Goal: Information Seeking & Learning: Learn about a topic

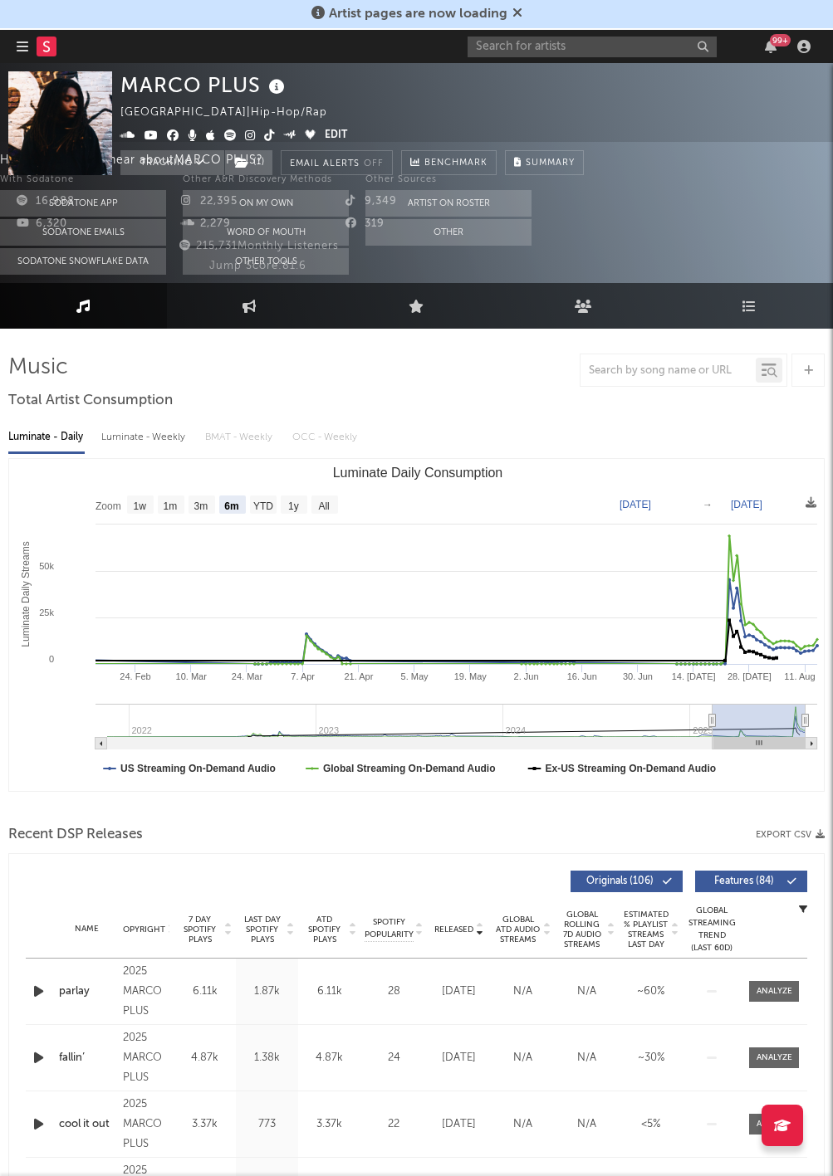
select select "6m"
click at [257, 151] on span "( 1 )" at bounding box center [248, 162] width 49 height 25
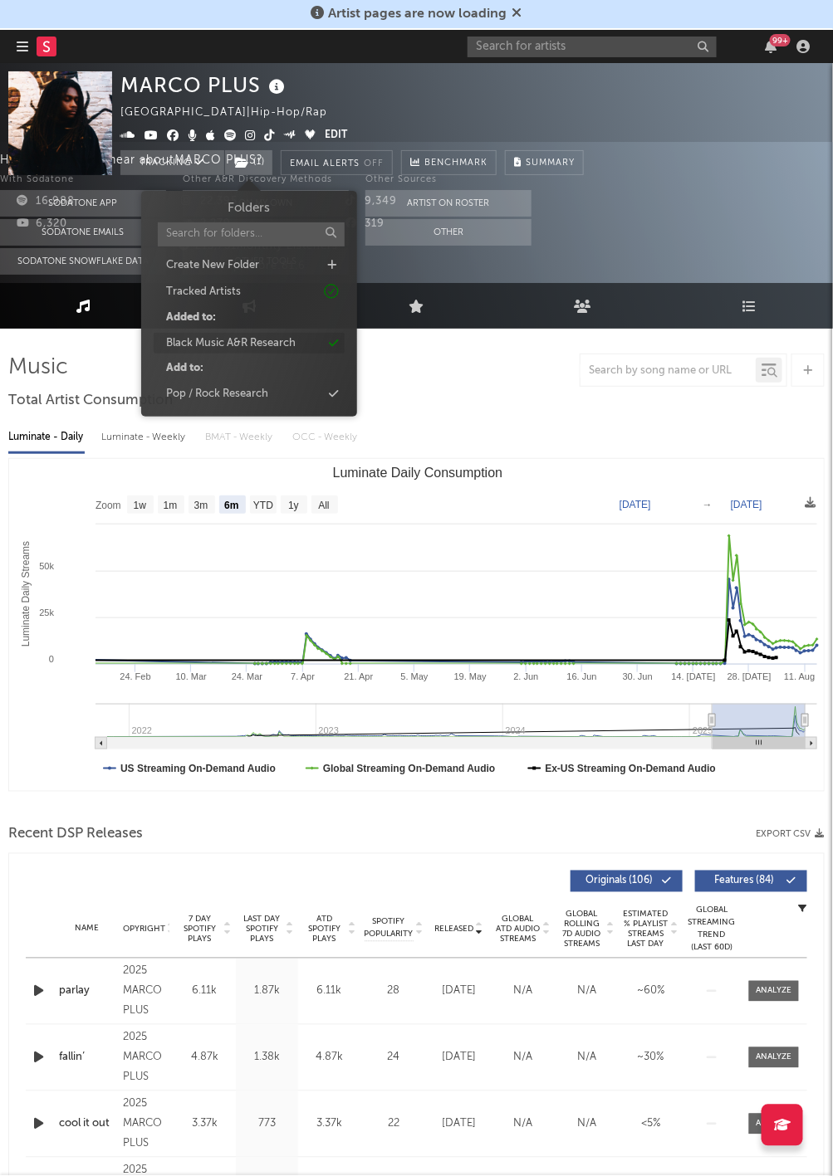
click at [220, 339] on div "Black Music A&R Research" at bounding box center [231, 343] width 130 height 17
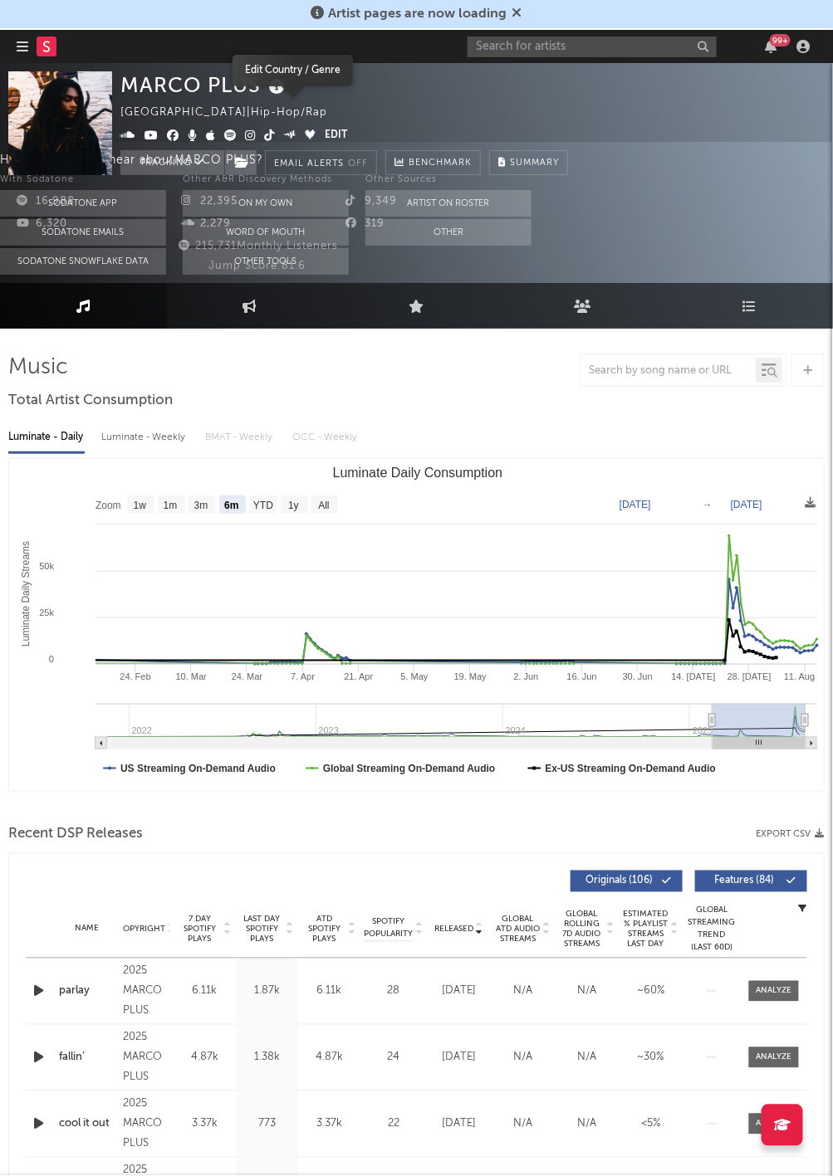
click at [339, 113] on div "MARCO PLUS [GEOGRAPHIC_DATA] | Hip-Hop/Rap Edit Tracking Email Alerts Off Bench…" at bounding box center [343, 123] width 447 height 104
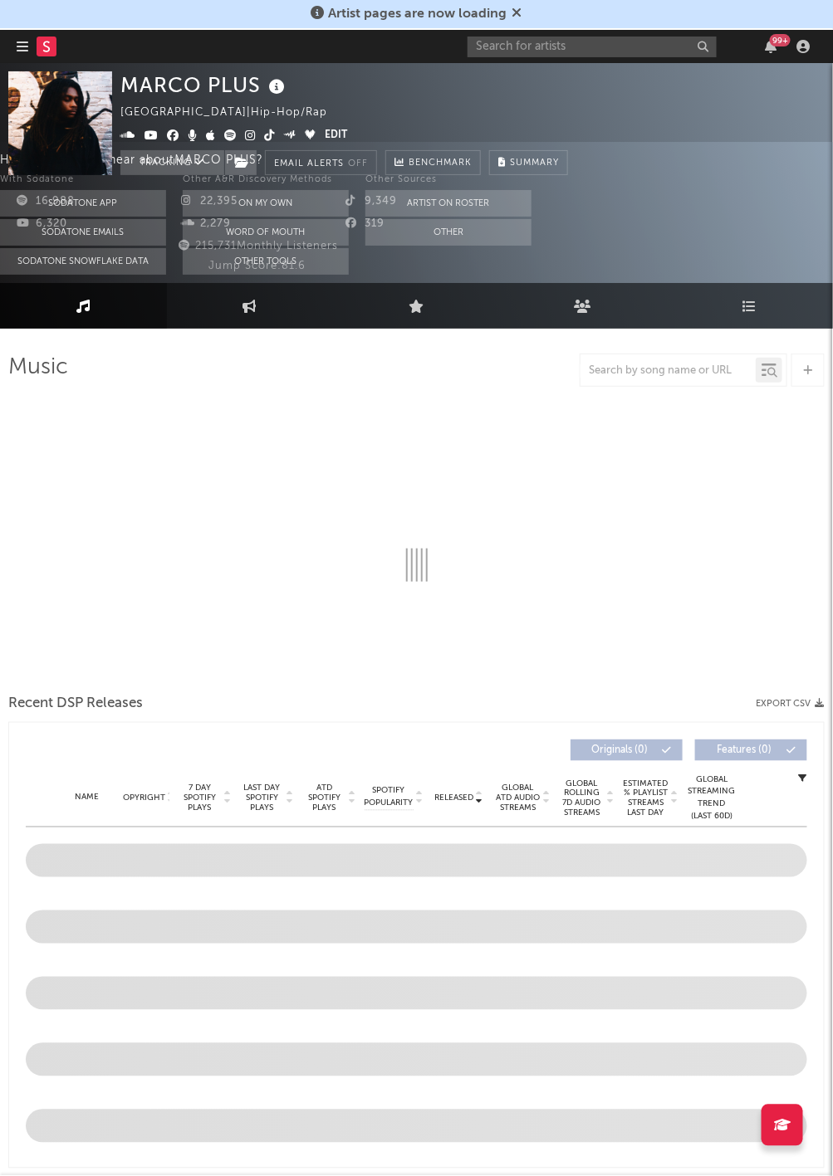
select select "6m"
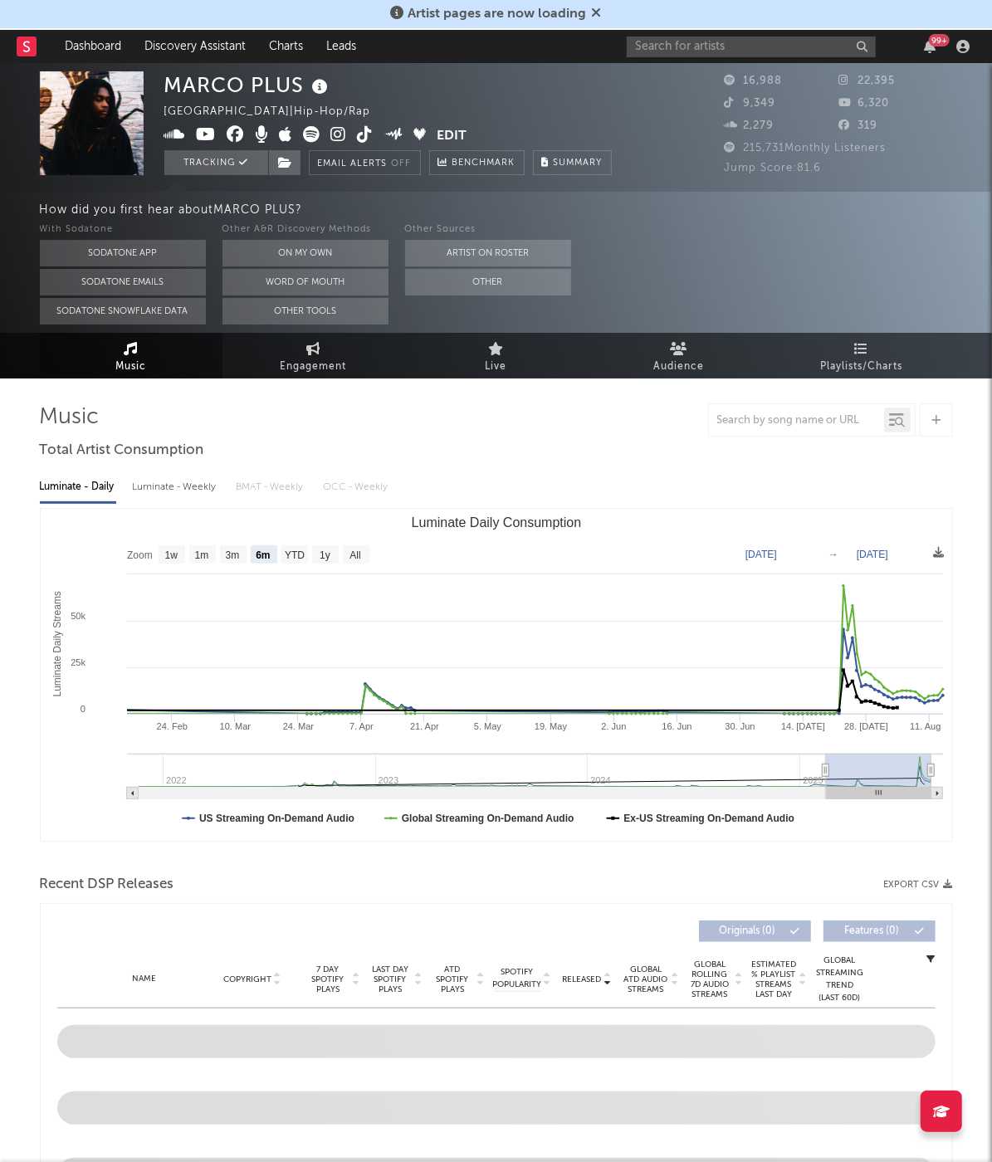
click at [28, 57] on link at bounding box center [27, 46] width 20 height 33
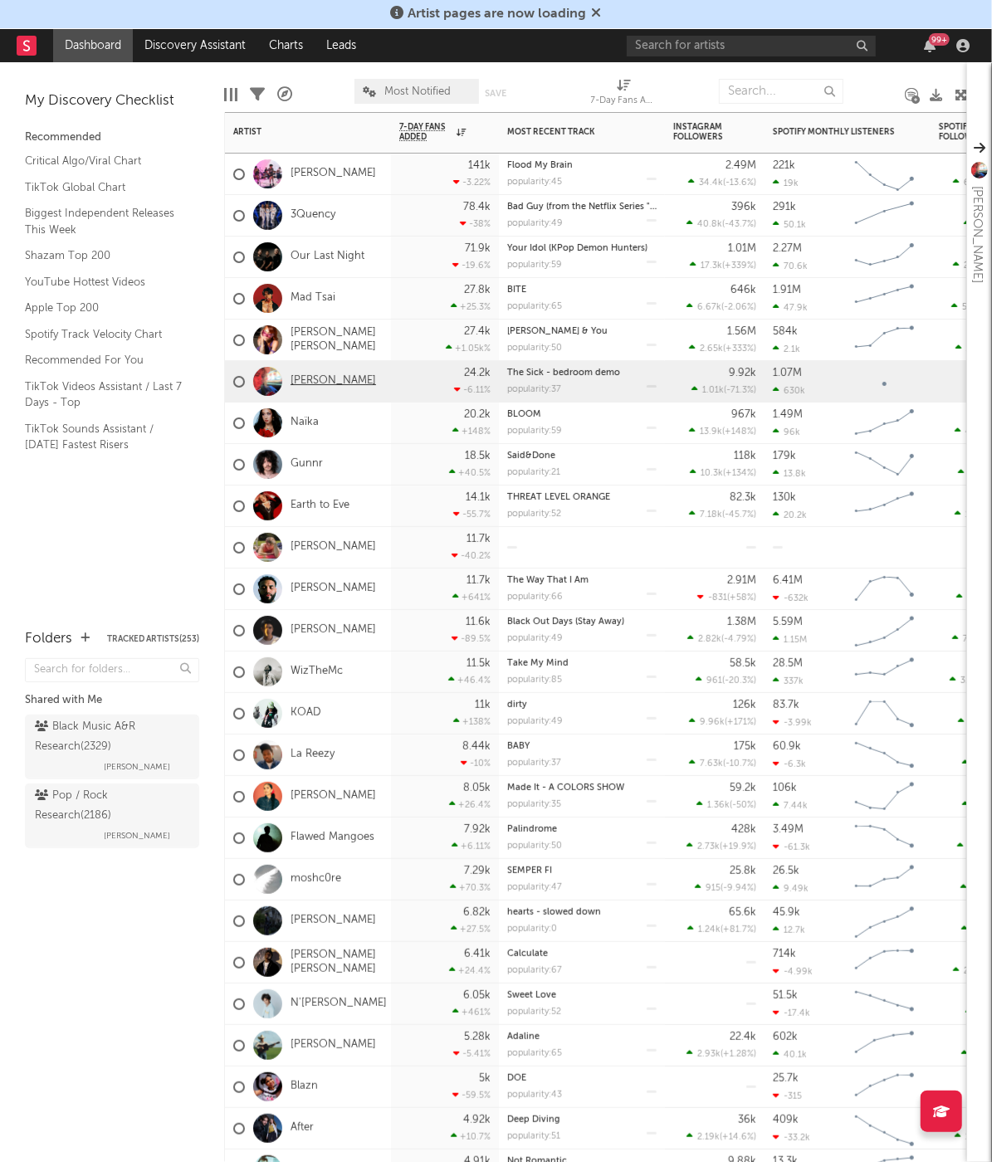
click at [314, 381] on link "[PERSON_NAME]" at bounding box center [334, 381] width 86 height 14
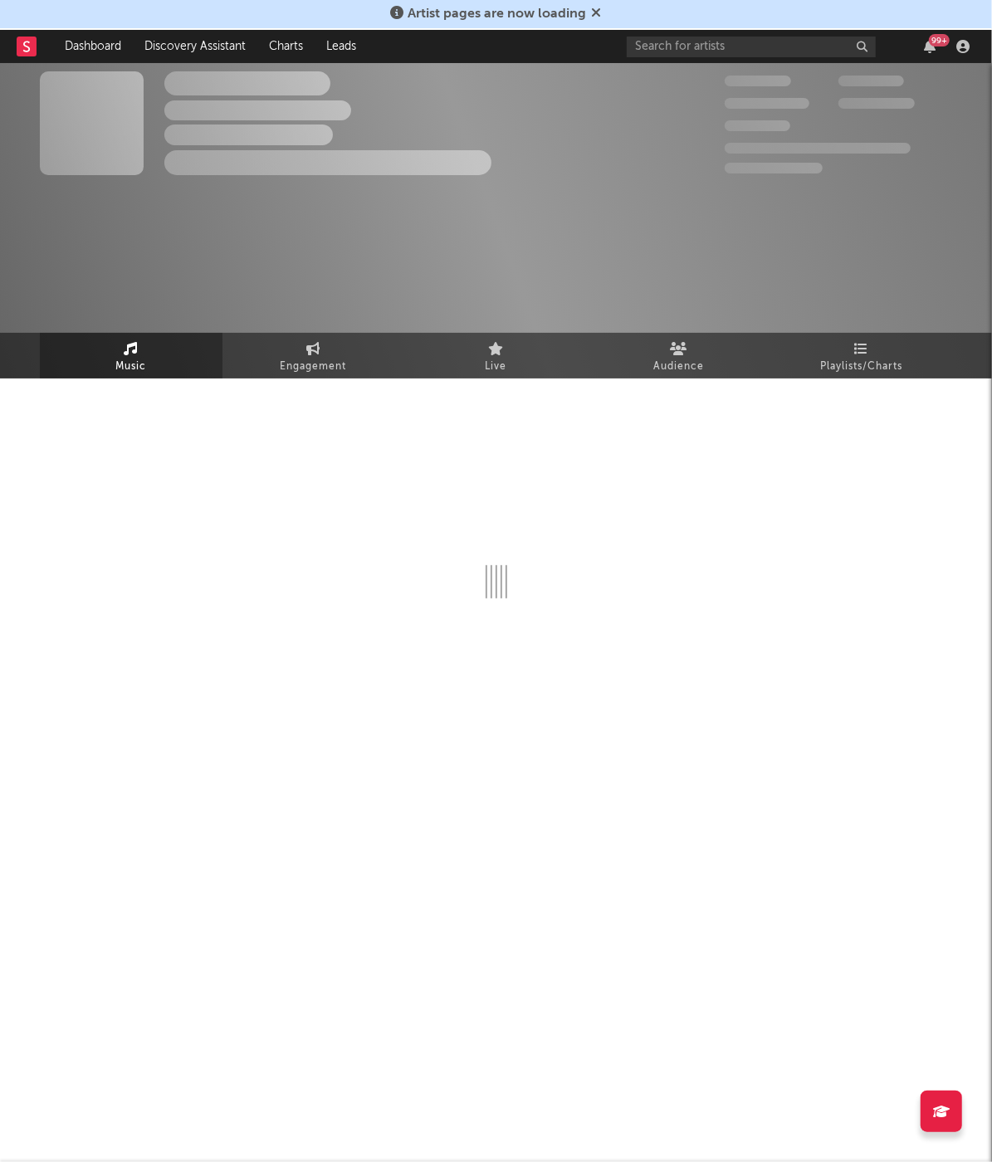
select select "1w"
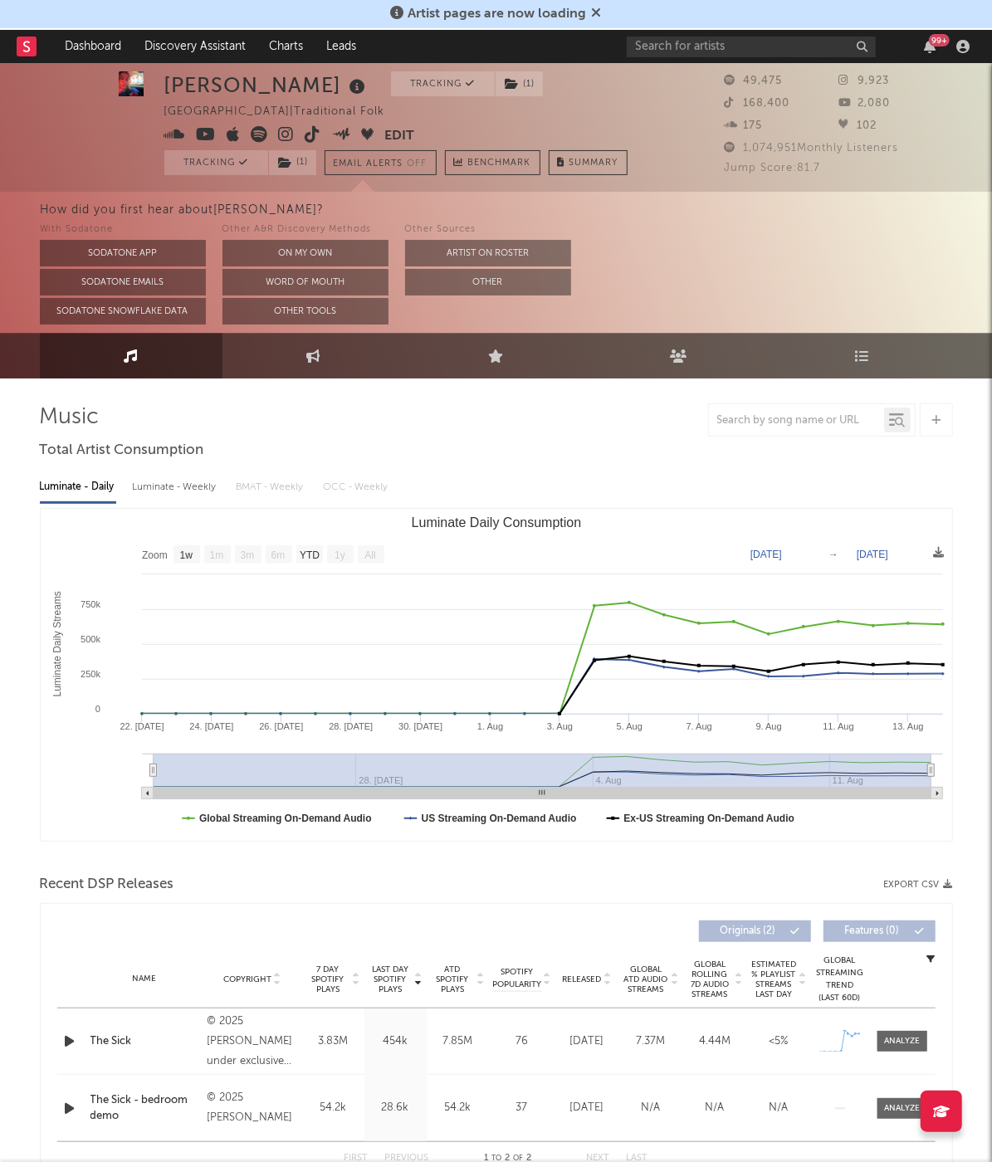
scroll to position [59, 0]
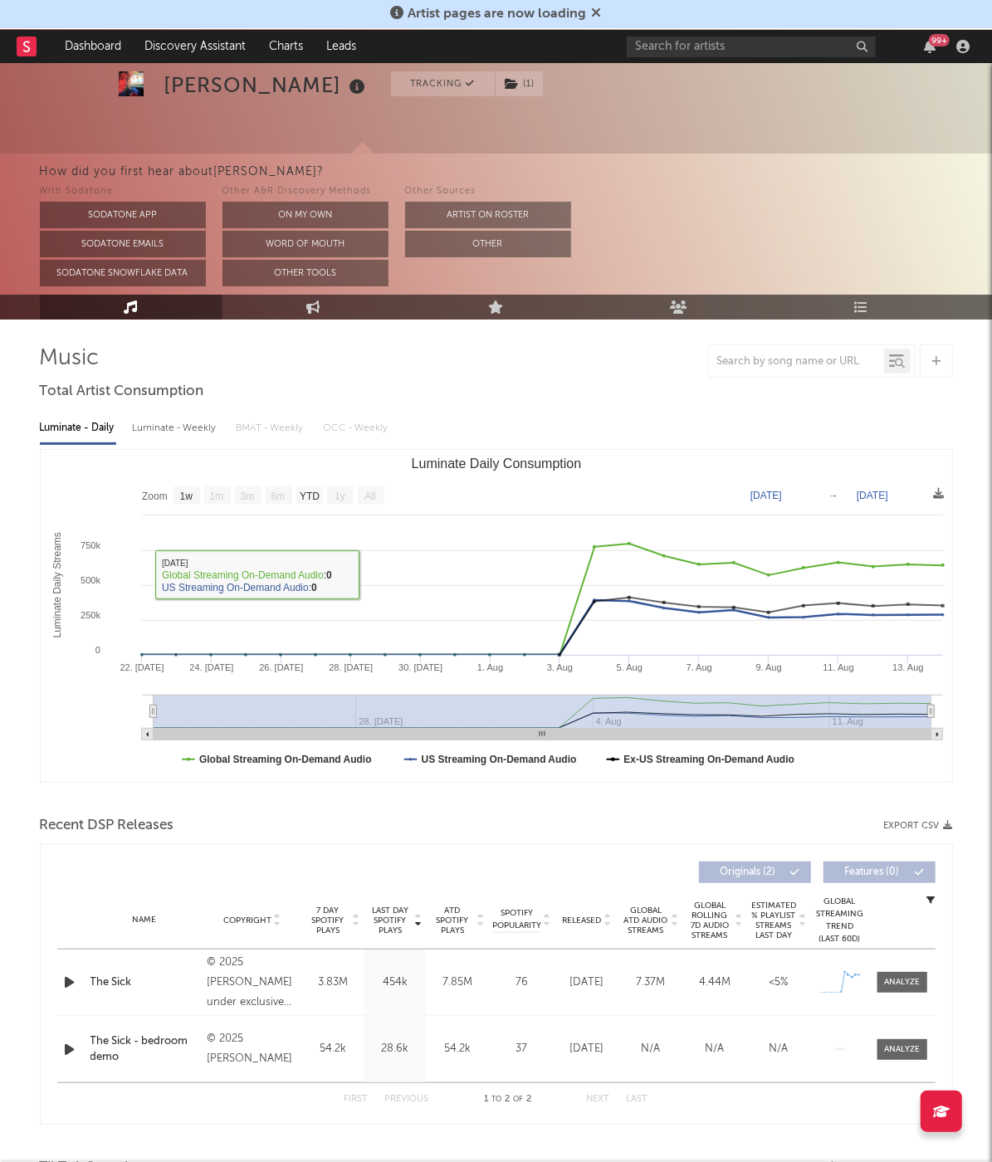
click at [188, 421] on div "Luminate - Weekly" at bounding box center [176, 428] width 87 height 28
select select "1w"
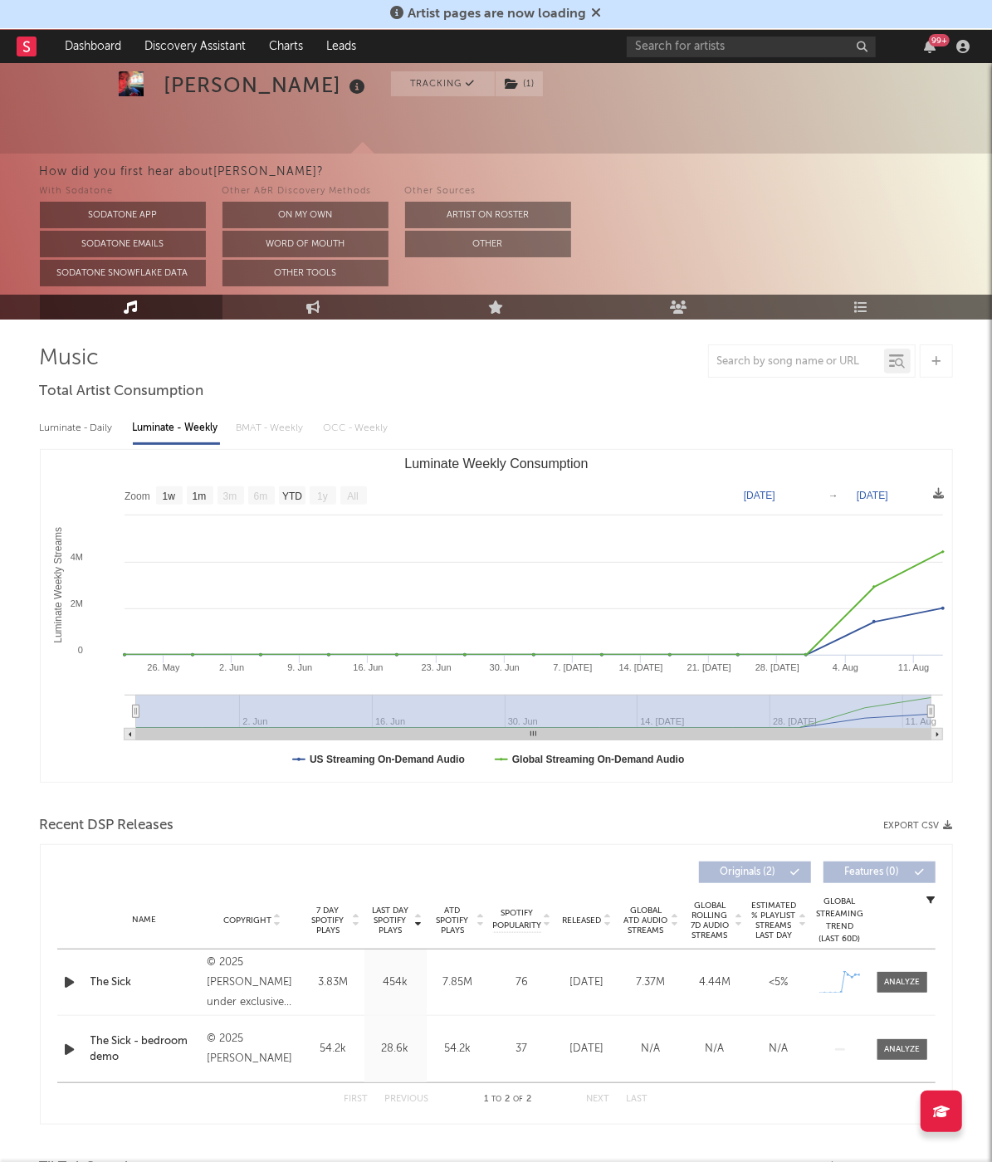
click at [59, 419] on div "Luminate - Daily" at bounding box center [78, 428] width 76 height 28
select select "1w"
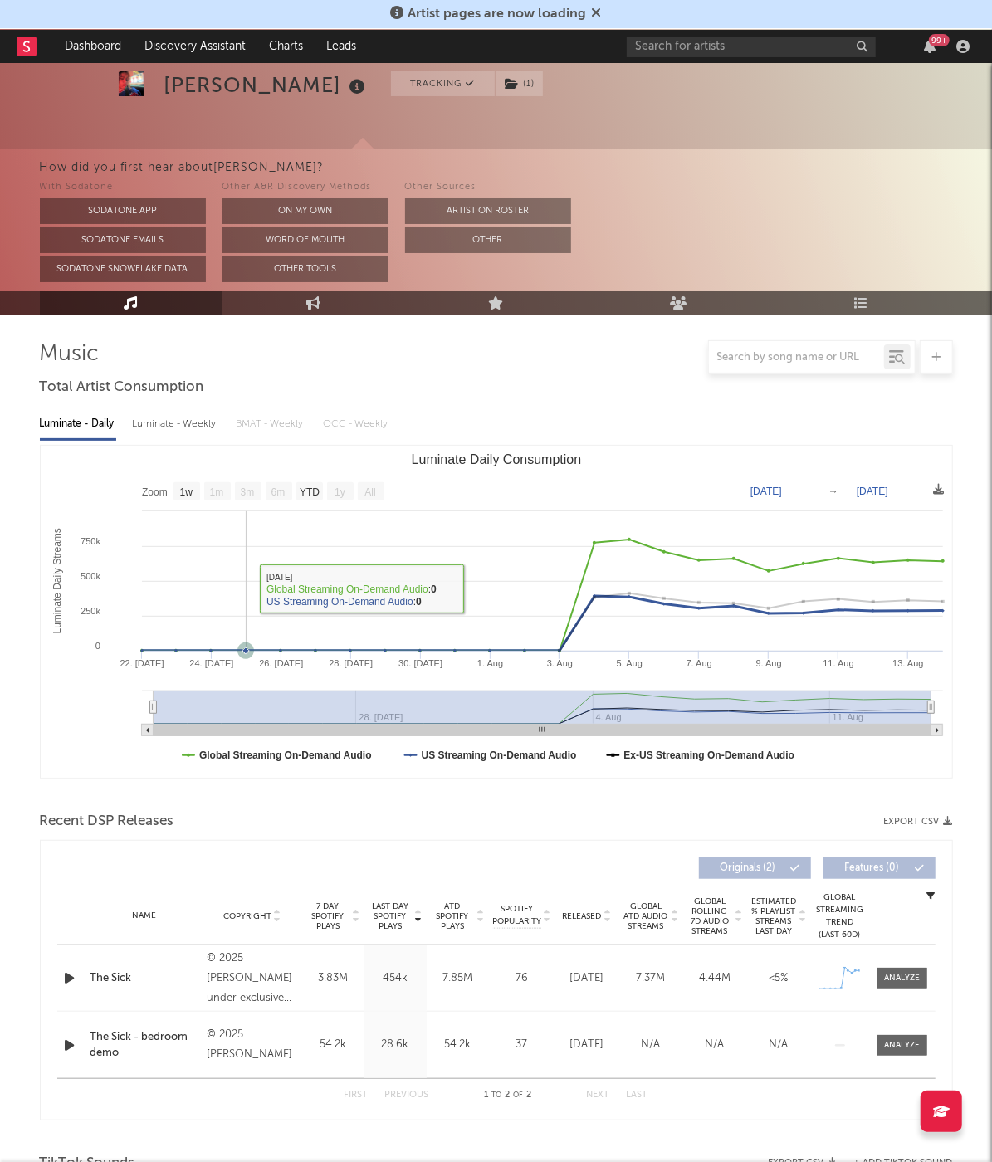
scroll to position [164, 0]
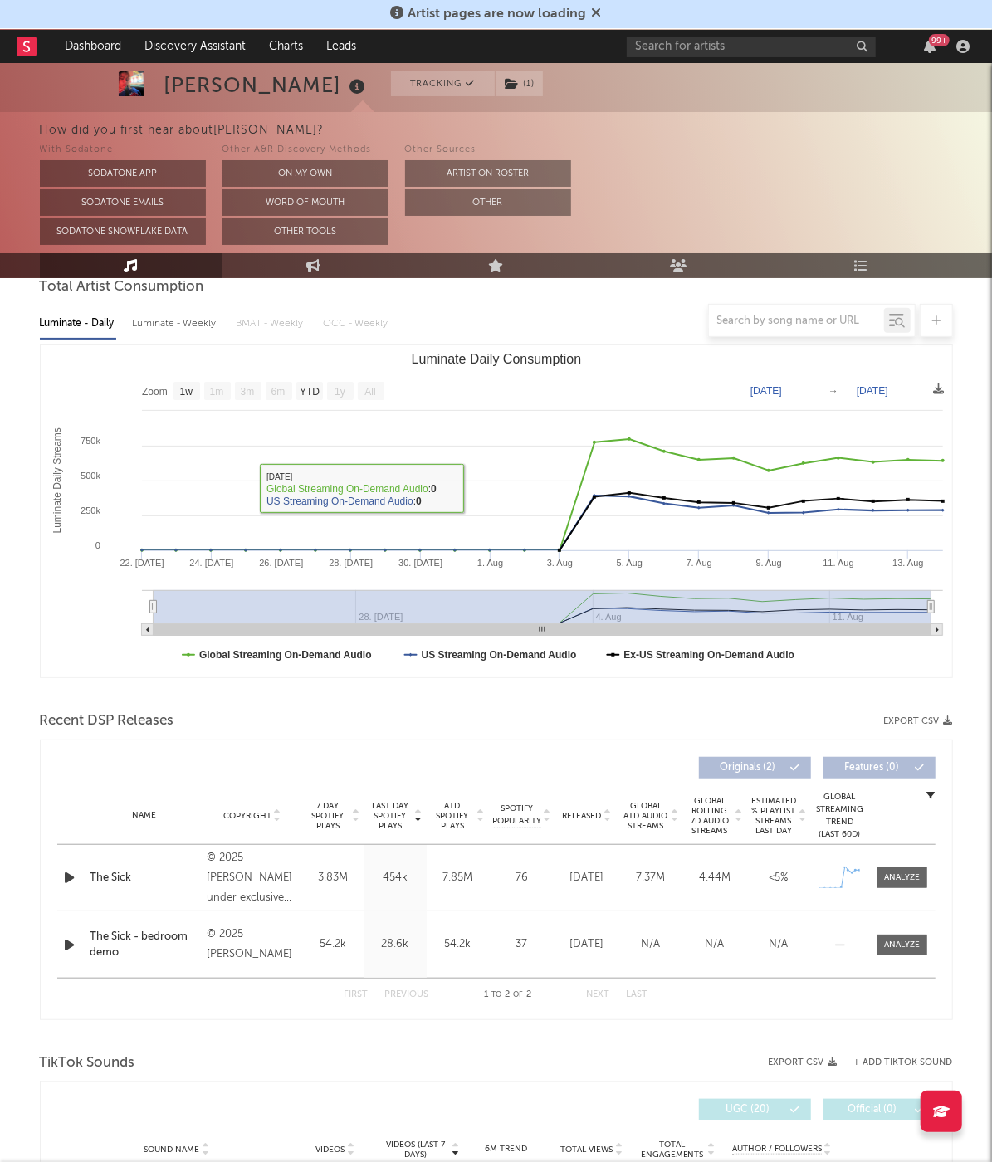
click at [67, 936] on icon "button" at bounding box center [69, 945] width 17 height 21
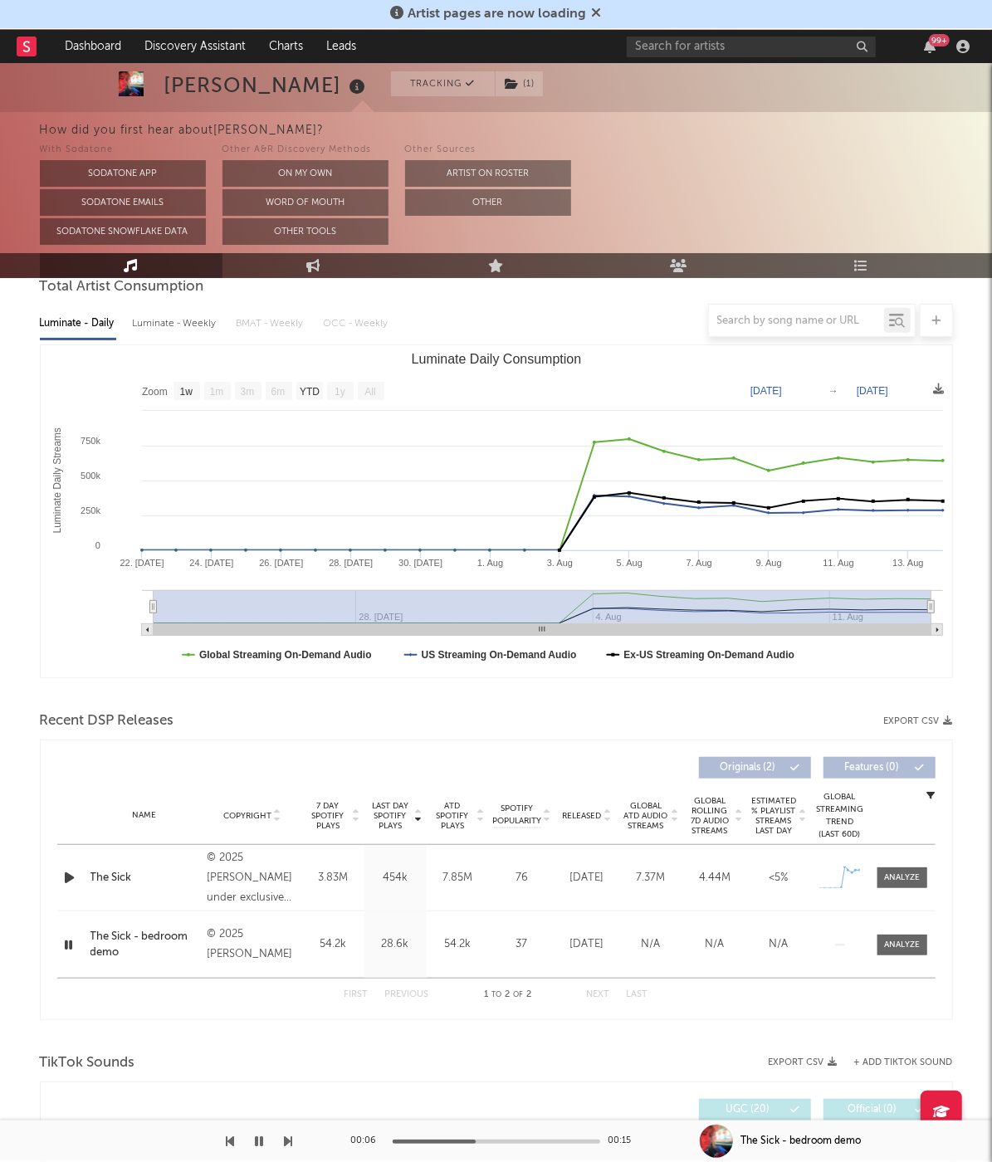
click at [70, 938] on icon "button" at bounding box center [69, 945] width 16 height 21
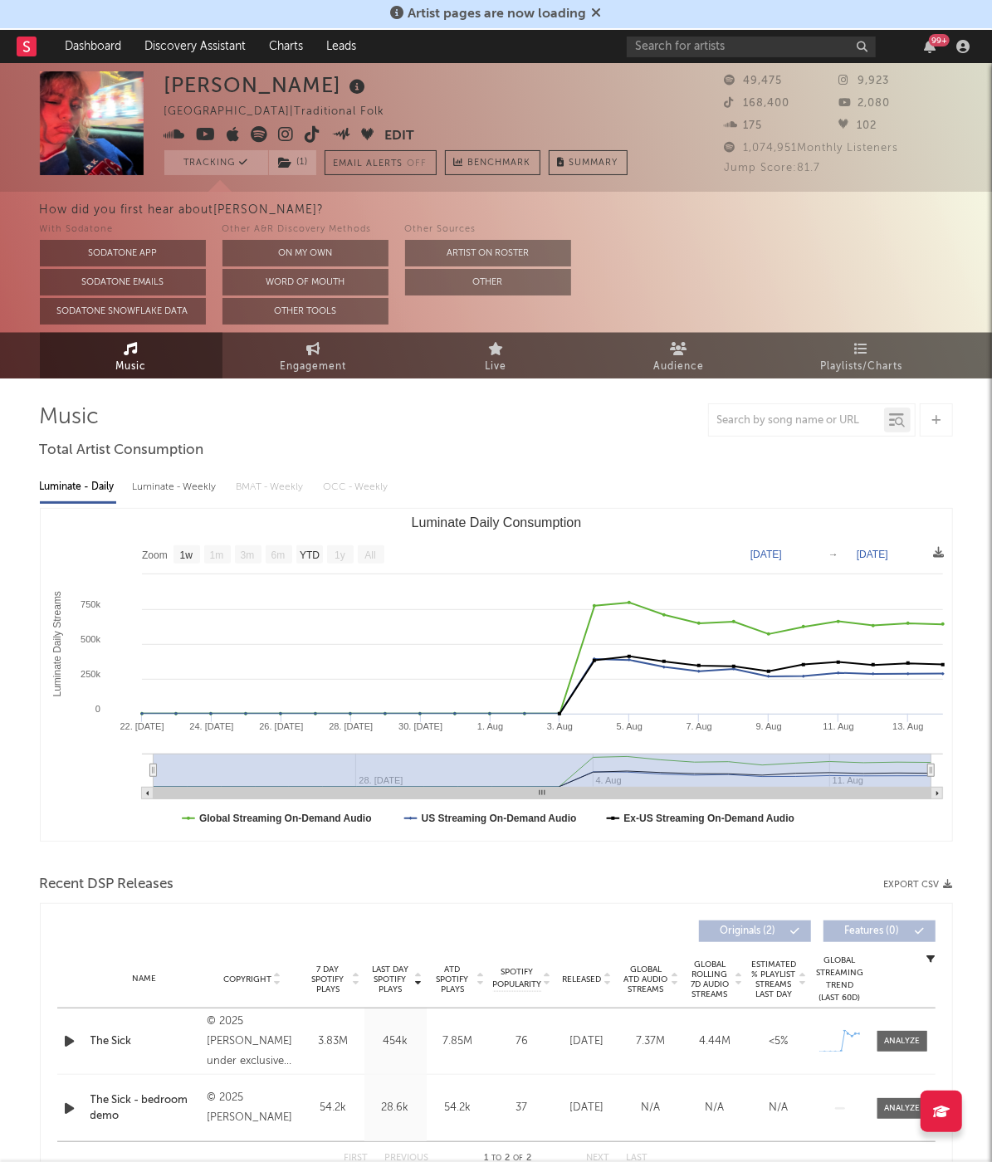
scroll to position [0, 0]
click at [17, 43] on rect at bounding box center [27, 47] width 20 height 20
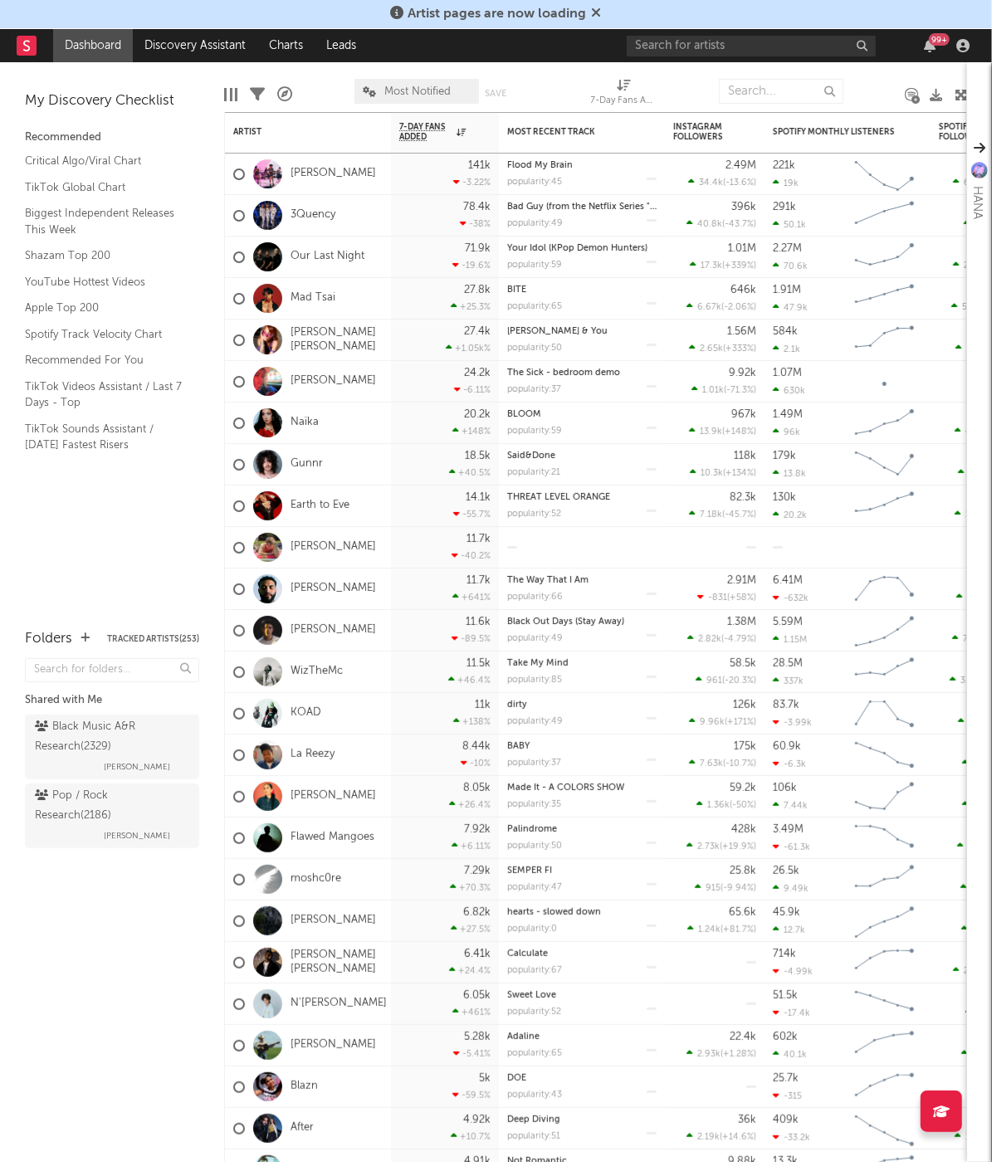
click at [180, 560] on div "My Discovery Checklist Recommended Critical Algo/Viral Chart TikTok Global Char…" at bounding box center [112, 337] width 224 height 550
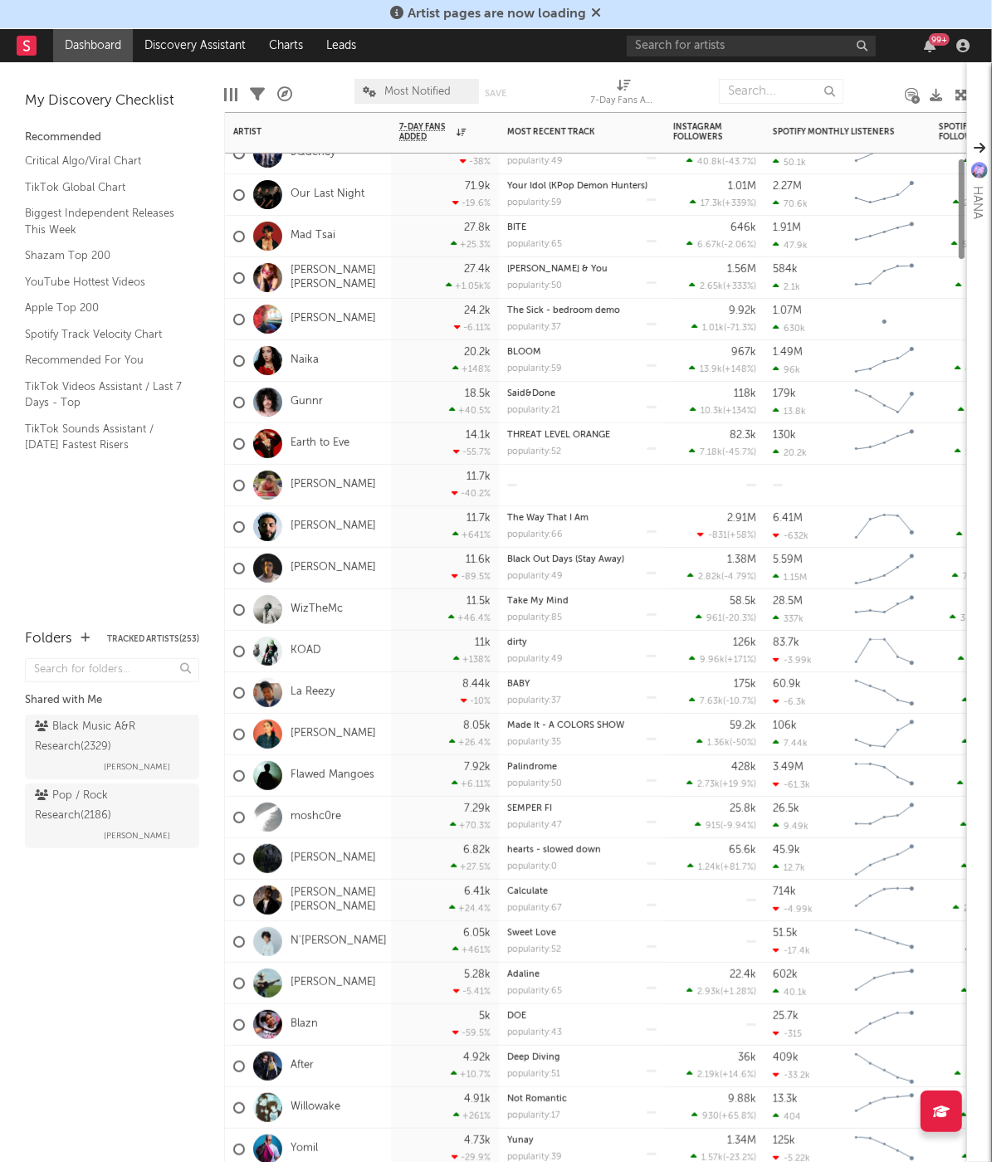
click at [305, 643] on div "KOAD" at bounding box center [277, 652] width 88 height 48
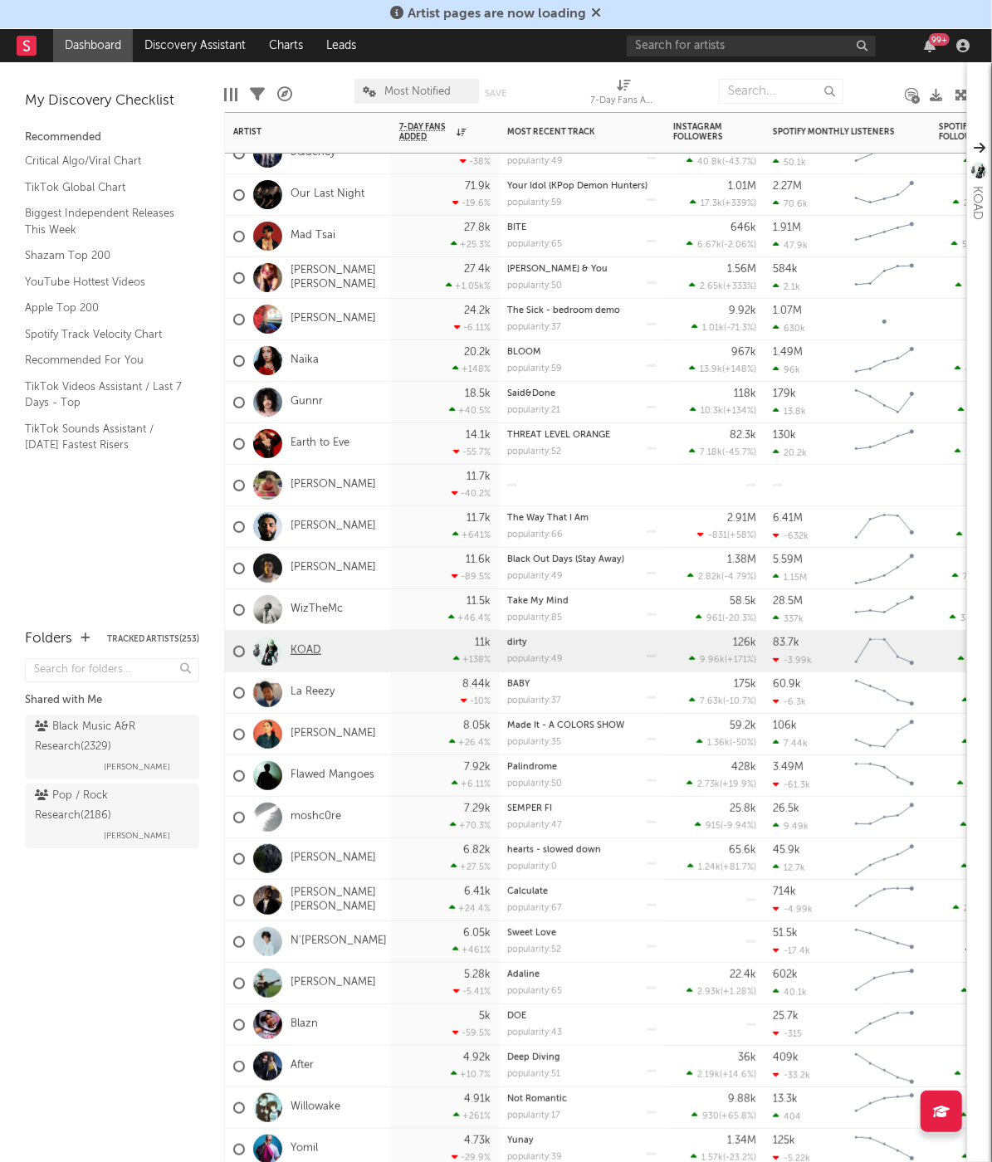
click at [305, 654] on link "KOAD" at bounding box center [306, 651] width 31 height 14
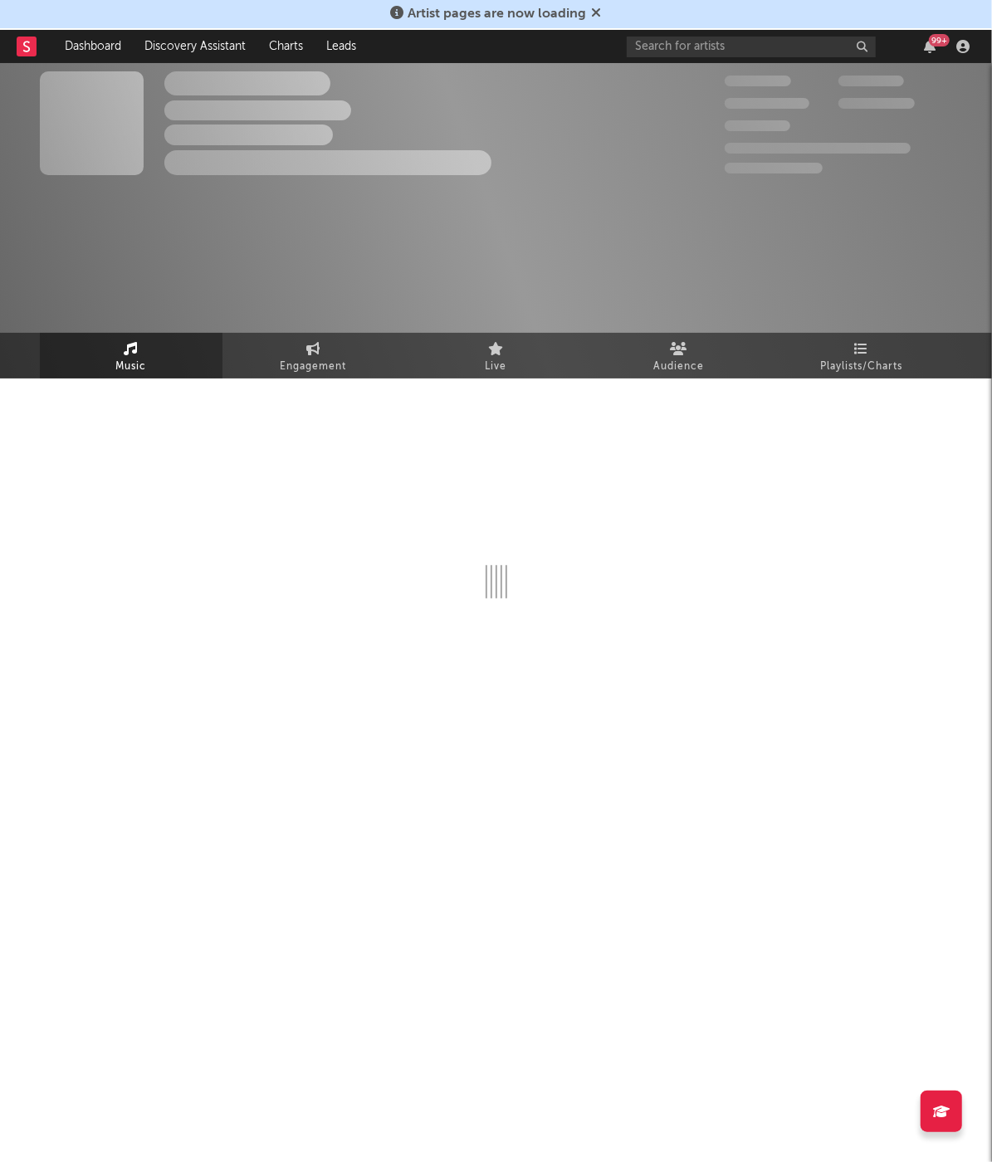
select select "6m"
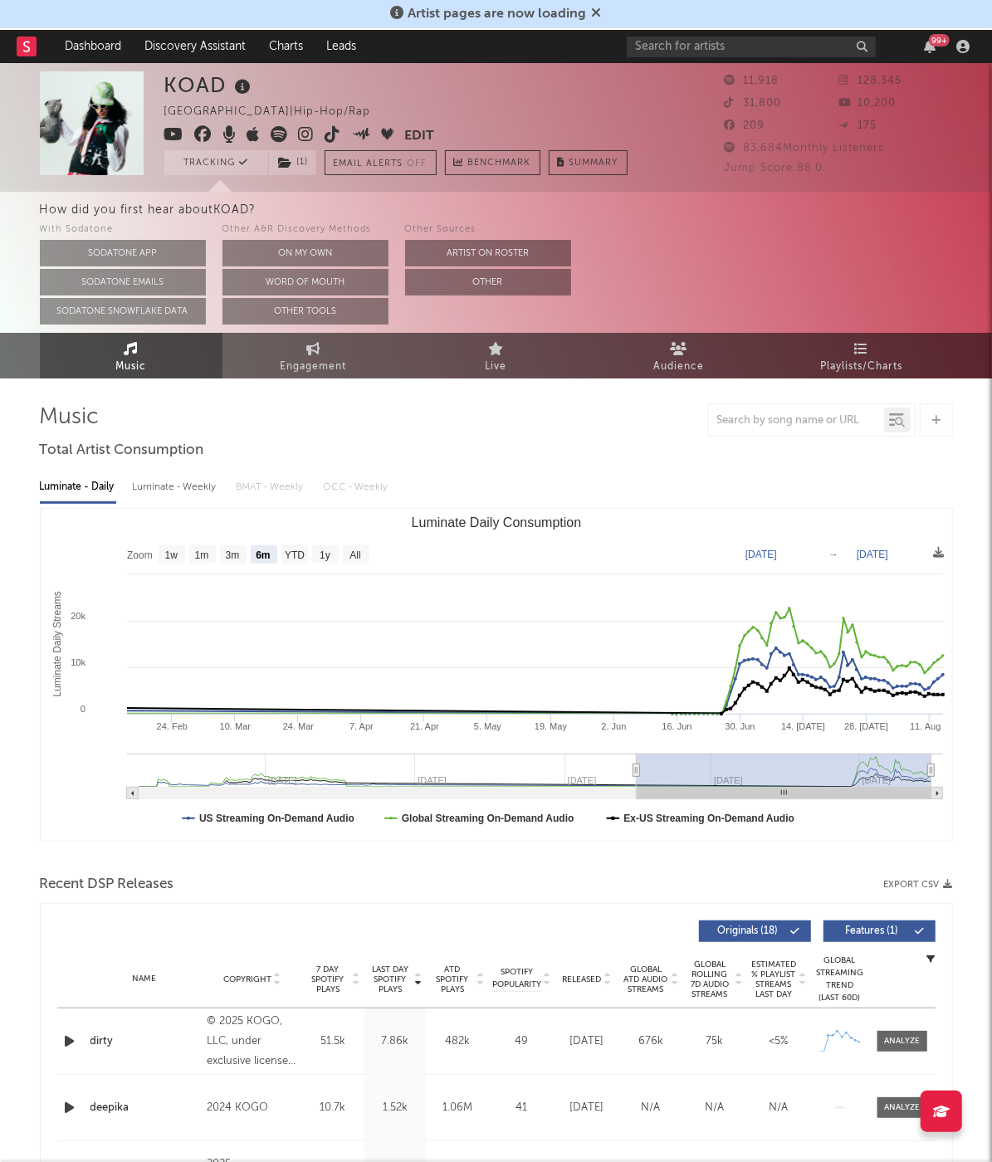
click at [154, 483] on div "Luminate - Weekly" at bounding box center [176, 487] width 87 height 28
select select "6m"
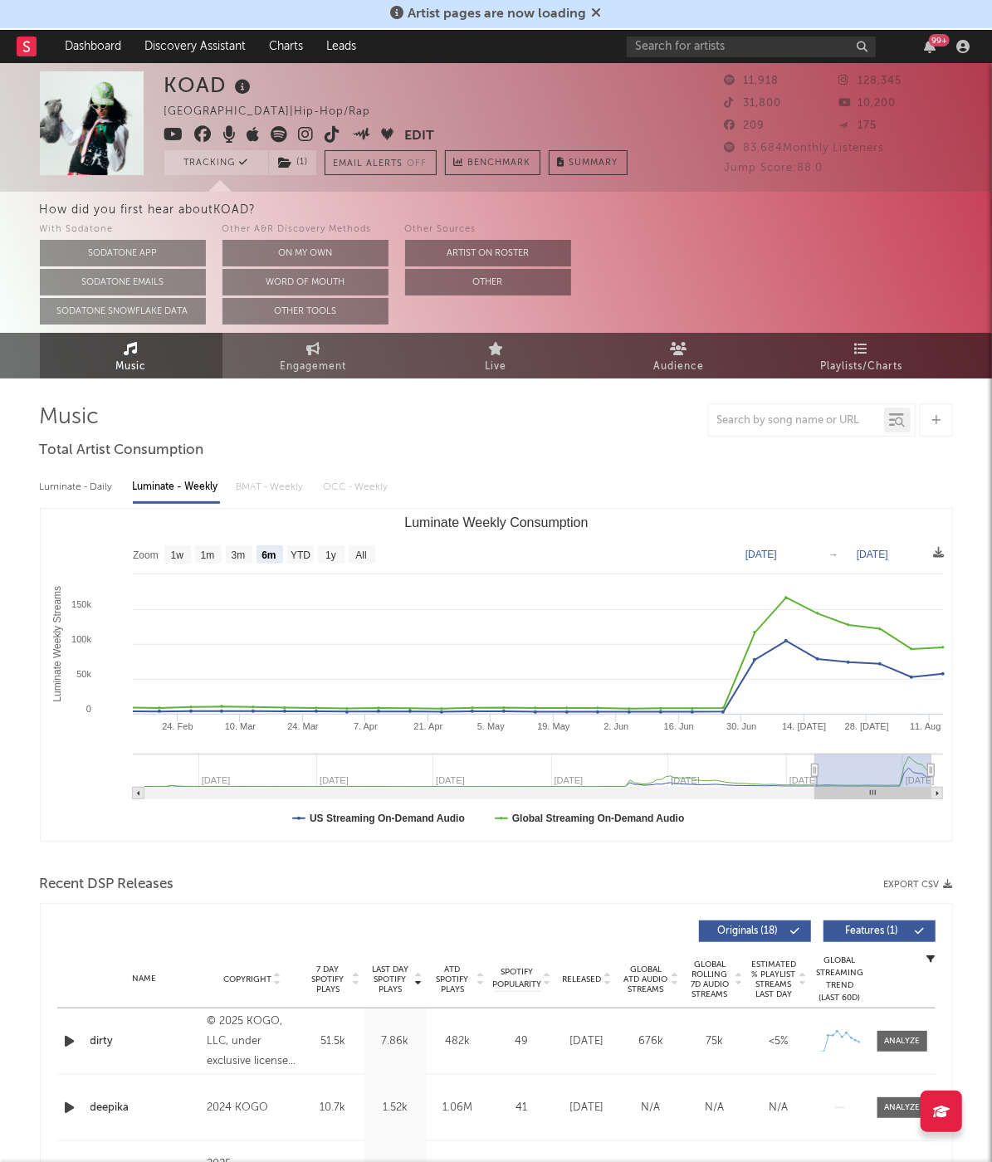
click at [80, 496] on div "Luminate - Daily" at bounding box center [78, 487] width 76 height 28
select select "6m"
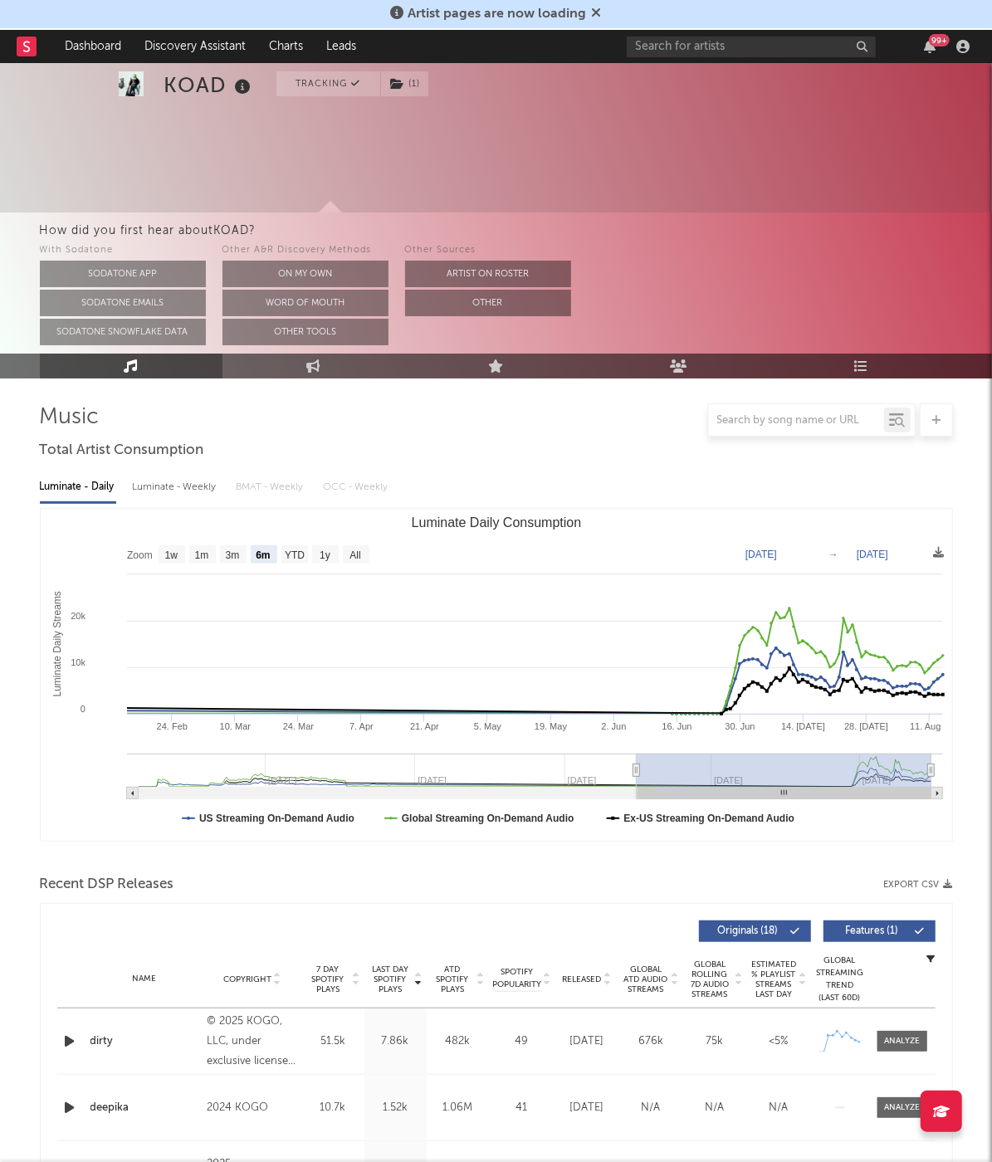
scroll to position [427, 0]
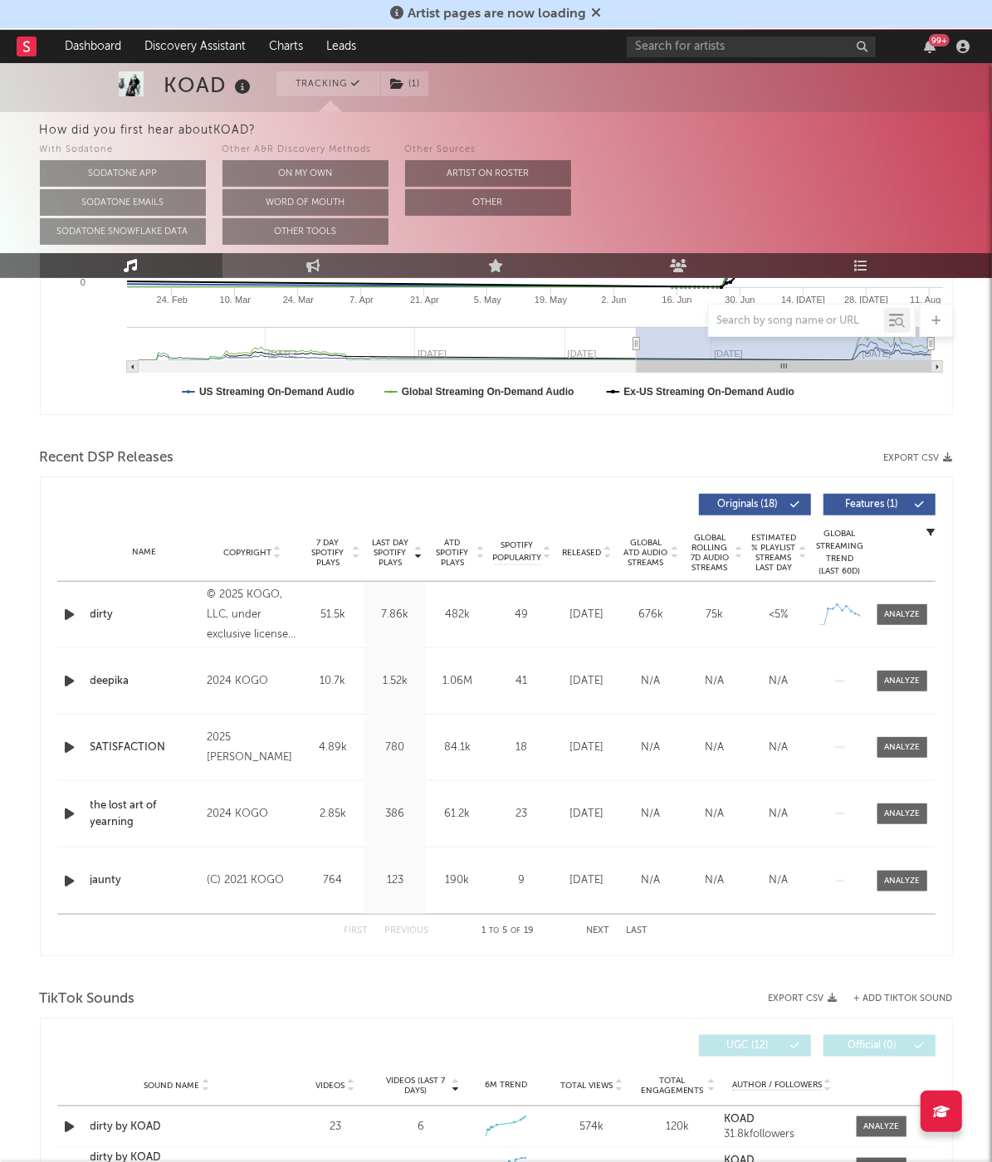
click at [577, 546] on div "Released" at bounding box center [588, 552] width 56 height 12
click at [577, 548] on span "Released" at bounding box center [582, 553] width 39 height 10
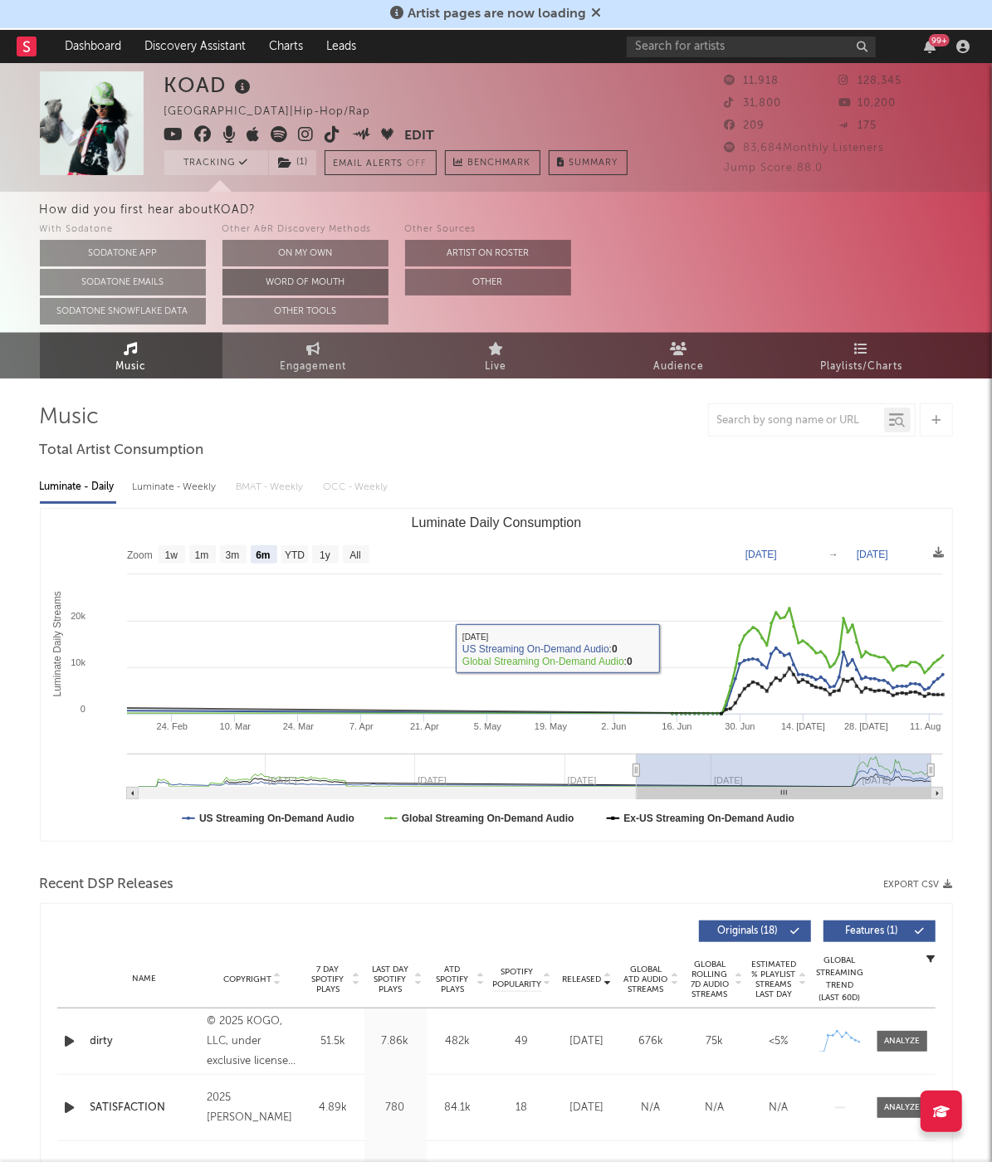
scroll to position [0, 0]
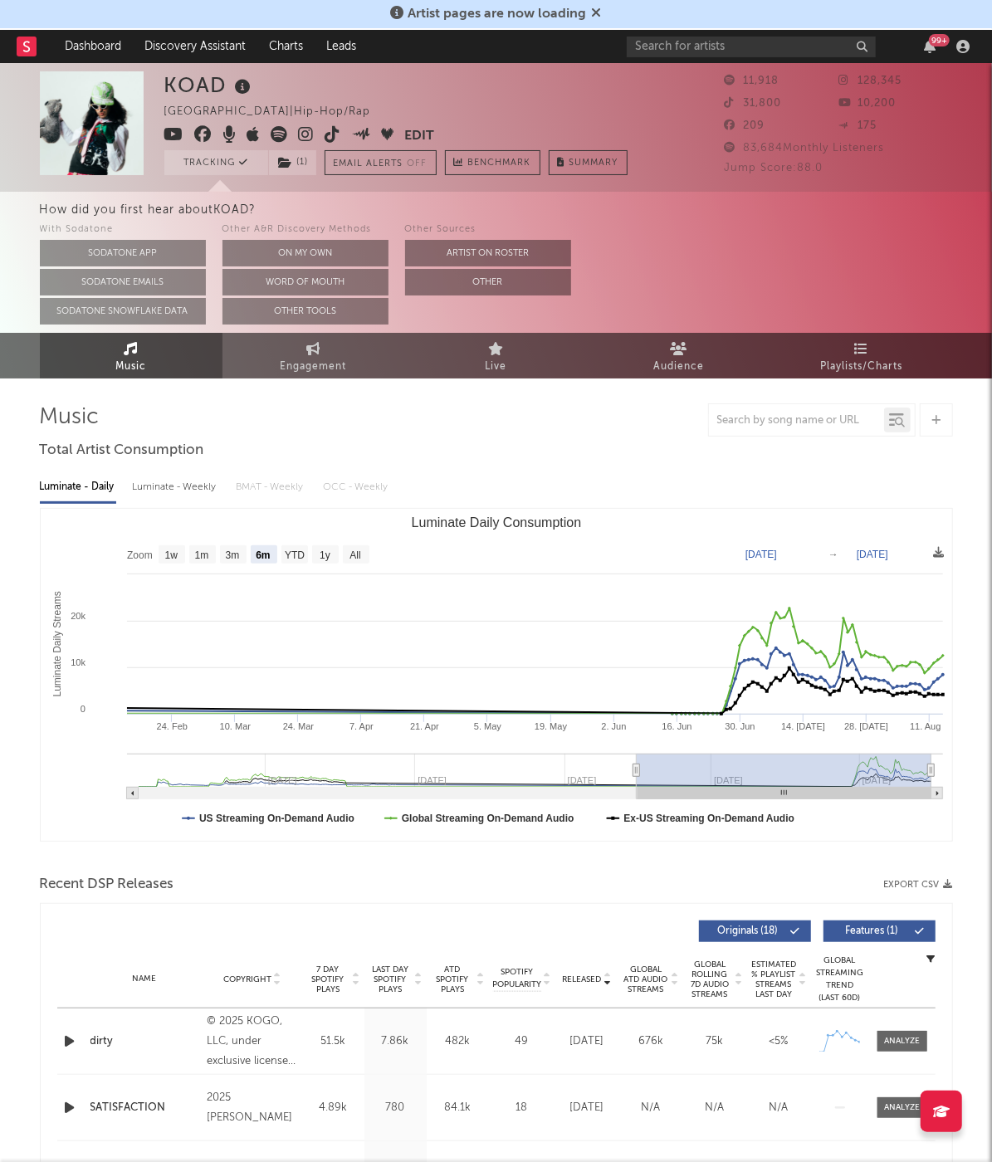
click at [42, 42] on div at bounding box center [35, 46] width 37 height 33
click at [24, 43] on icon at bounding box center [26, 46] width 7 height 11
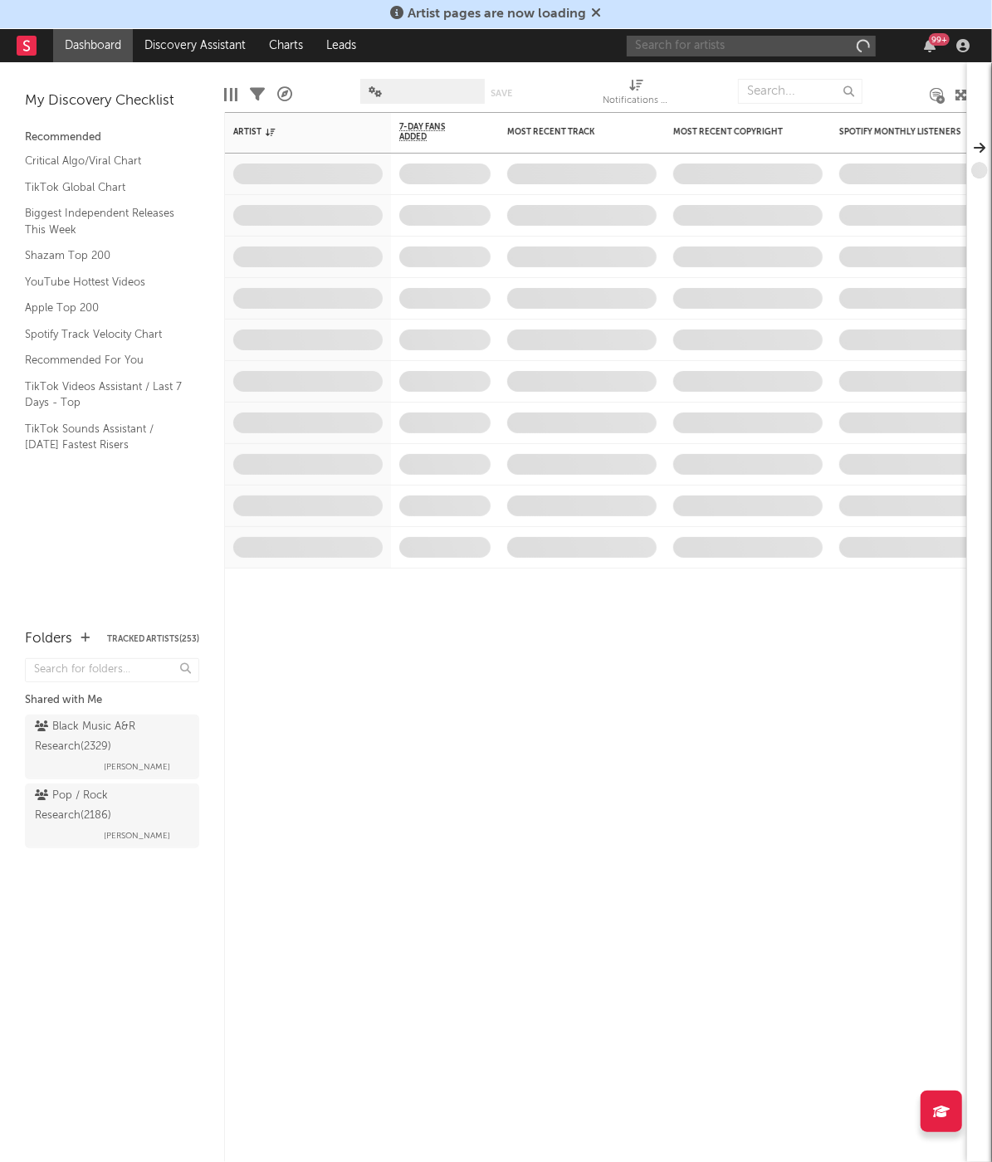
click at [742, 42] on input "text" at bounding box center [751, 46] width 249 height 21
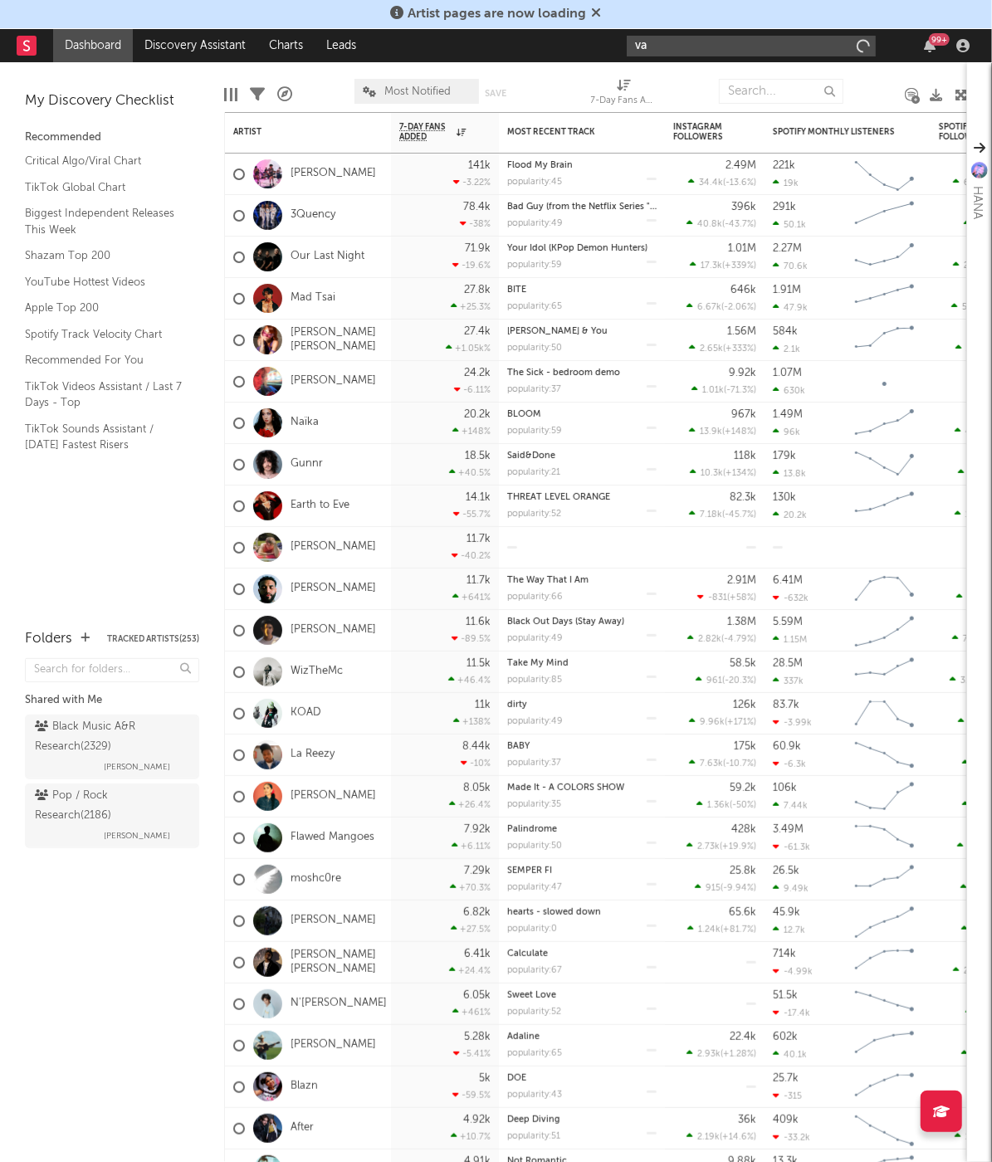
type input "v"
drag, startPoint x: 626, startPoint y: 78, endPoint x: 760, endPoint y: 56, distance: 135.4
click at [760, 56] on input "[PERSON_NAME]" at bounding box center [751, 46] width 249 height 21
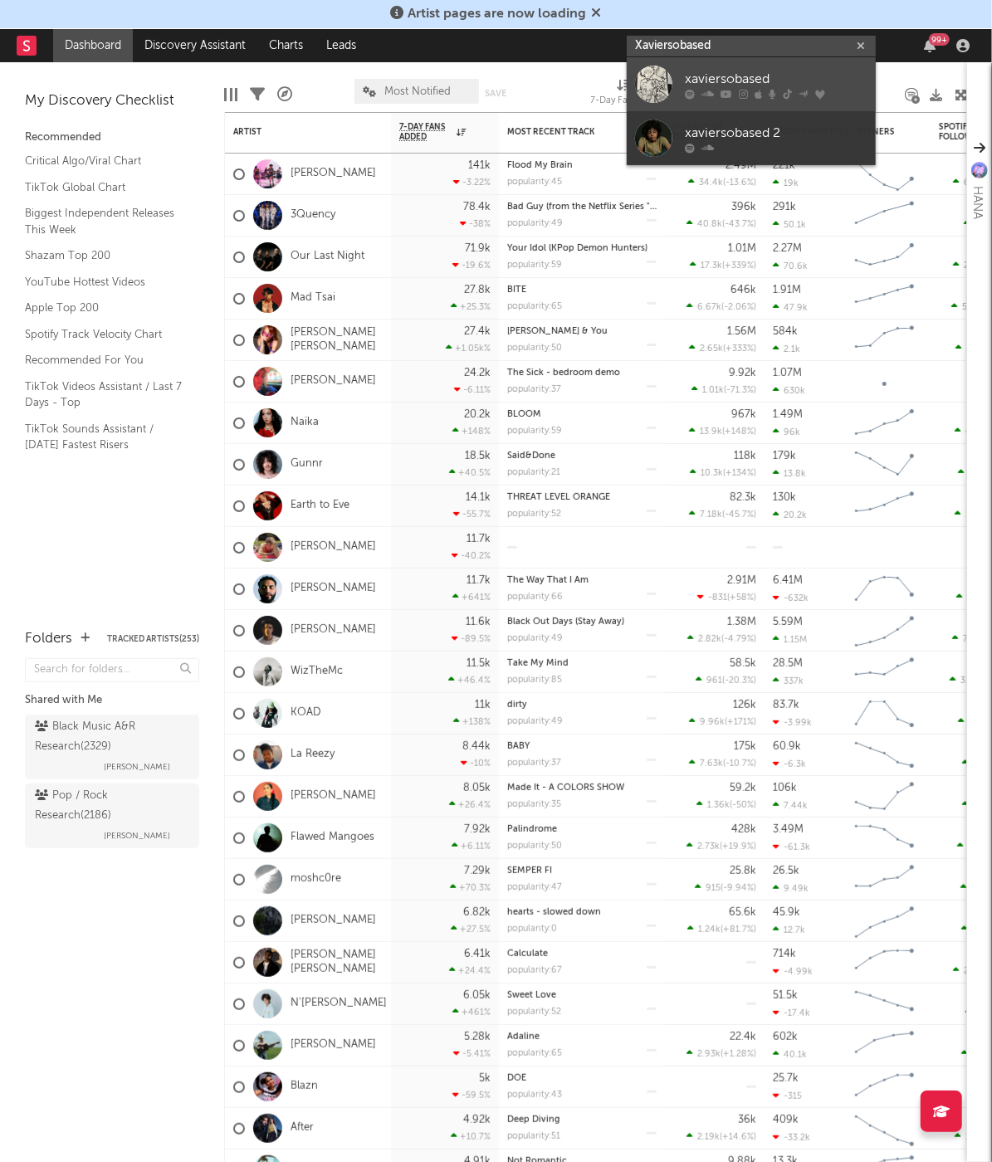
type input "Xaviersobased"
click at [763, 84] on div "xaviersobased" at bounding box center [776, 80] width 183 height 20
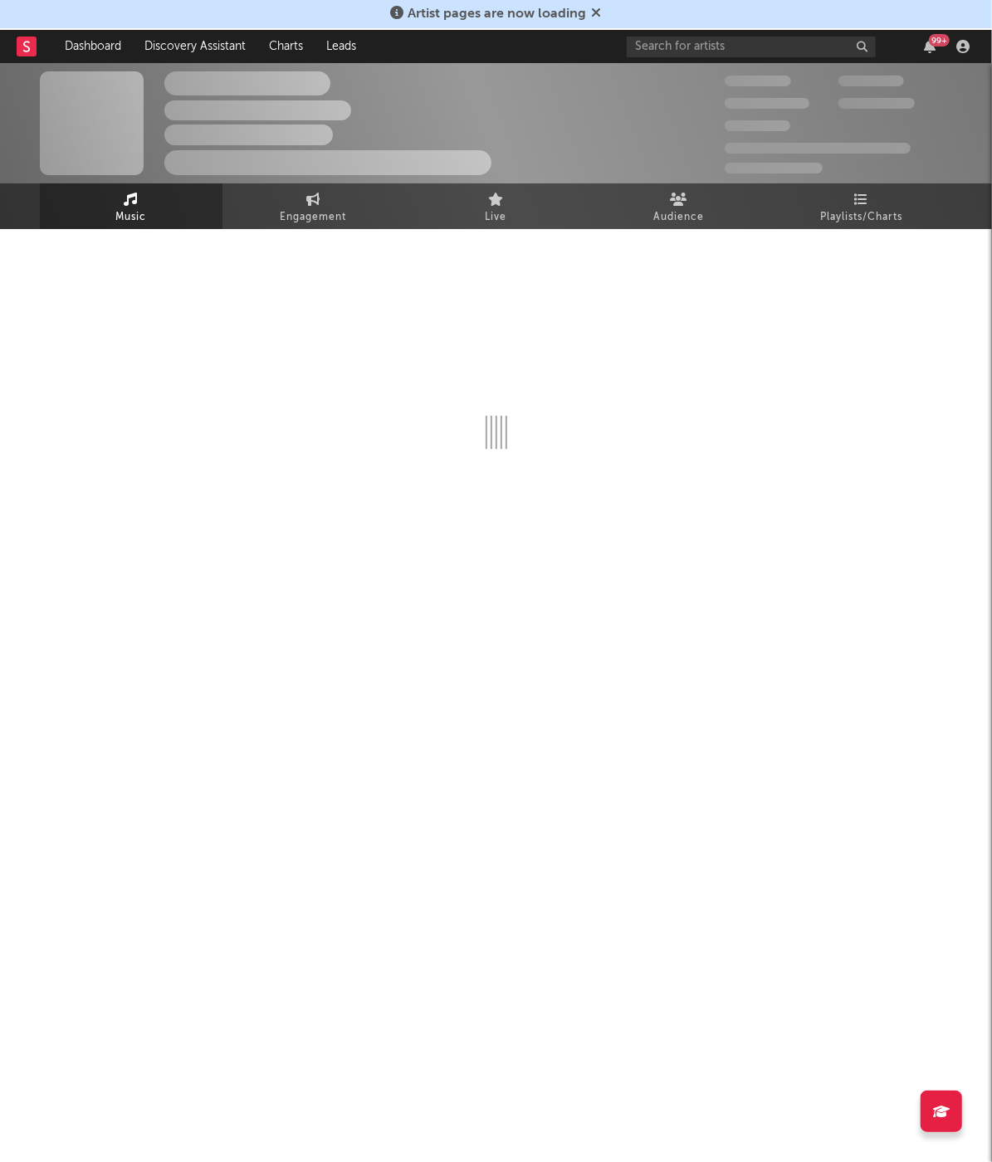
select select "6m"
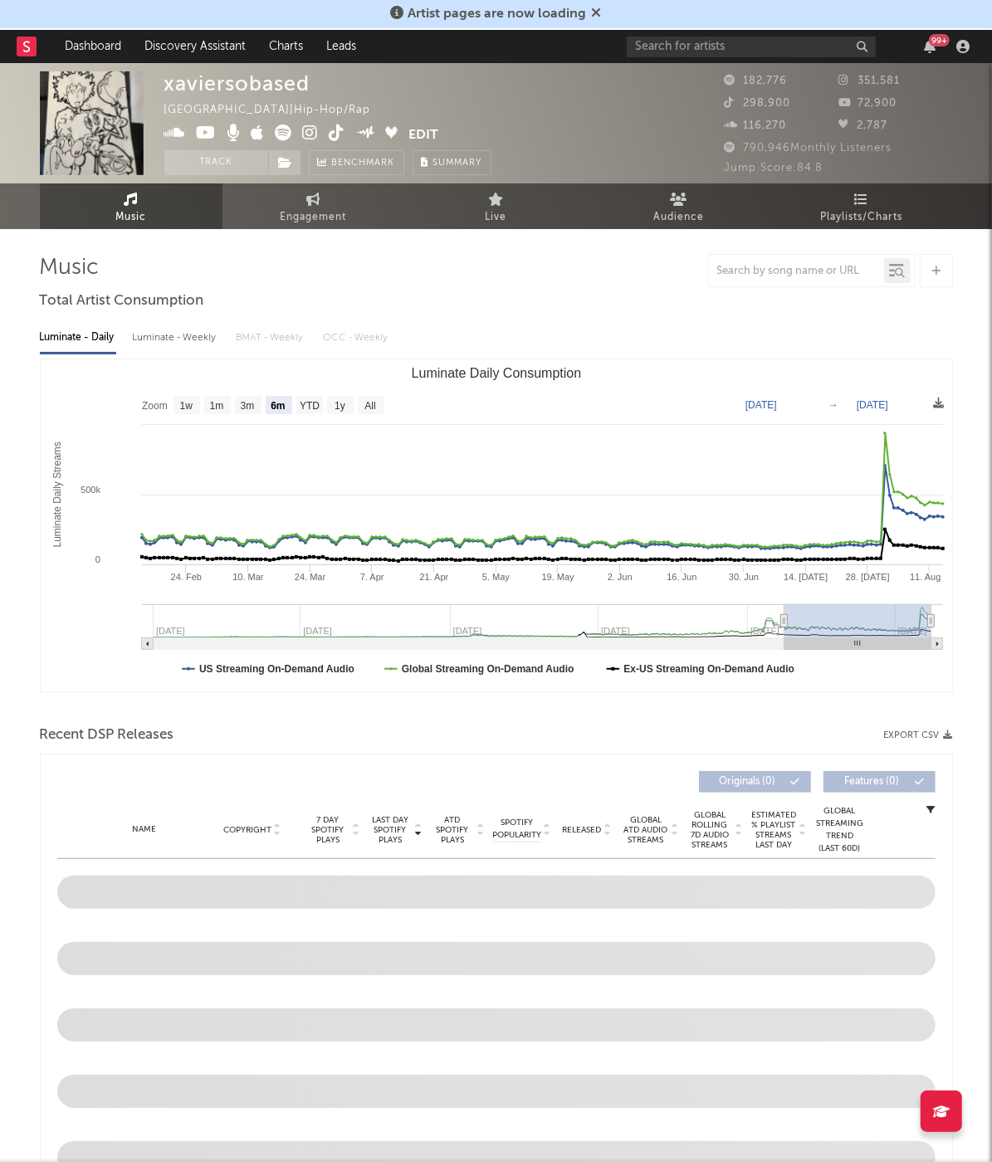
click at [161, 331] on div "Luminate - Weekly" at bounding box center [176, 338] width 87 height 28
select select "6m"
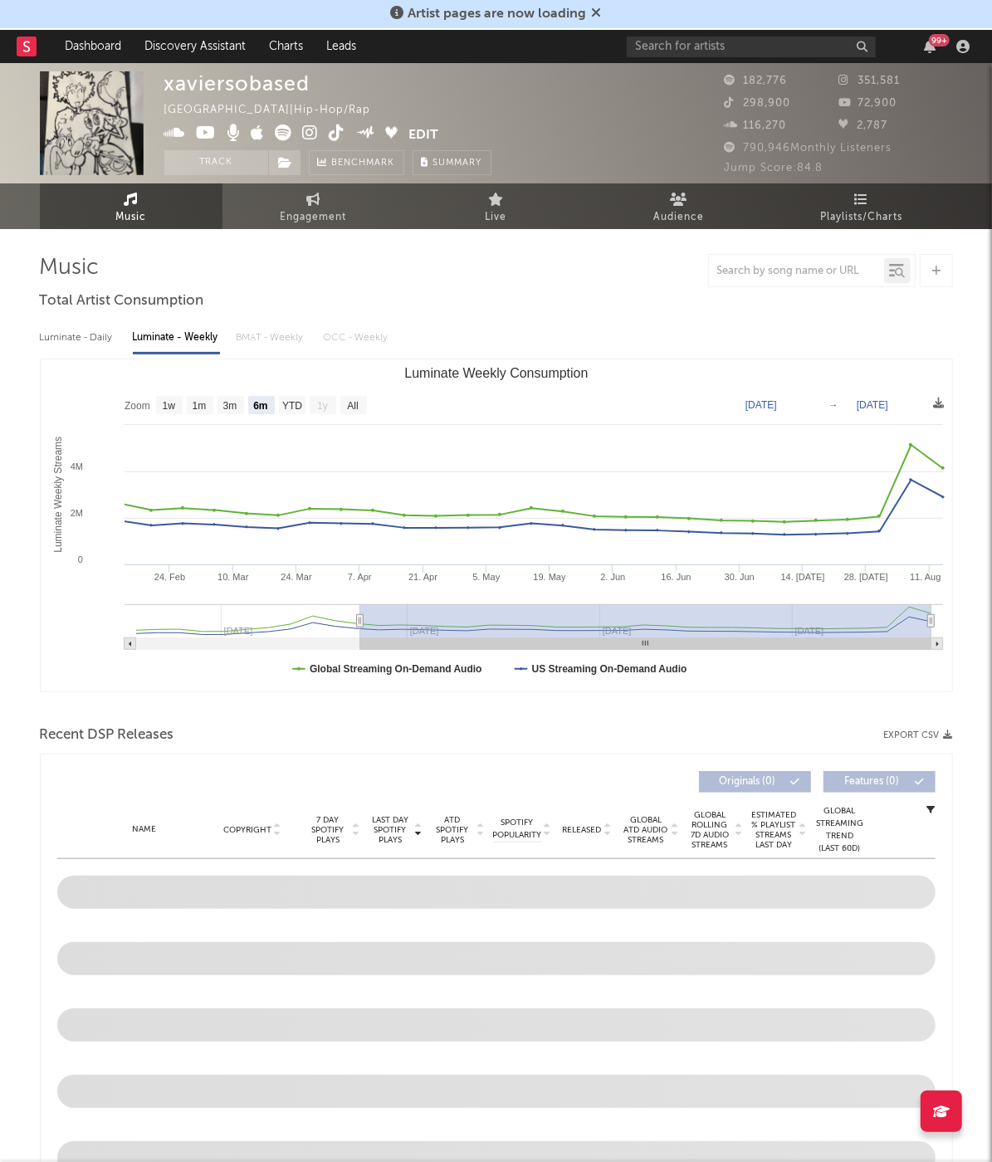
click at [46, 338] on div "Luminate - Daily" at bounding box center [78, 338] width 76 height 28
select select "6m"
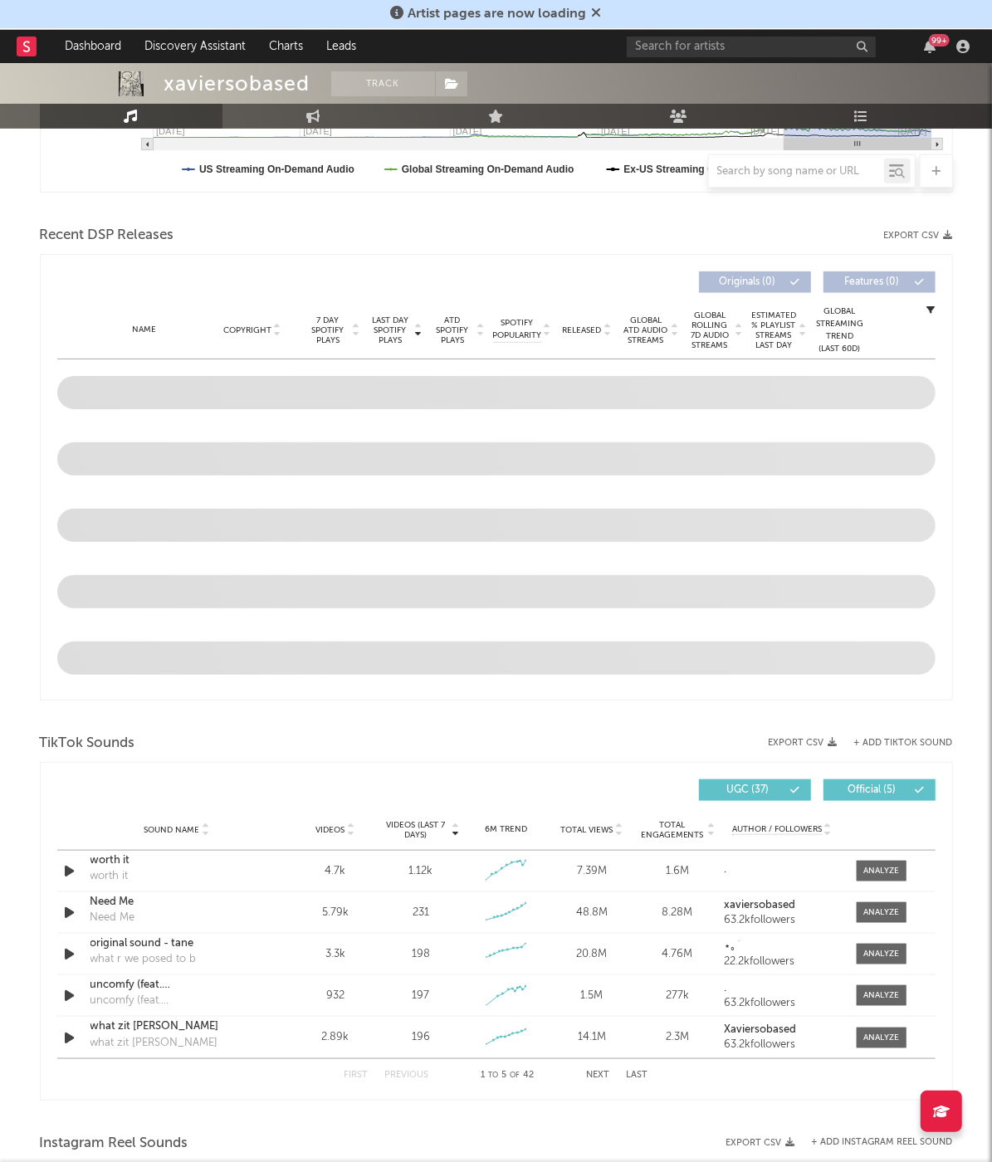
scroll to position [501, 0]
click at [57, 866] on div at bounding box center [71, 870] width 29 height 21
click at [72, 867] on icon "button" at bounding box center [69, 870] width 17 height 21
click at [422, 1141] on div at bounding box center [497, 1142] width 208 height 4
click at [69, 864] on icon "button" at bounding box center [69, 870] width 16 height 21
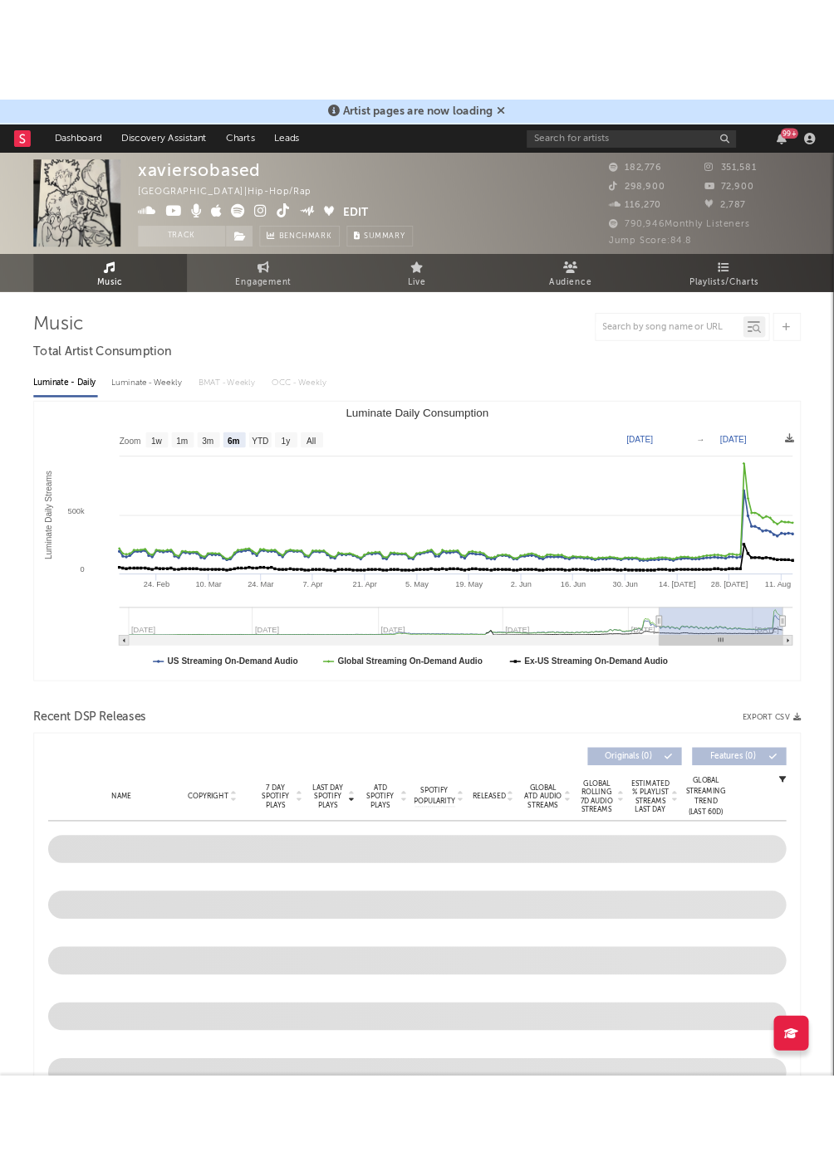
scroll to position [0, 0]
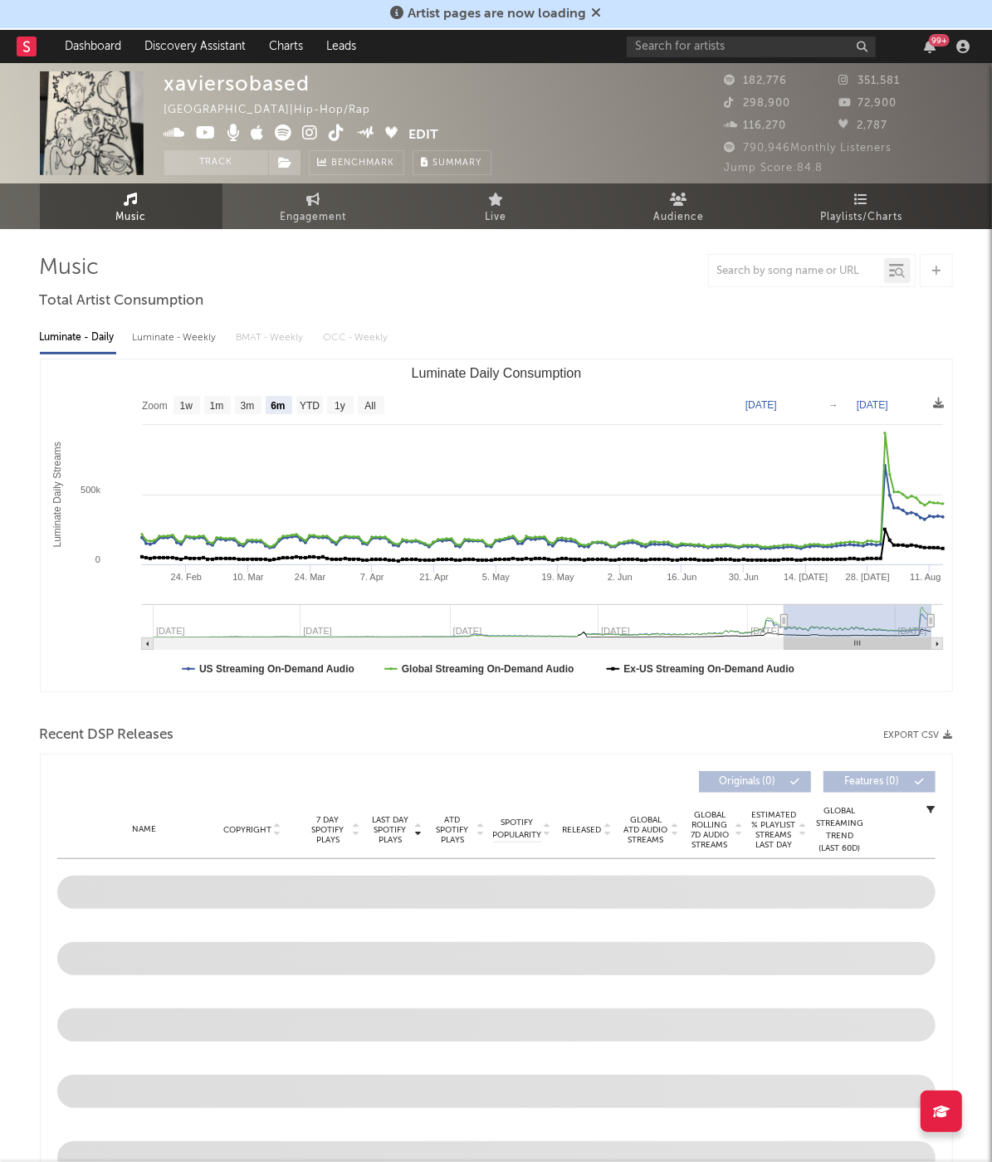
click at [111, 189] on link "Music" at bounding box center [131, 206] width 183 height 46
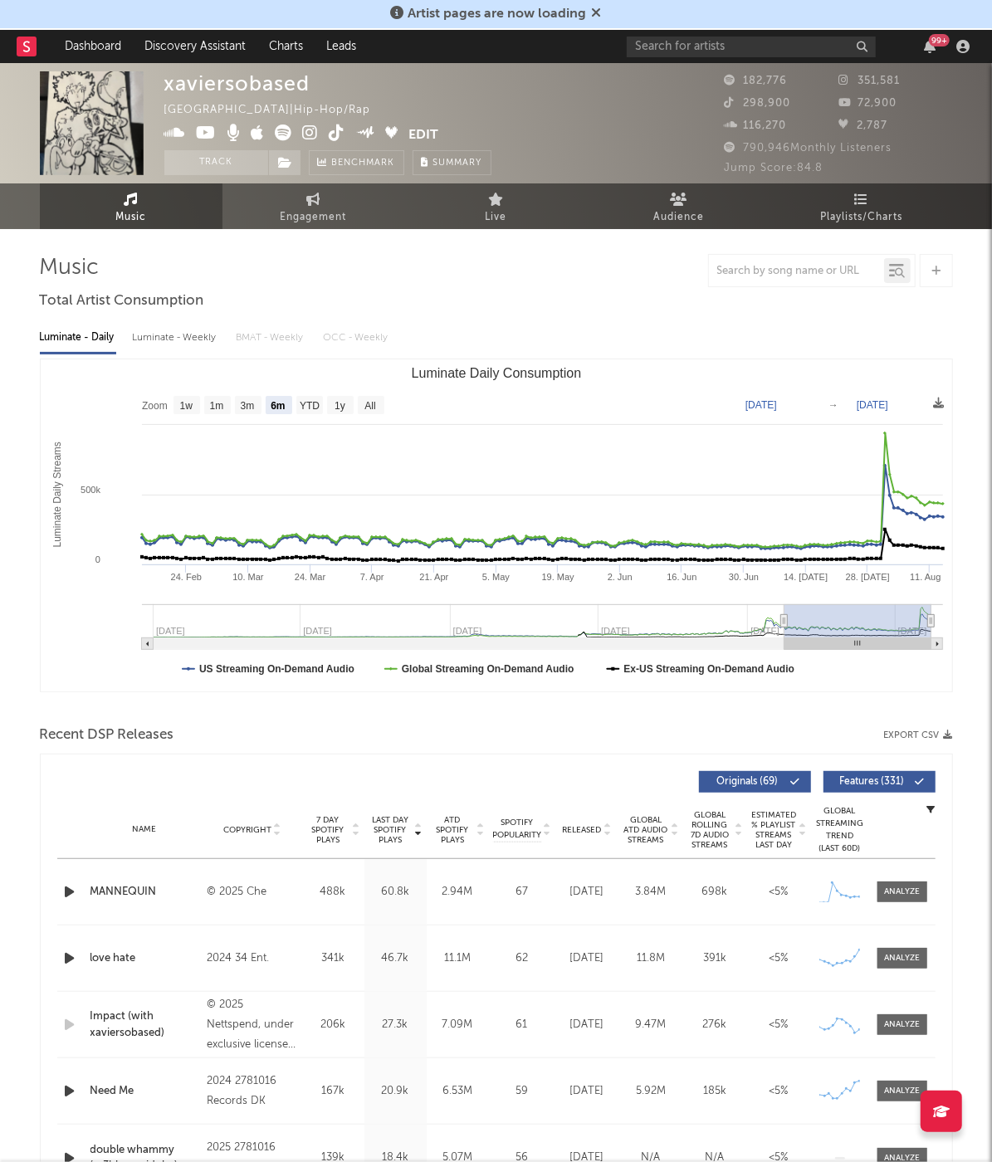
click at [28, 46] on rect at bounding box center [27, 47] width 20 height 20
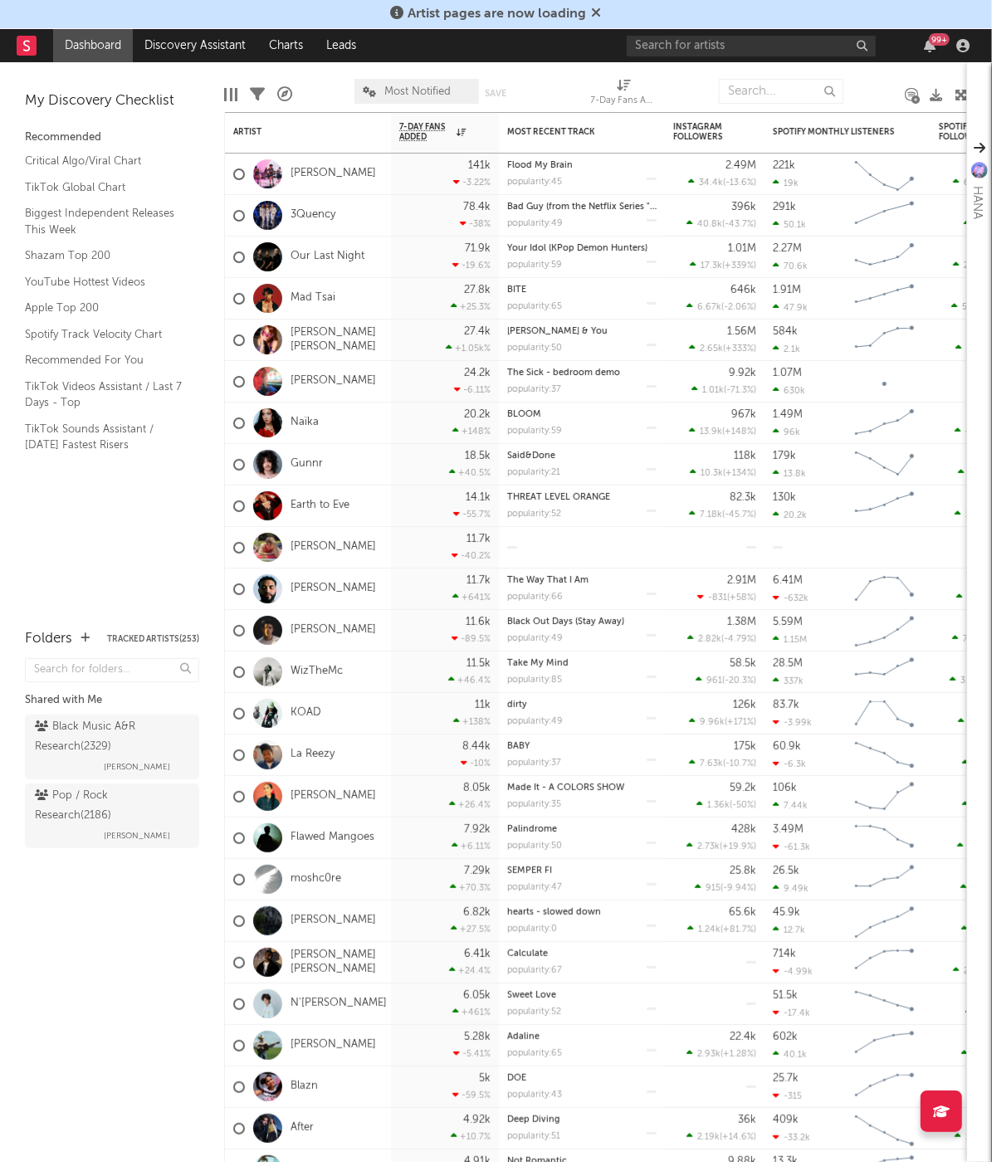
click at [309, 82] on div at bounding box center [323, 92] width 37 height 42
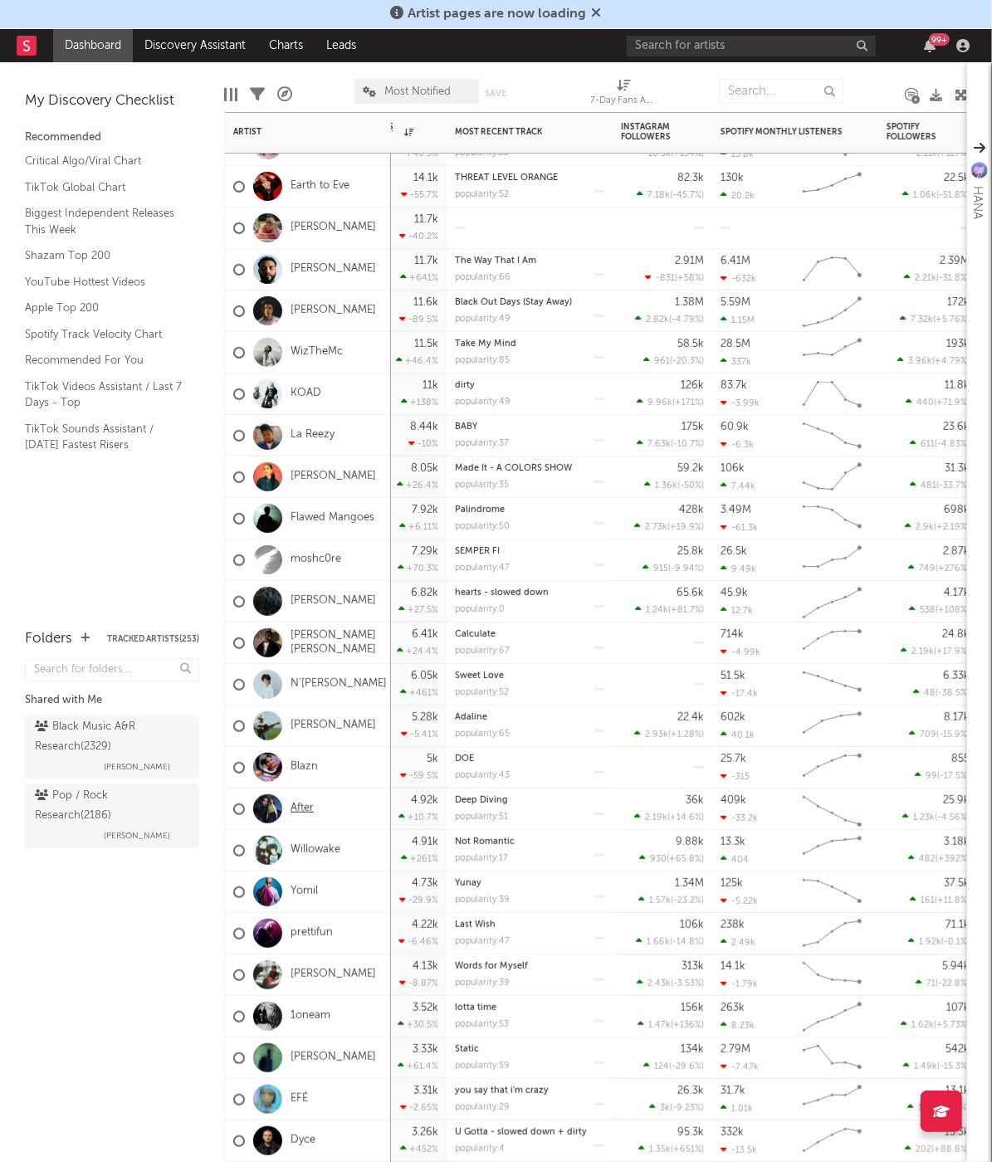
click at [309, 806] on link "After" at bounding box center [302, 809] width 23 height 14
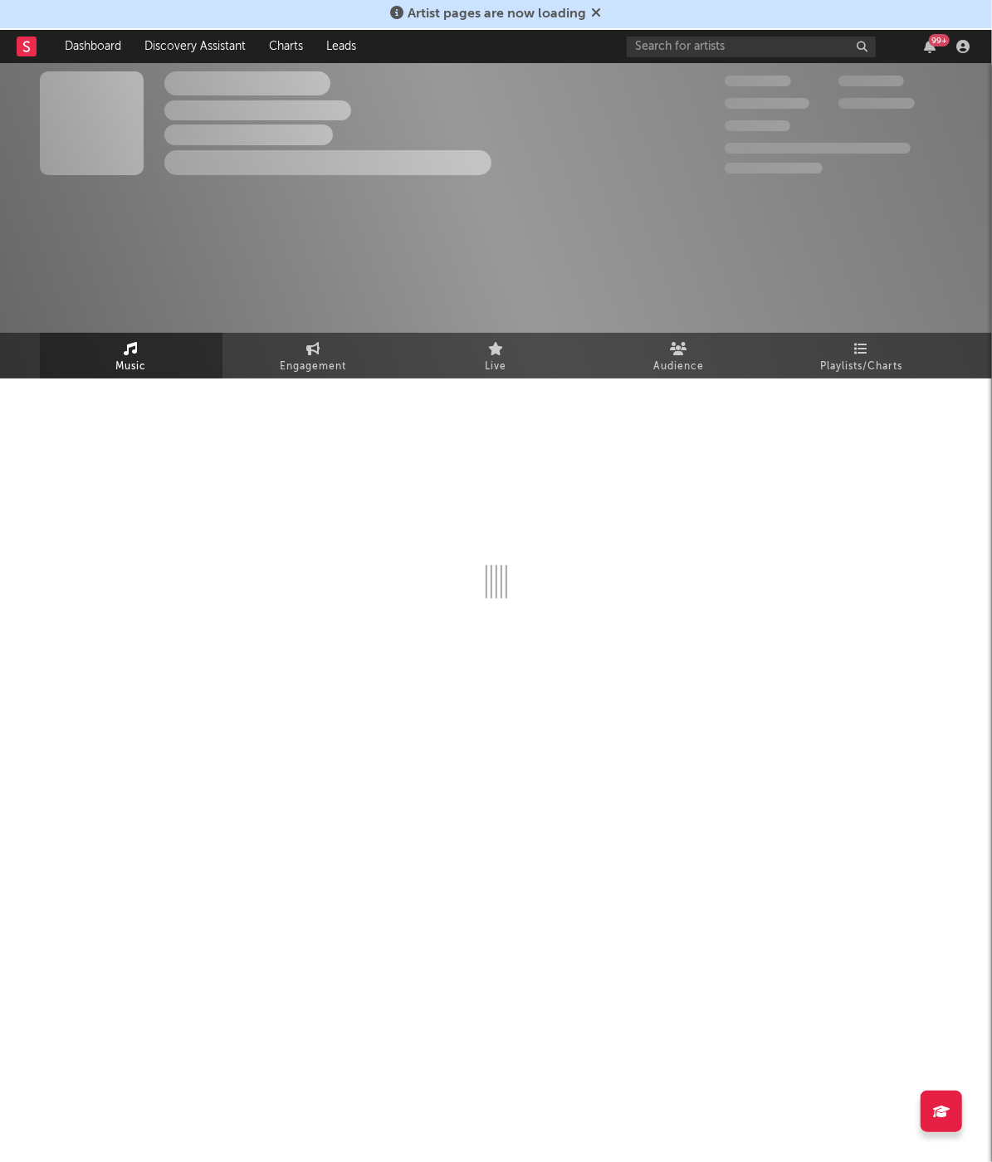
select select "6m"
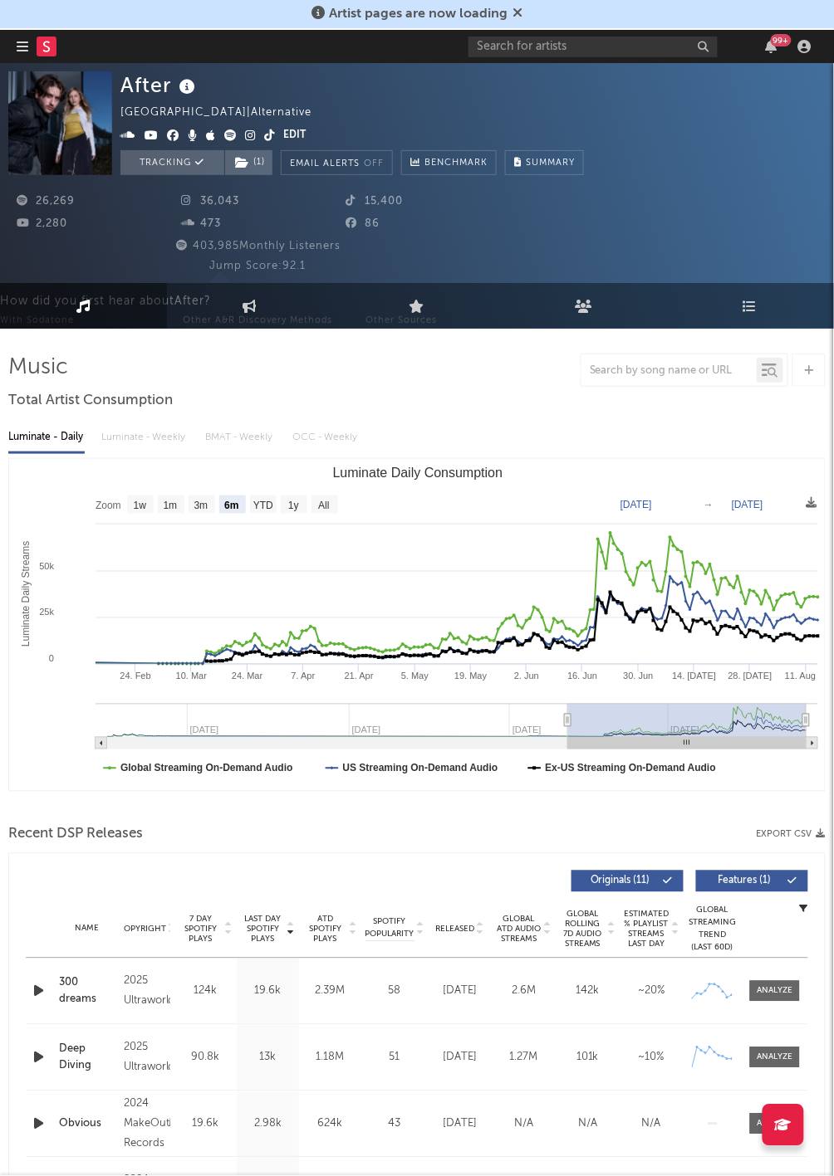
click at [511, 19] on span "Artist pages are now loading" at bounding box center [416, 14] width 211 height 20
click at [512, 16] on icon at bounding box center [517, 12] width 10 height 13
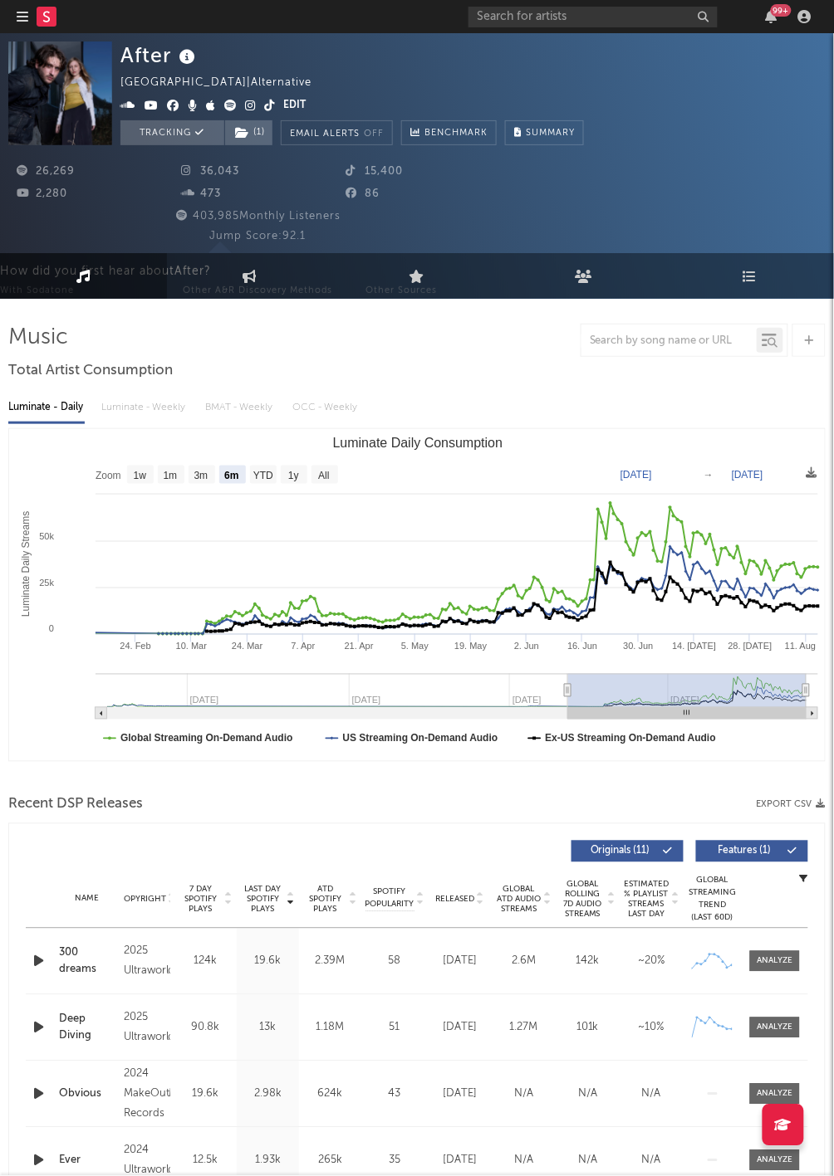
click at [183, 52] on icon at bounding box center [187, 57] width 24 height 23
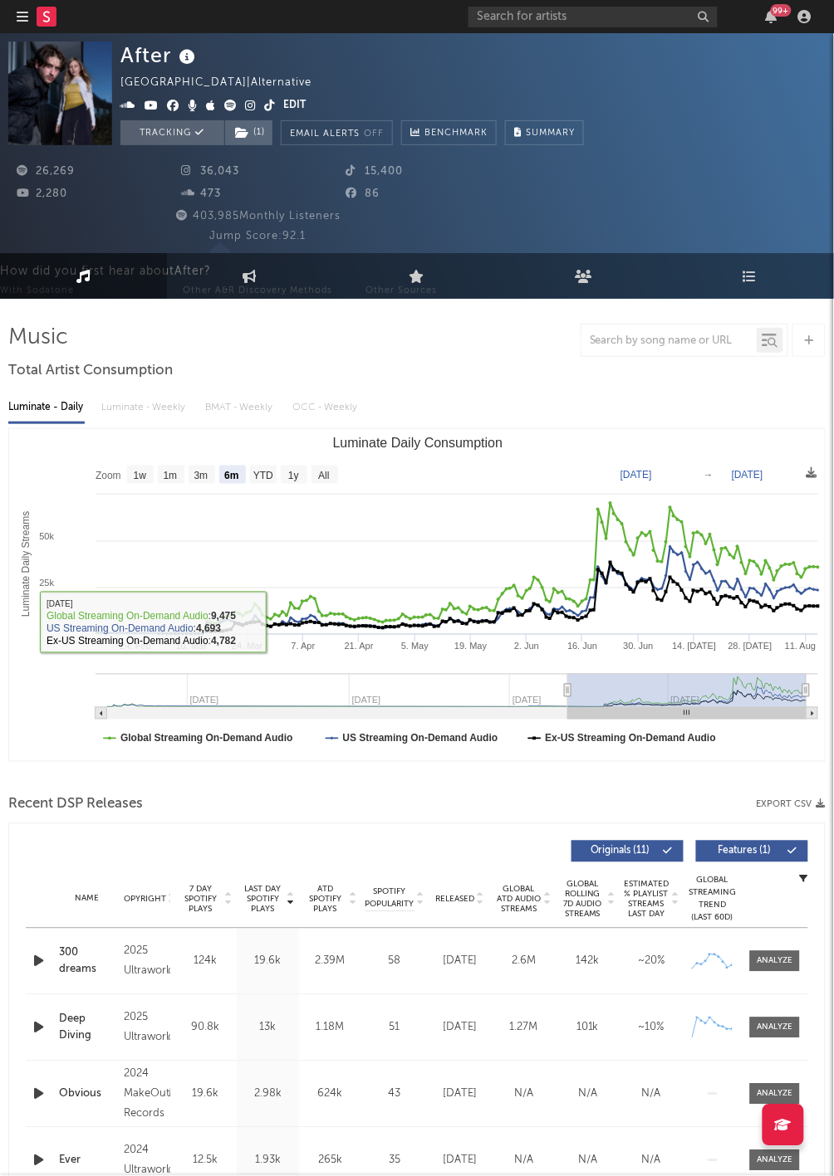
scroll to position [141, 0]
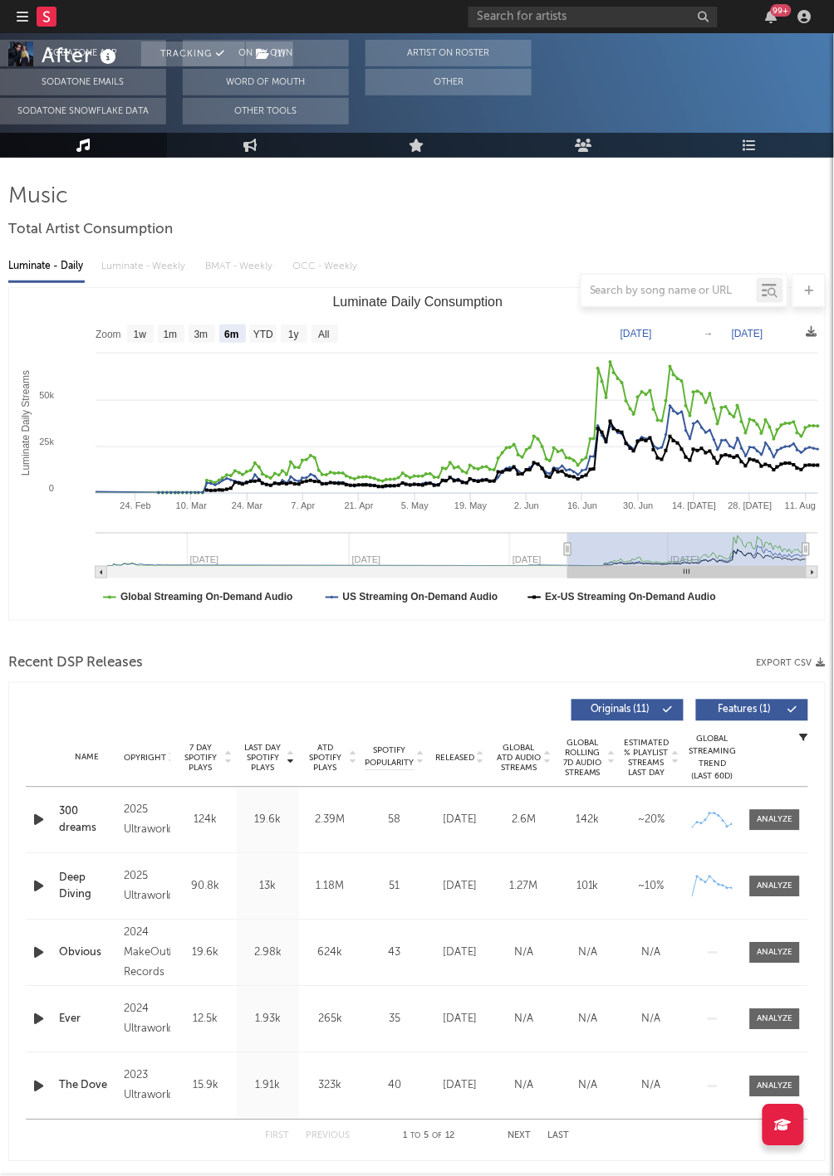
click at [52, 30] on link at bounding box center [47, 16] width 20 height 33
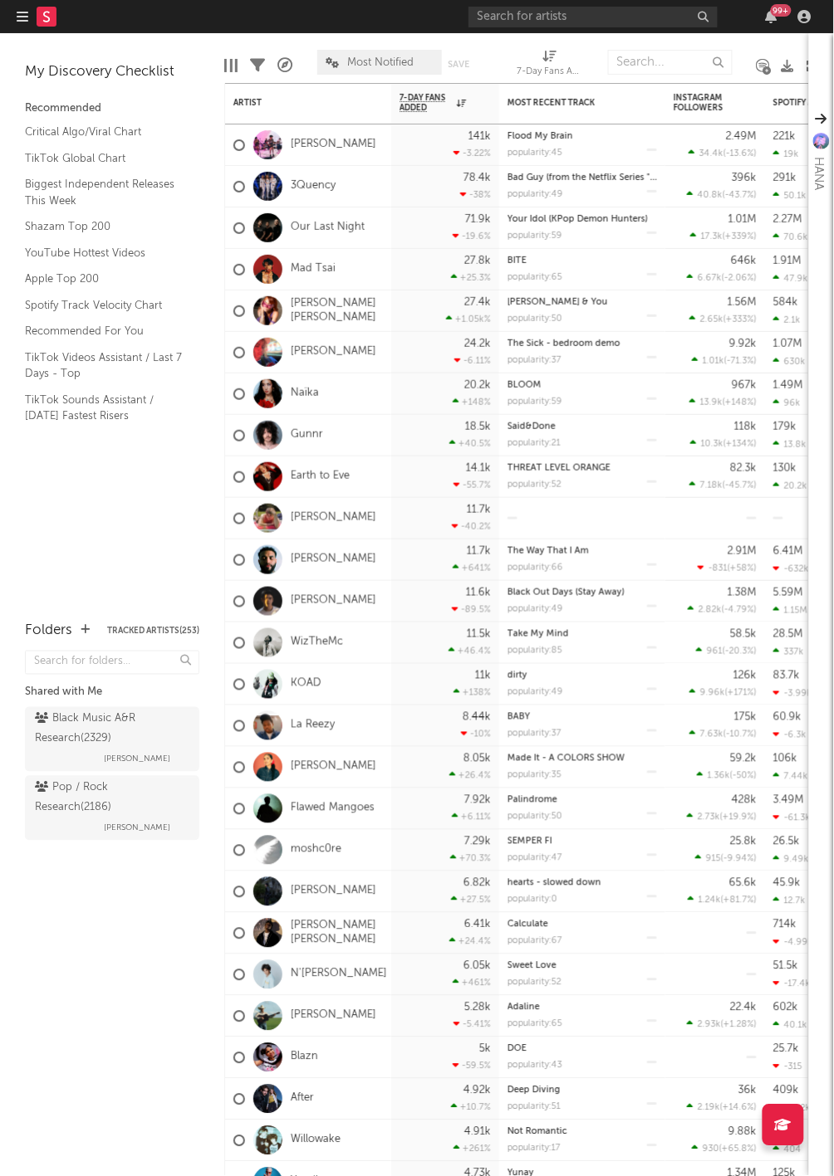
click at [143, 487] on div "My Discovery Checklist Recommended Critical Algo/Viral Chart TikTok Global Char…" at bounding box center [112, 319] width 224 height 572
drag, startPoint x: 169, startPoint y: 457, endPoint x: 244, endPoint y: 467, distance: 76.3
click at [169, 457] on div "My Discovery Checklist Recommended Critical Algo/Viral Chart TikTok Global Char…" at bounding box center [112, 319] width 224 height 572
click at [312, 428] on link "Gunnr" at bounding box center [307, 435] width 32 height 14
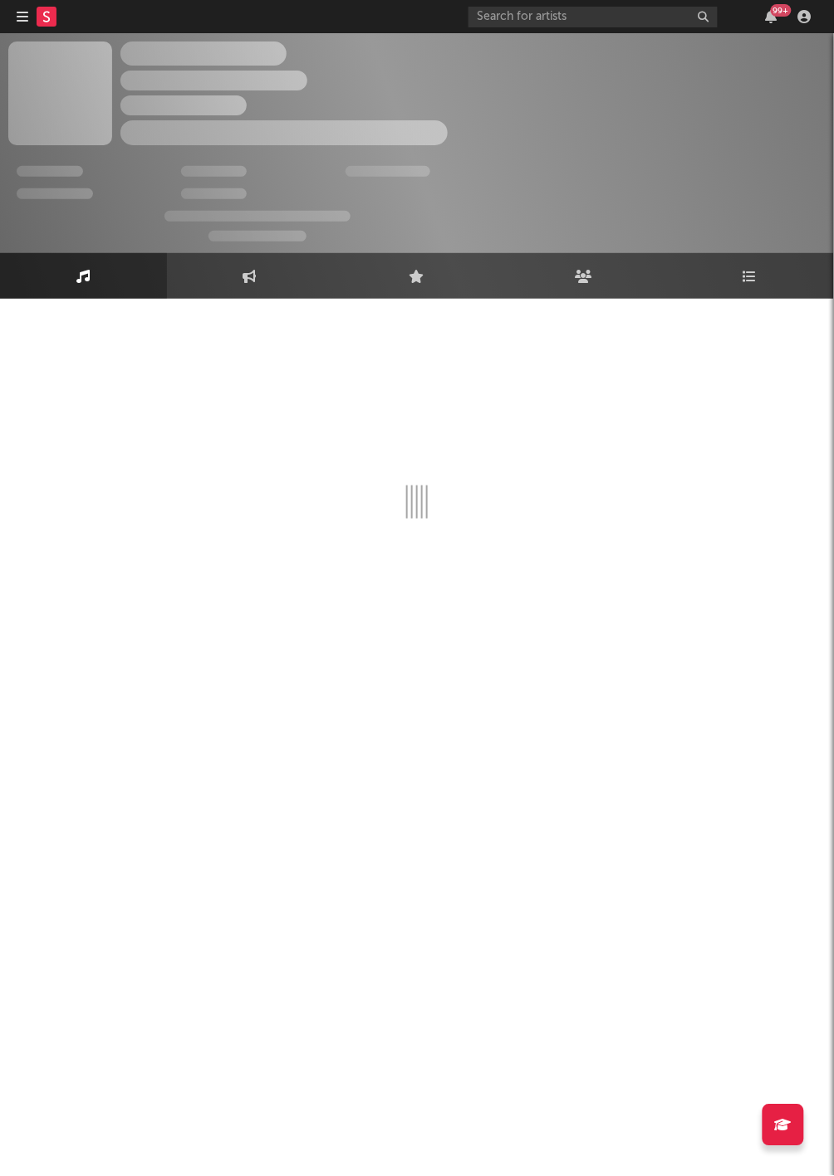
select select "6m"
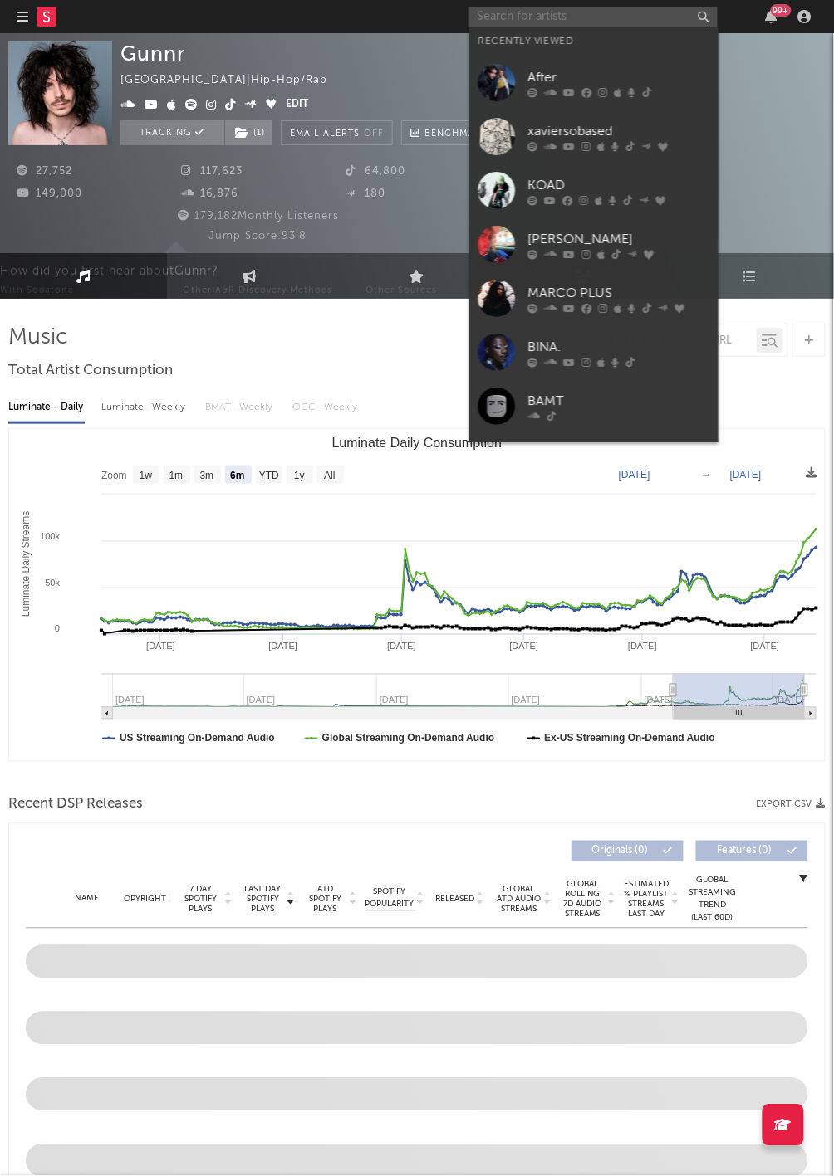
click at [573, 15] on input "text" at bounding box center [592, 17] width 249 height 21
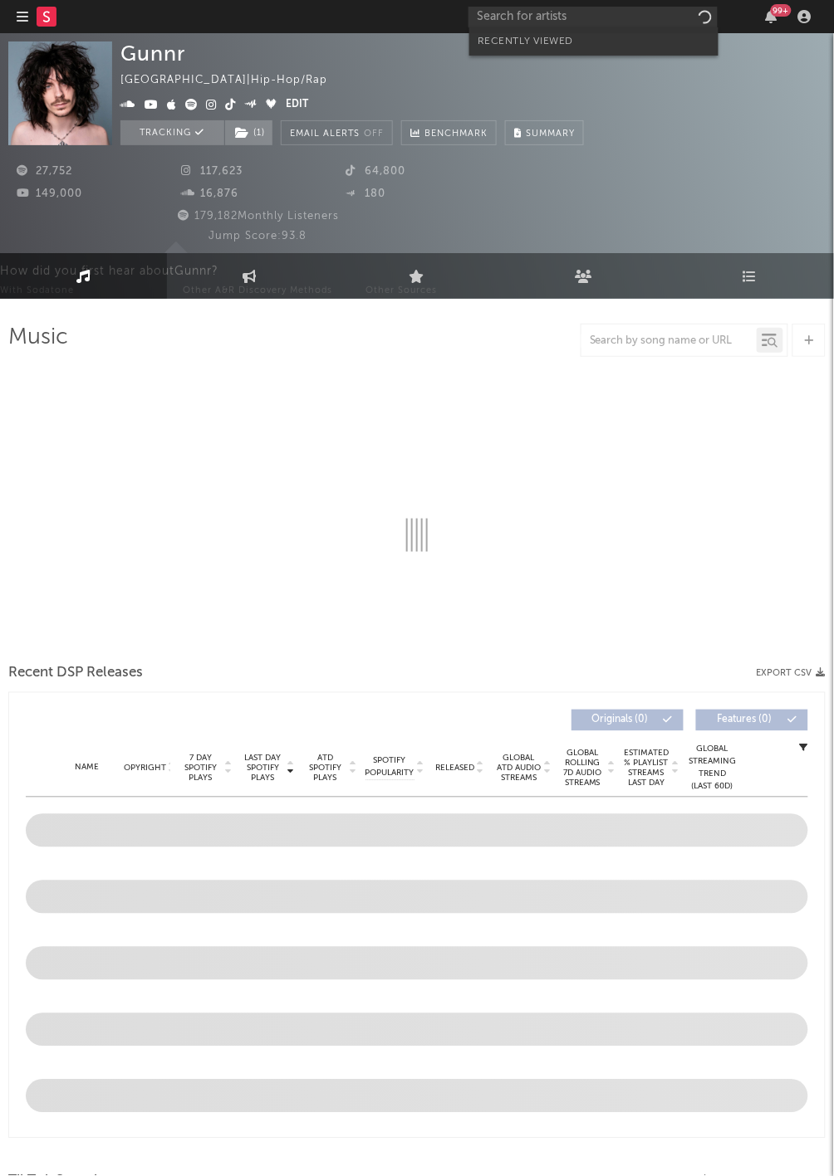
click at [626, 17] on input "text" at bounding box center [592, 17] width 249 height 21
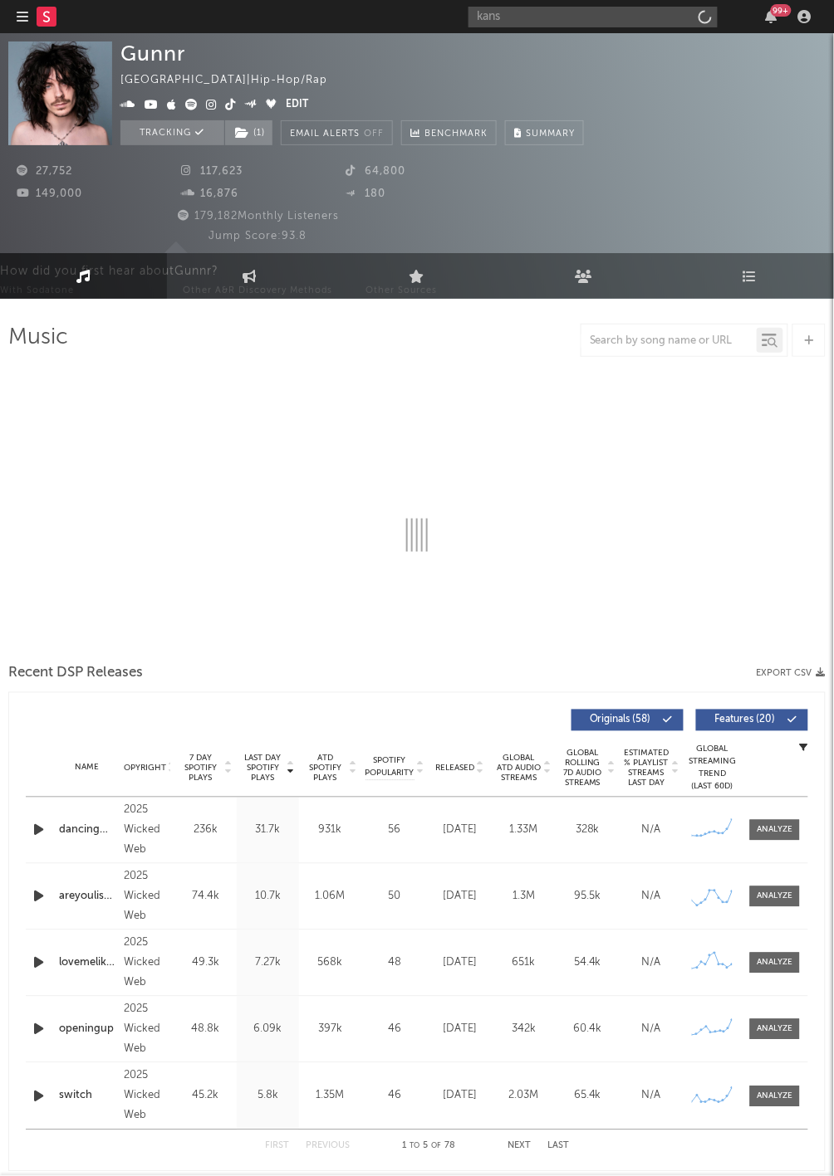
type input "kansh"
select select "6m"
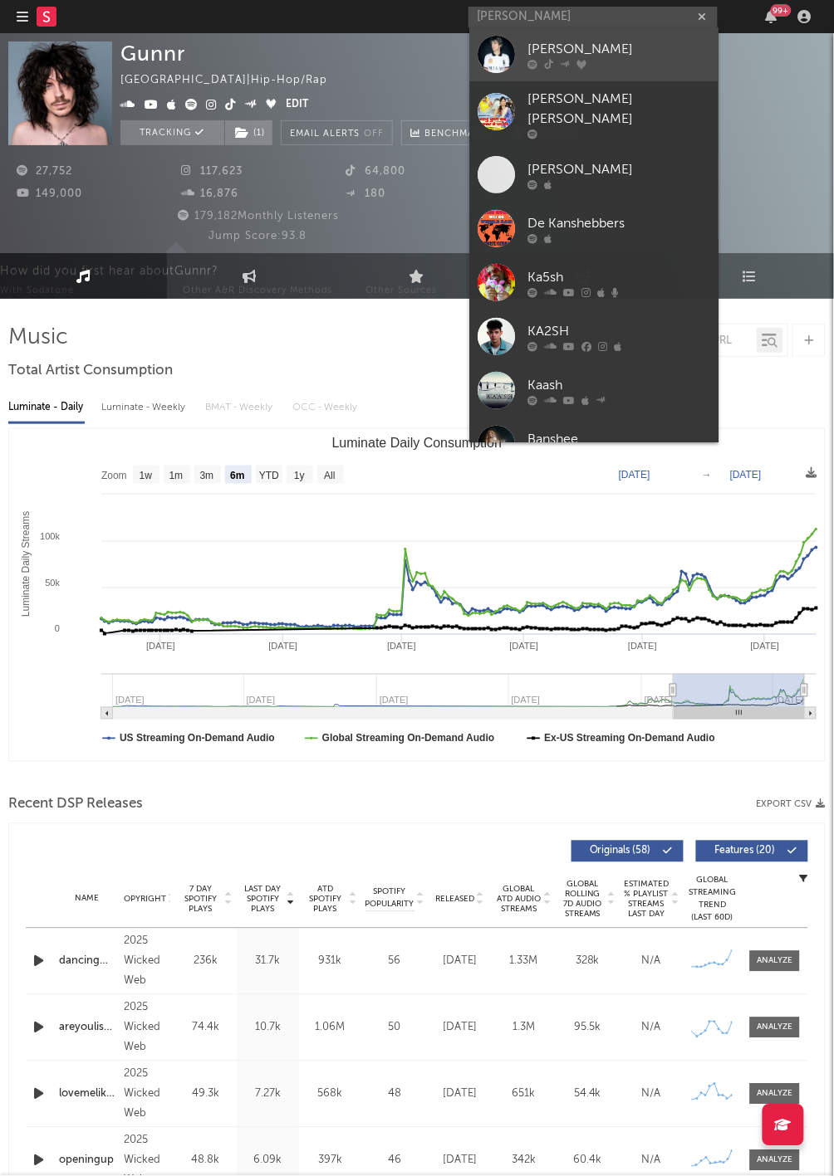
type input "kansh"
click at [554, 64] on div at bounding box center [618, 65] width 183 height 10
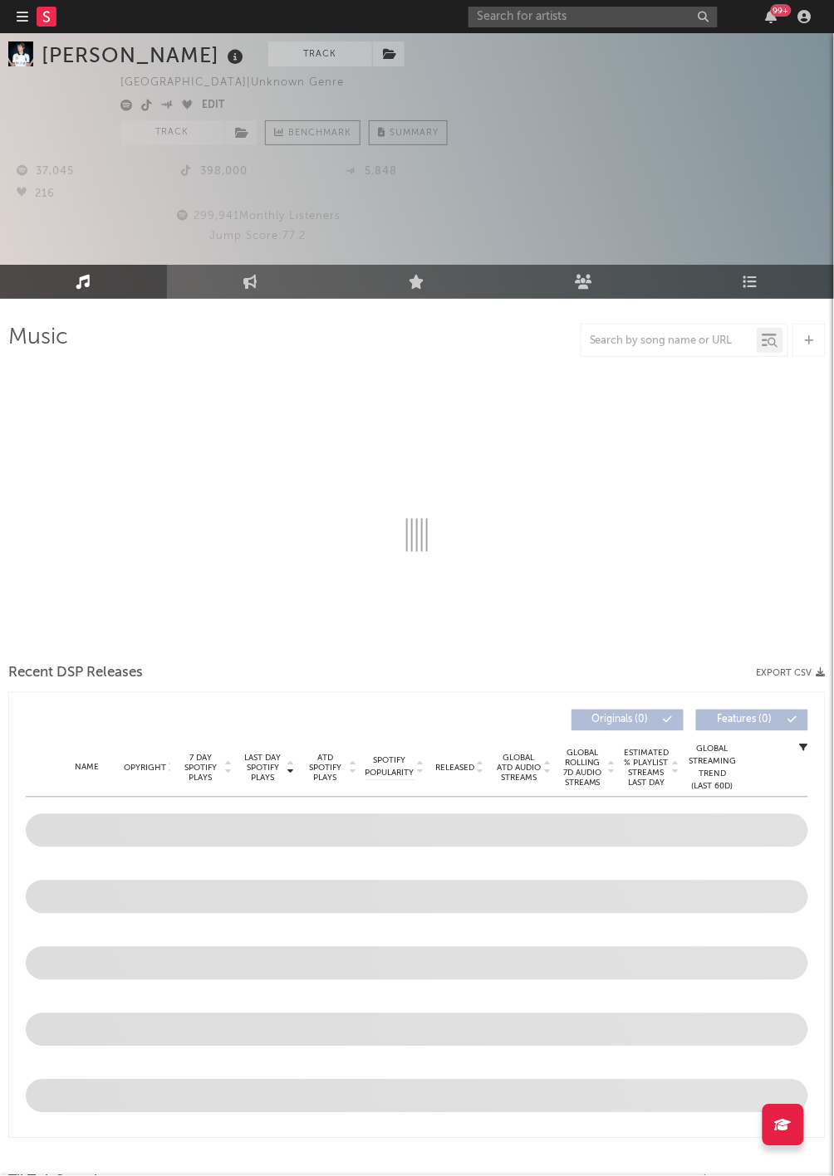
scroll to position [59, 1]
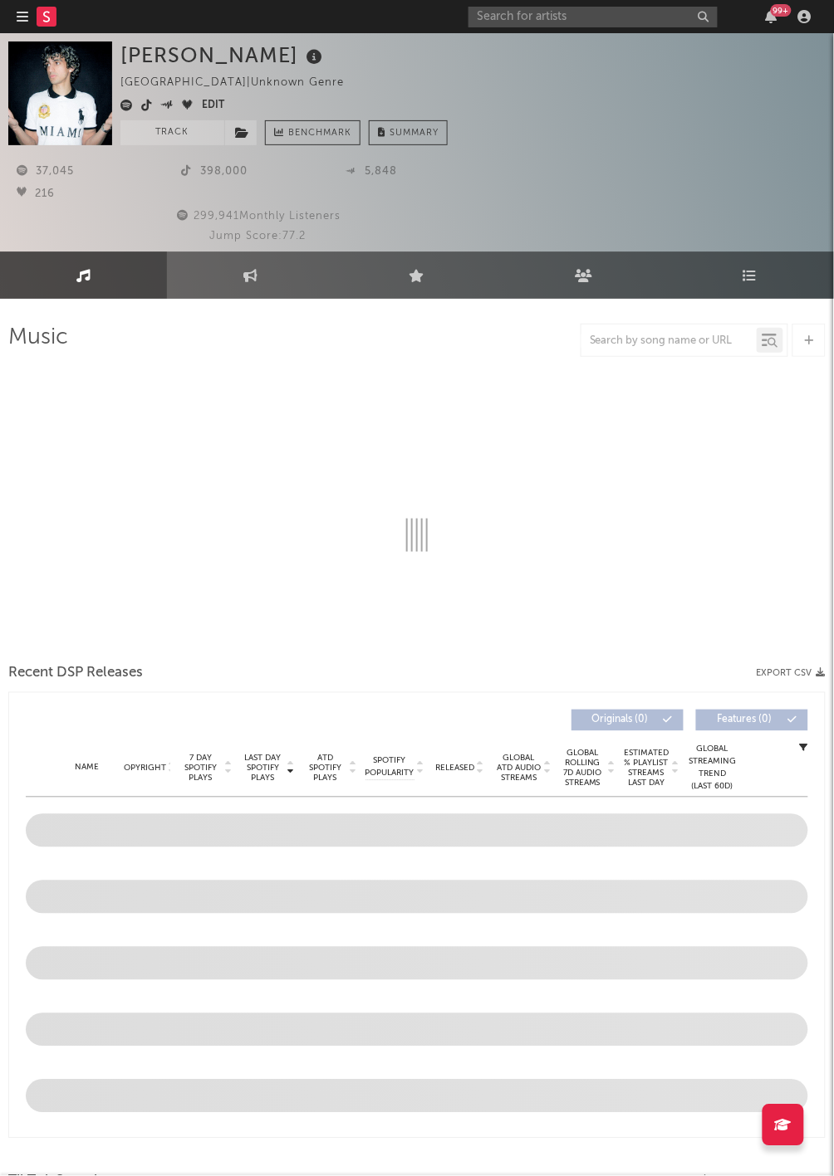
select select "6m"
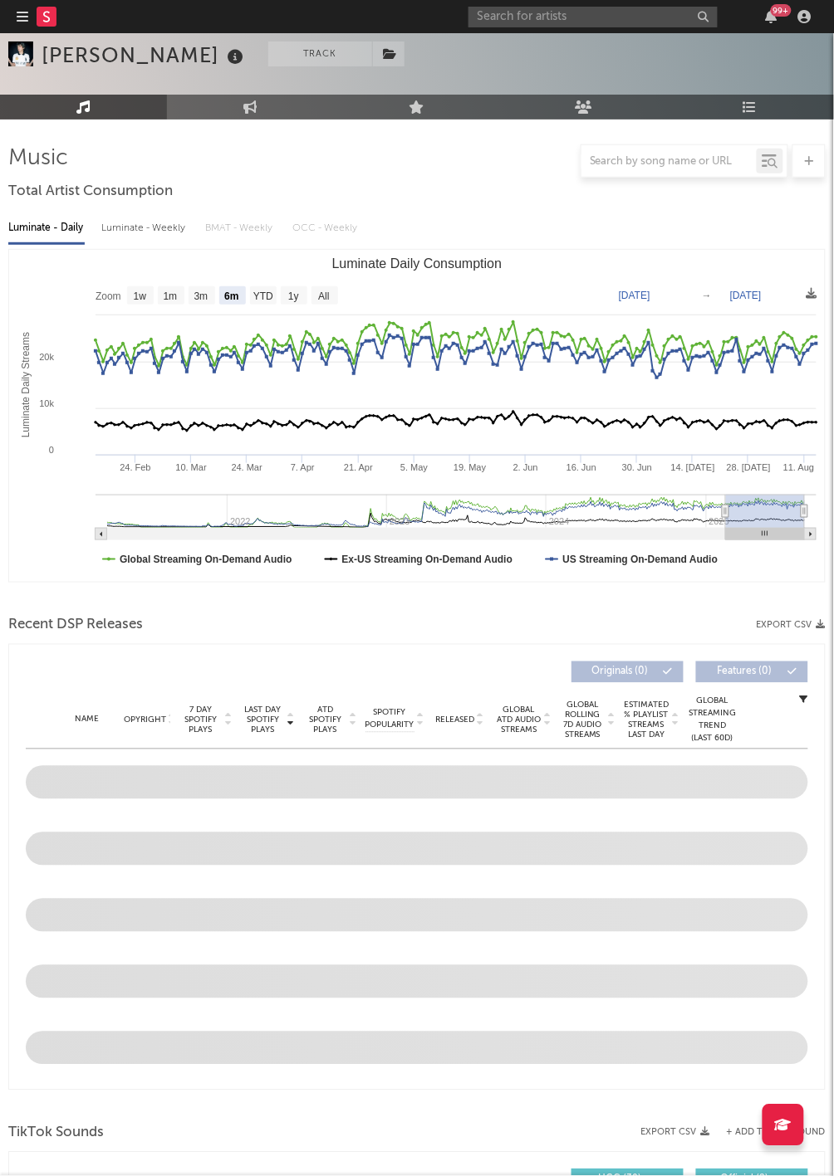
scroll to position [199, 0]
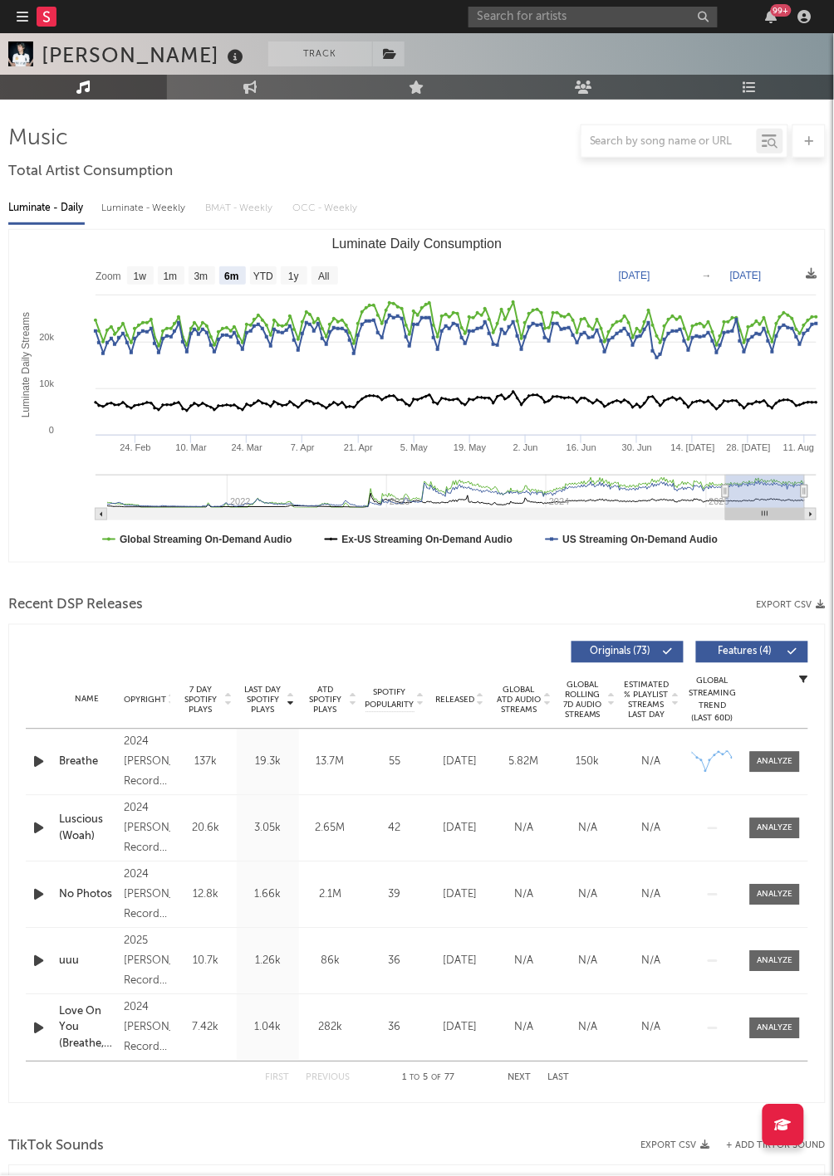
click at [440, 687] on div "Name Copyright Label Album Names Composer Names 7 Day Spotify Plays Last Day Sp…" at bounding box center [417, 701] width 782 height 58
click at [447, 700] on span "Released" at bounding box center [454, 701] width 39 height 10
click at [40, 767] on icon "button" at bounding box center [38, 762] width 17 height 21
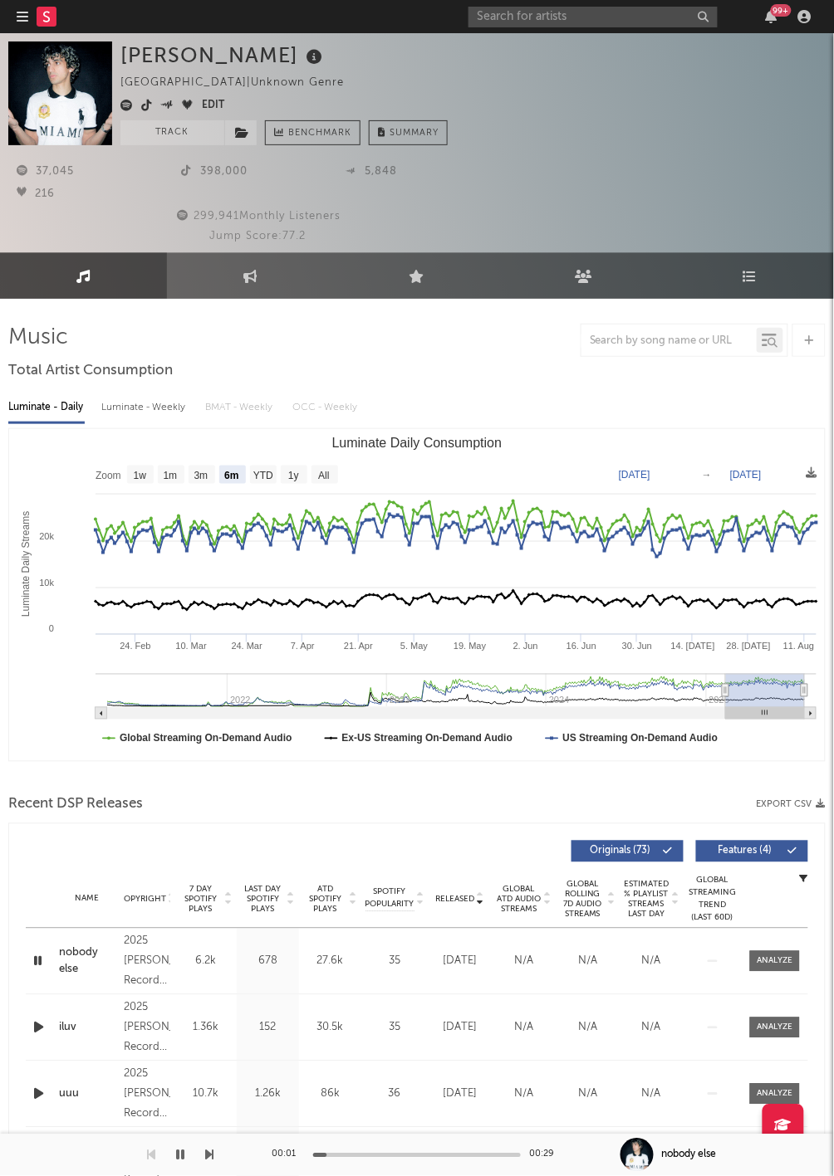
scroll to position [0, 0]
click at [35, 965] on icon "button" at bounding box center [38, 961] width 16 height 21
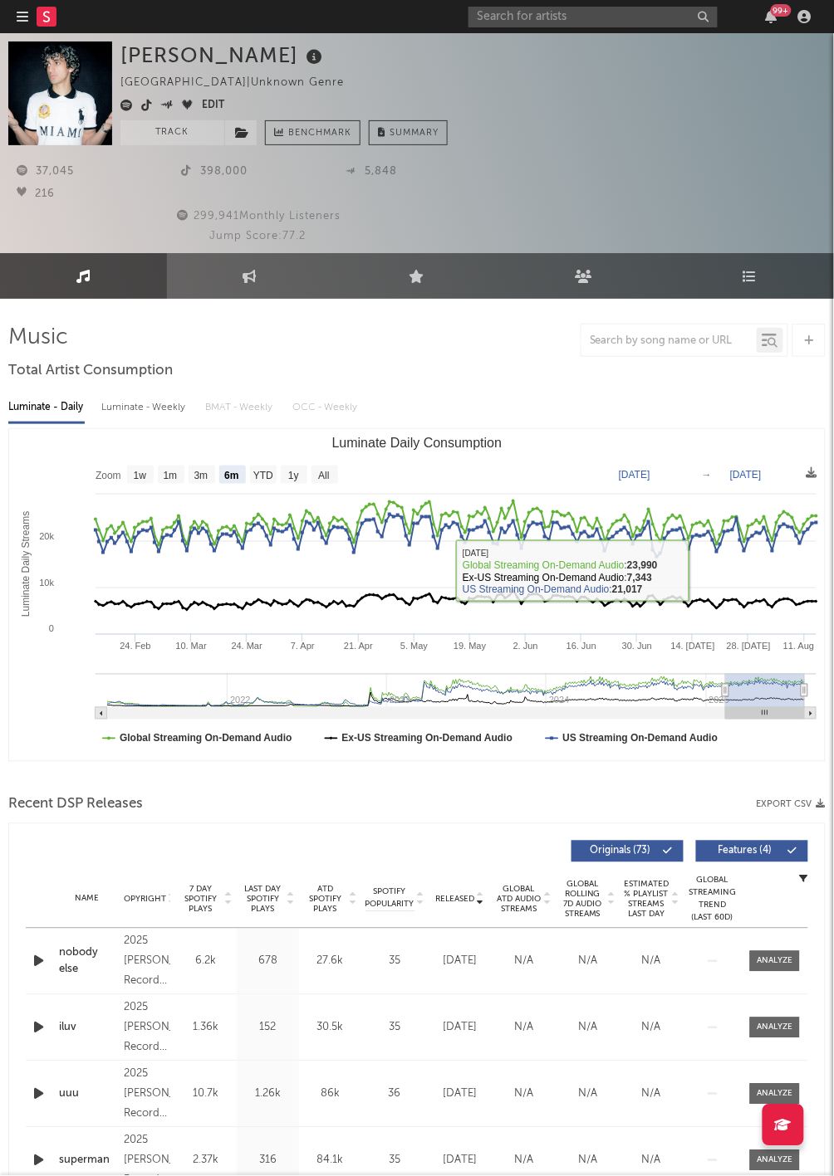
click at [665, 159] on div "37,045 398,000 5,848 216 299,941 Monthly Listeners Jump Score: 77.2" at bounding box center [416, 195] width 817 height 100
click at [47, 14] on rect at bounding box center [47, 17] width 20 height 20
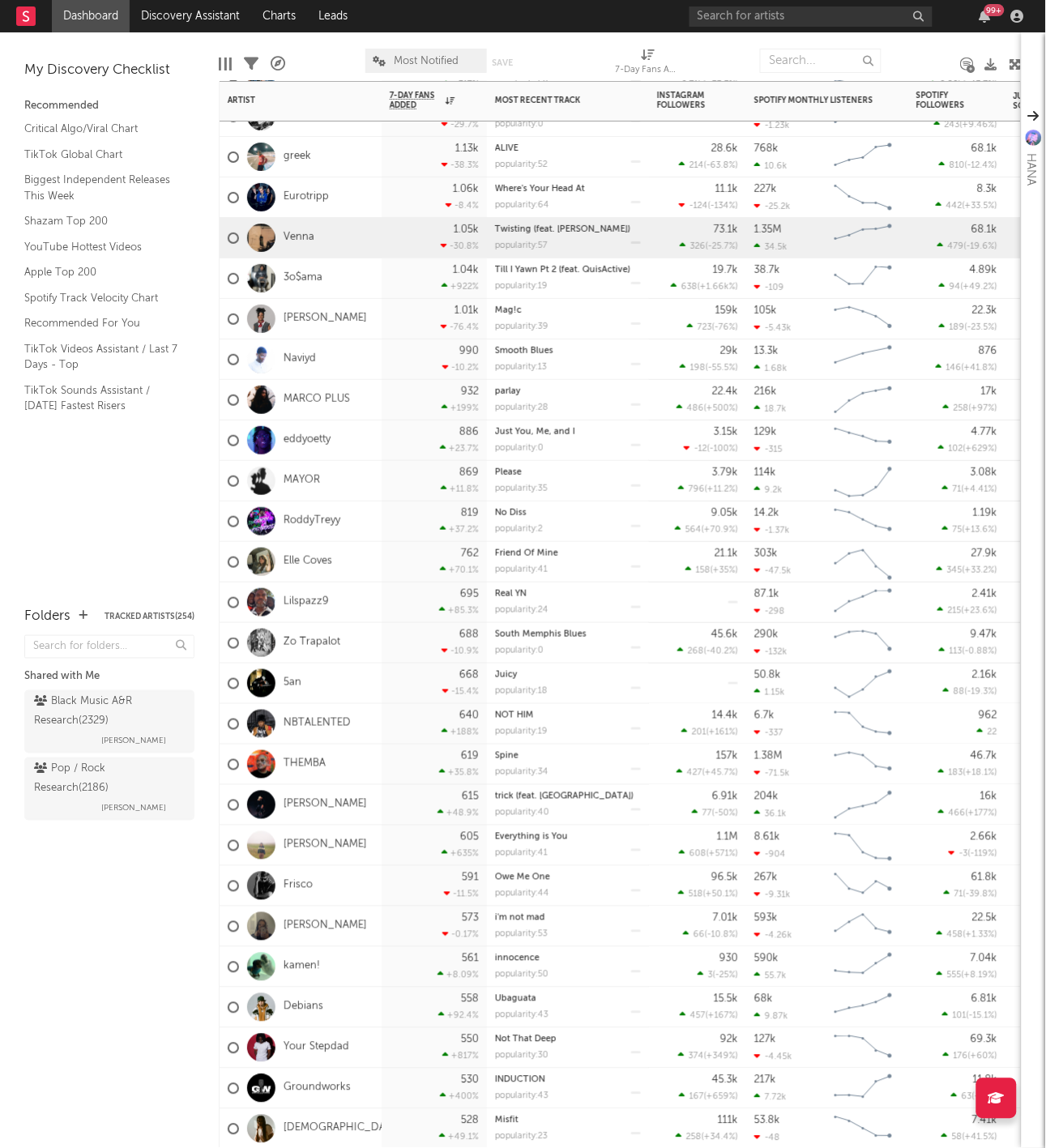
click at [303, 245] on div "Venna" at bounding box center [270, 238] width 87 height 47
click at [296, 239] on link "Venna" at bounding box center [300, 238] width 31 height 14
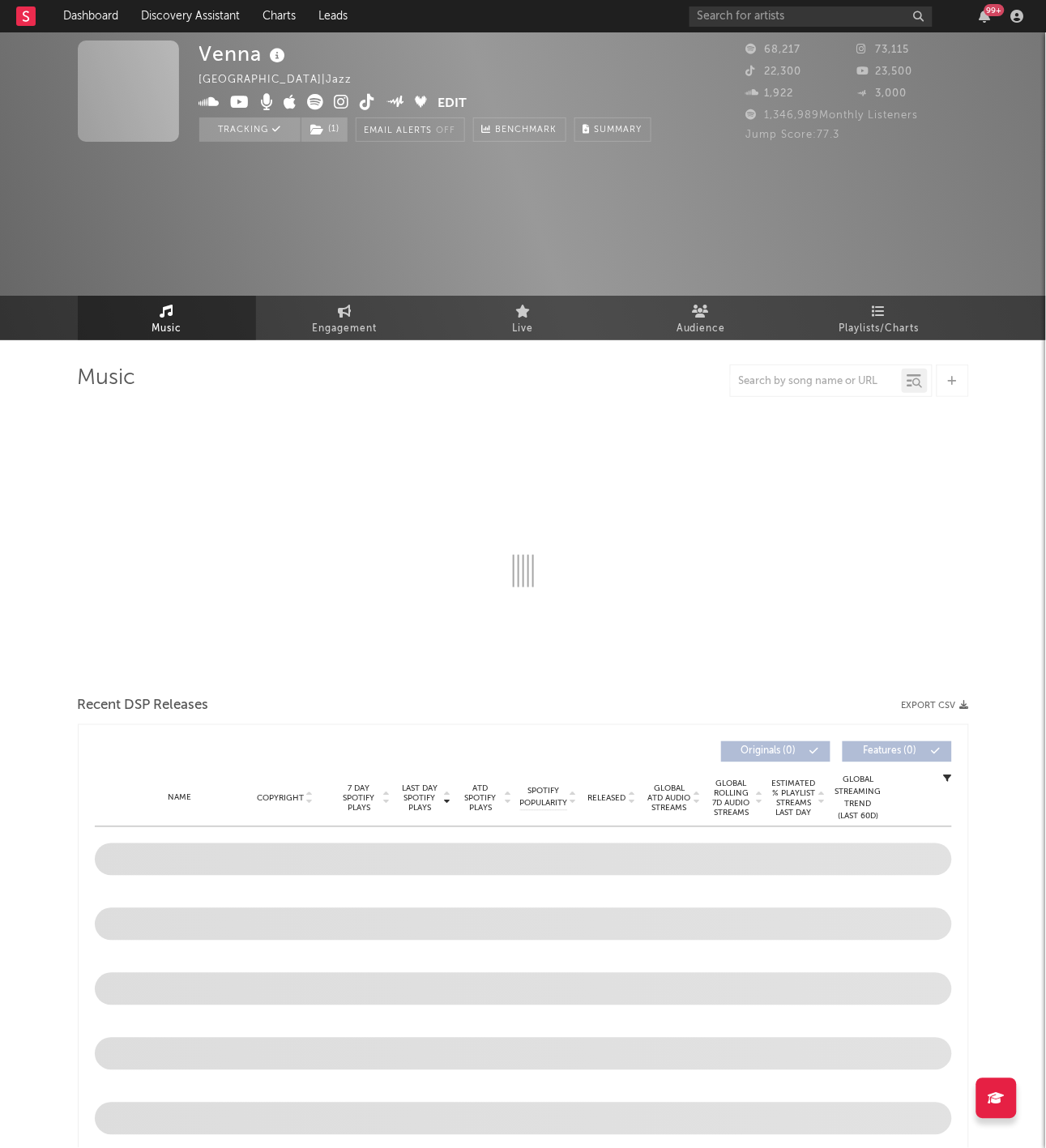
select select "6m"
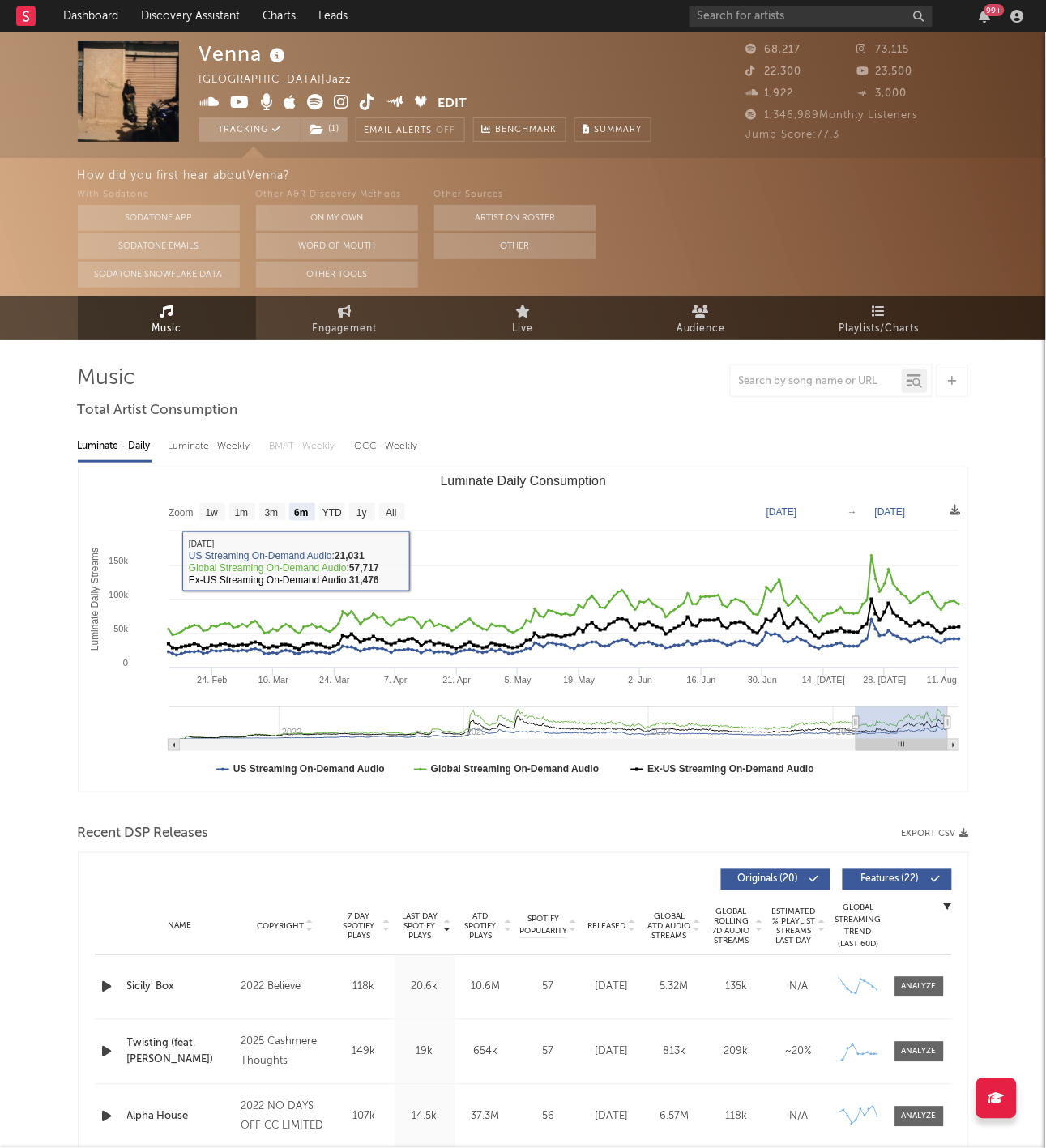
click at [477, 307] on link "Live" at bounding box center [523, 318] width 179 height 45
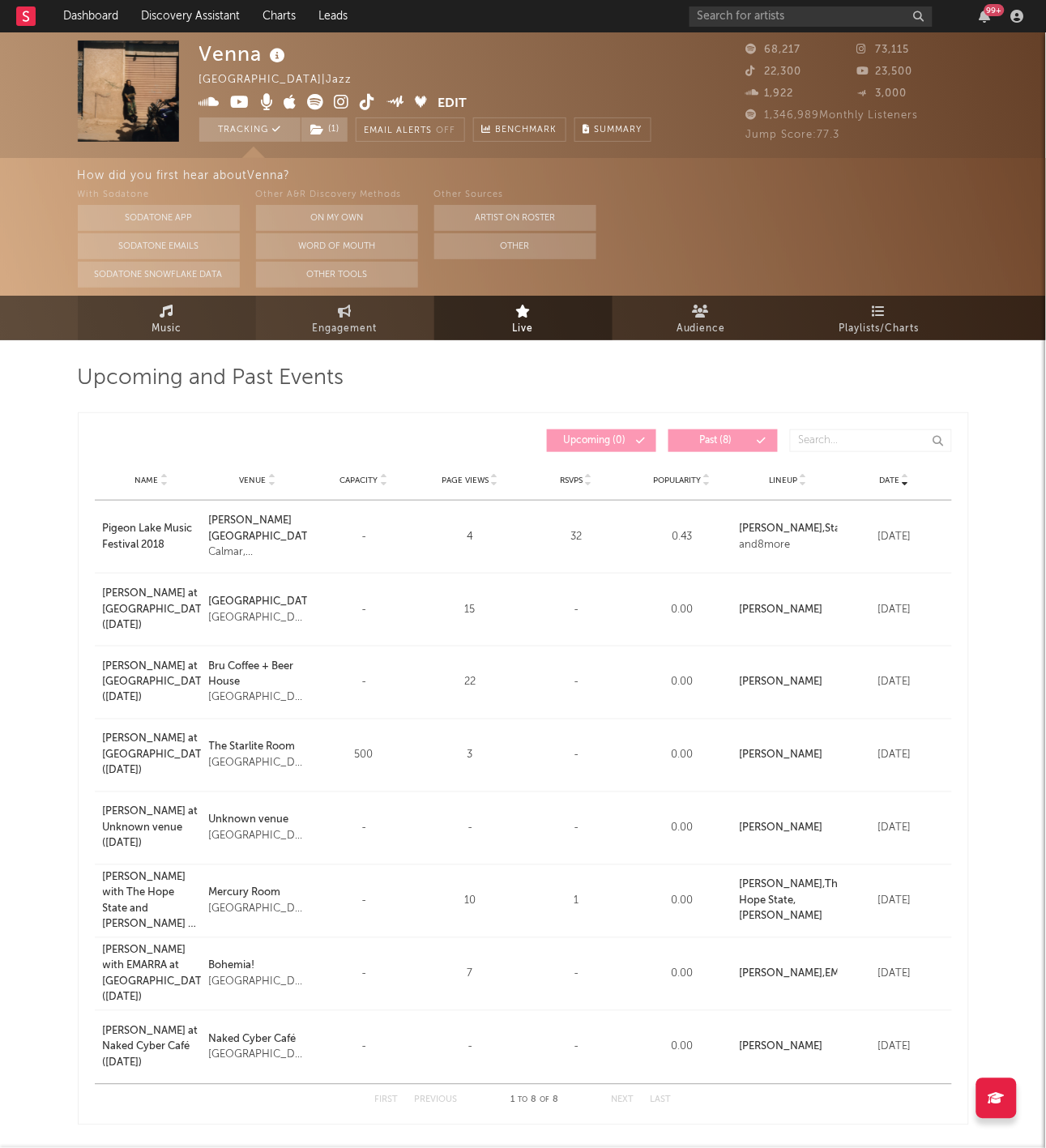
click at [105, 337] on link "Music" at bounding box center [167, 318] width 179 height 45
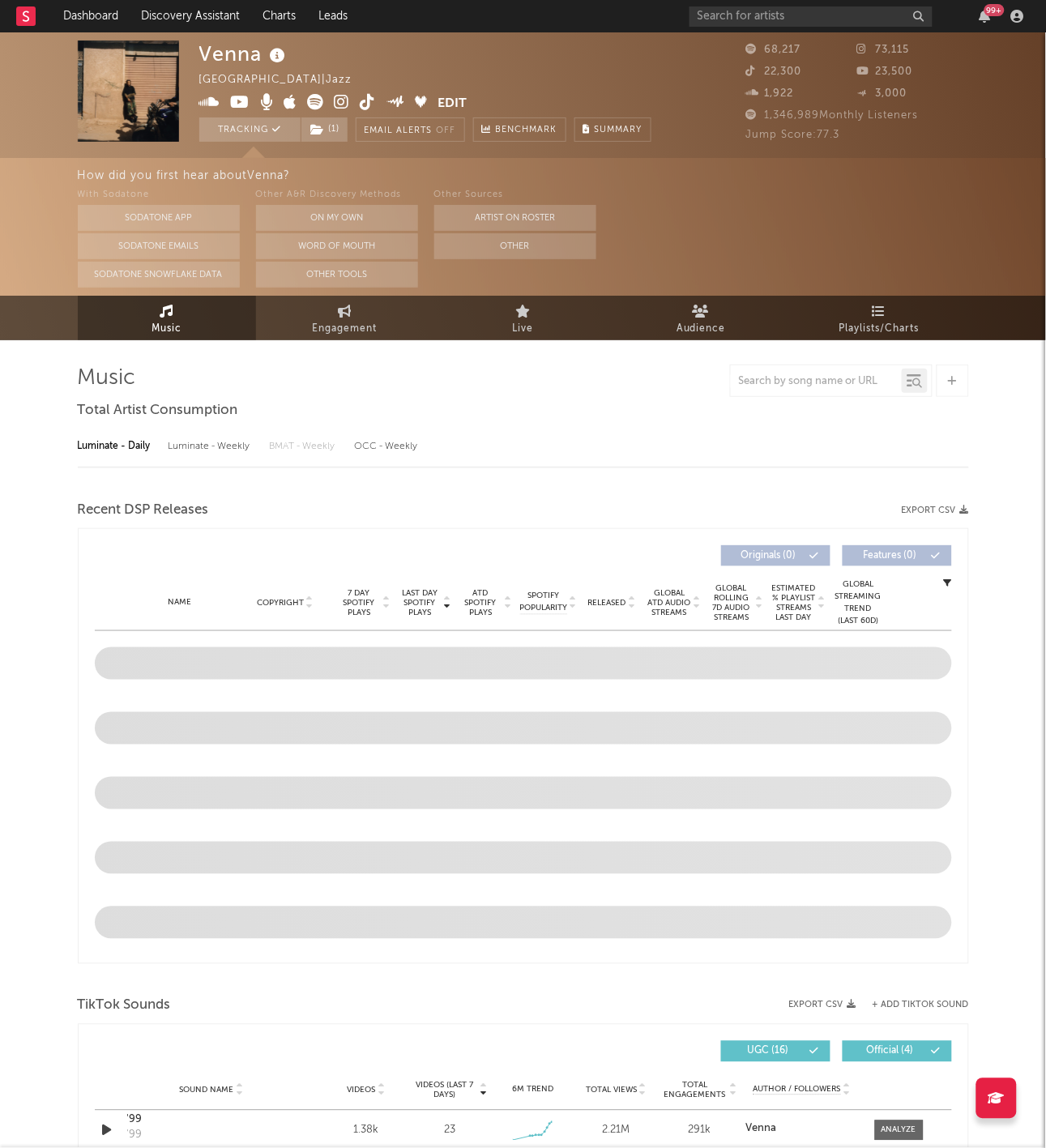
select select "6m"
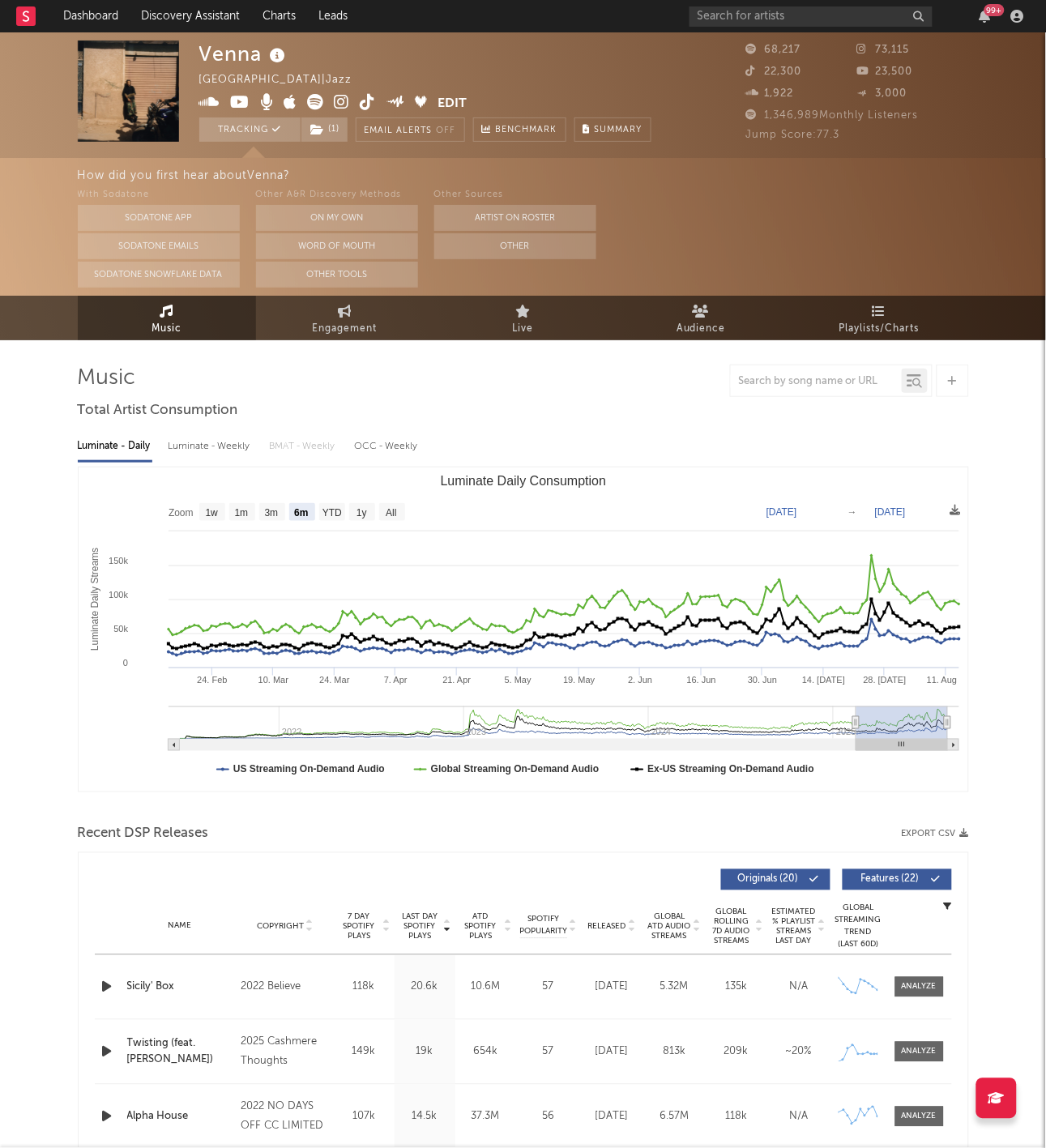
click at [21, 2] on link at bounding box center [26, 16] width 20 height 32
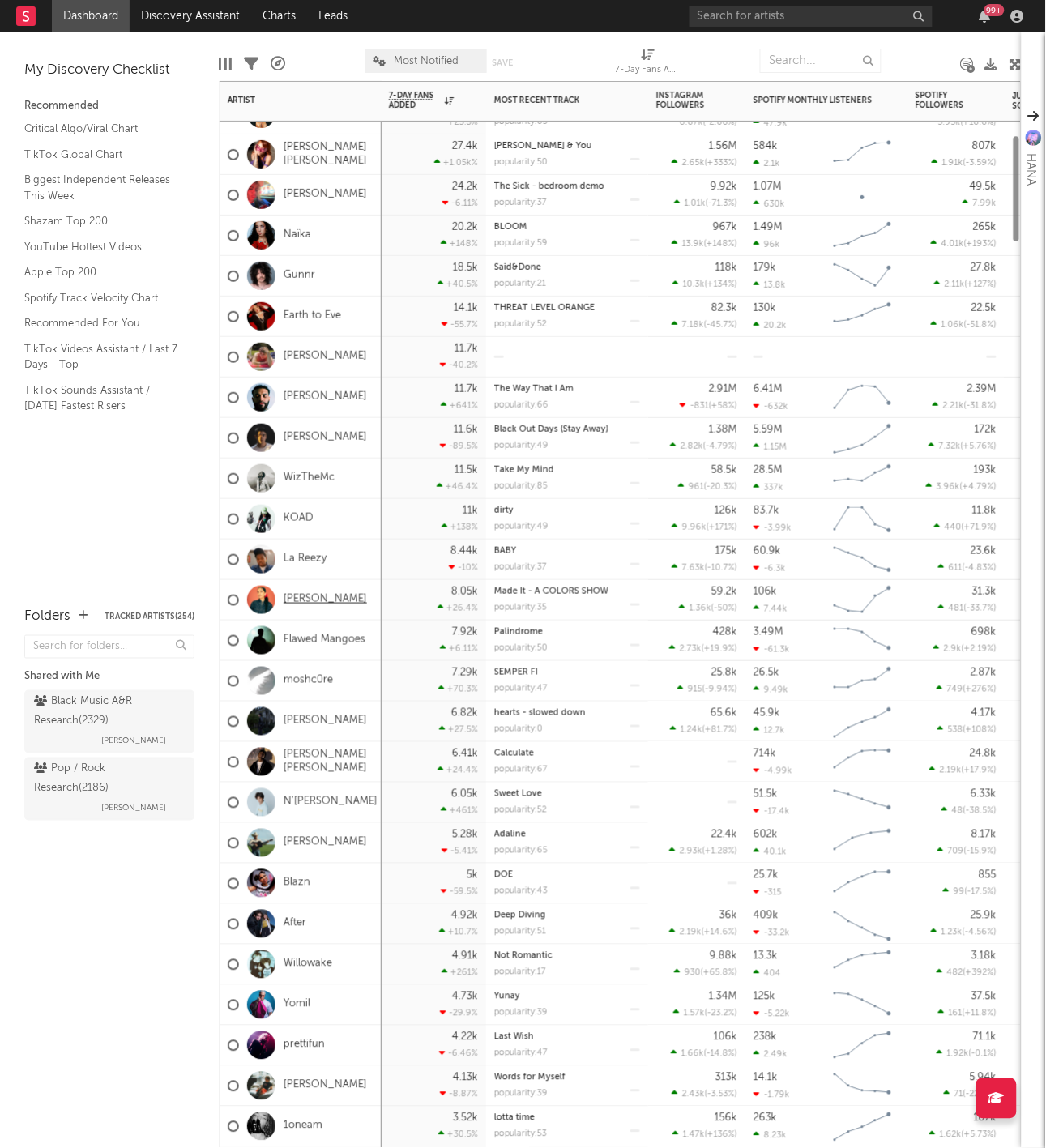
click at [317, 602] on link "[PERSON_NAME]" at bounding box center [326, 600] width 84 height 14
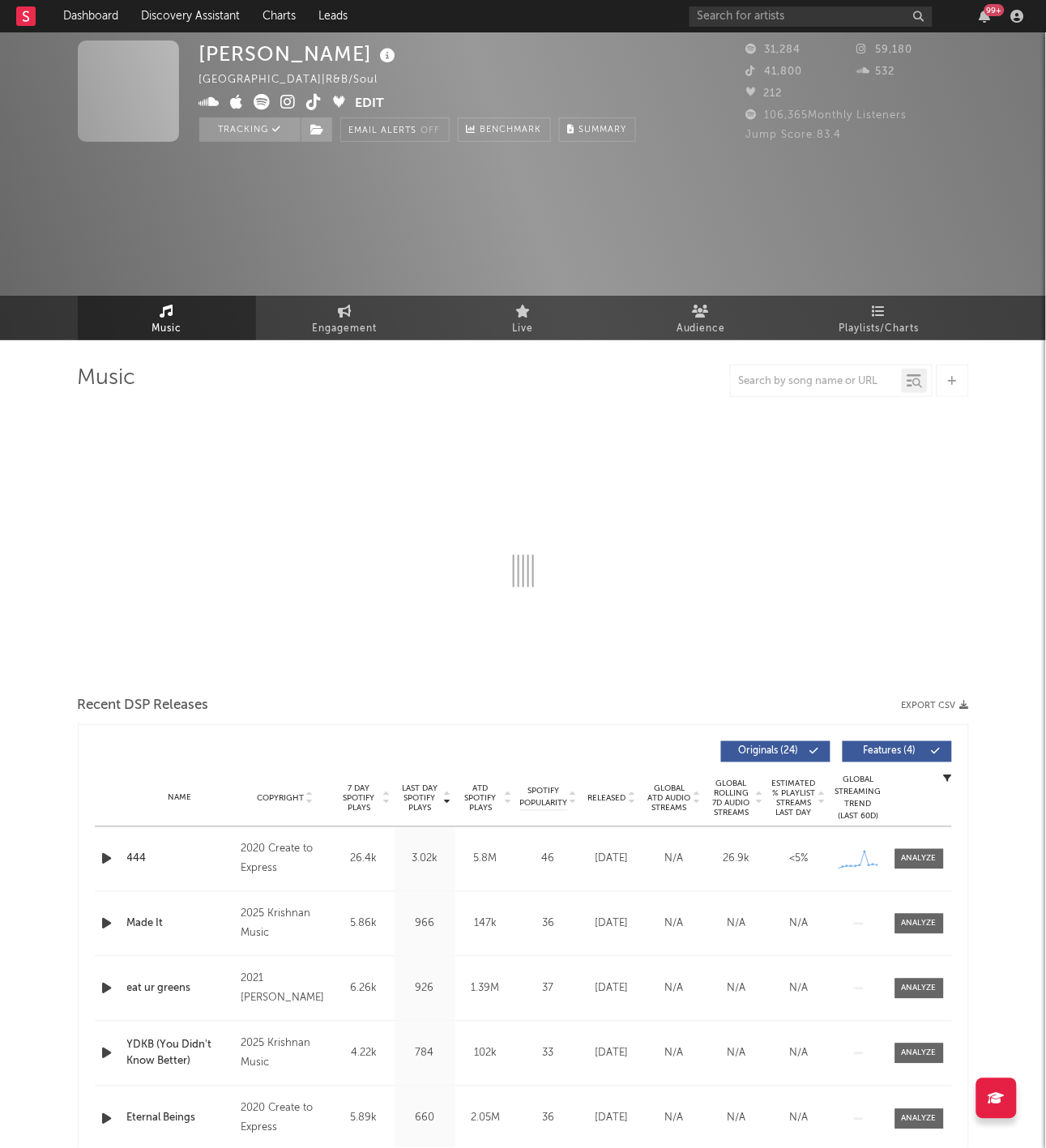
select select "6m"
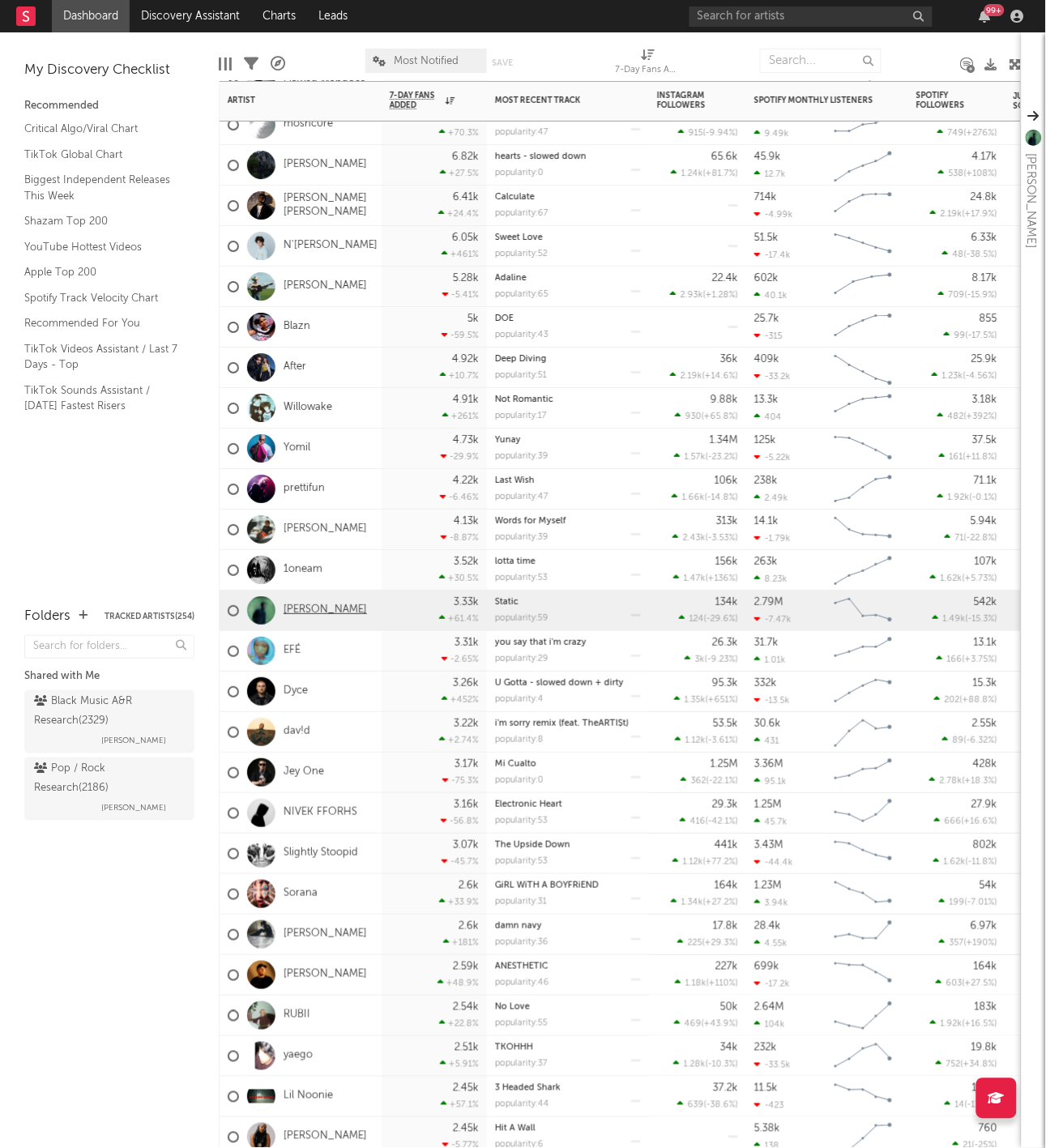
click at [317, 613] on link "[PERSON_NAME]" at bounding box center [326, 610] width 84 height 14
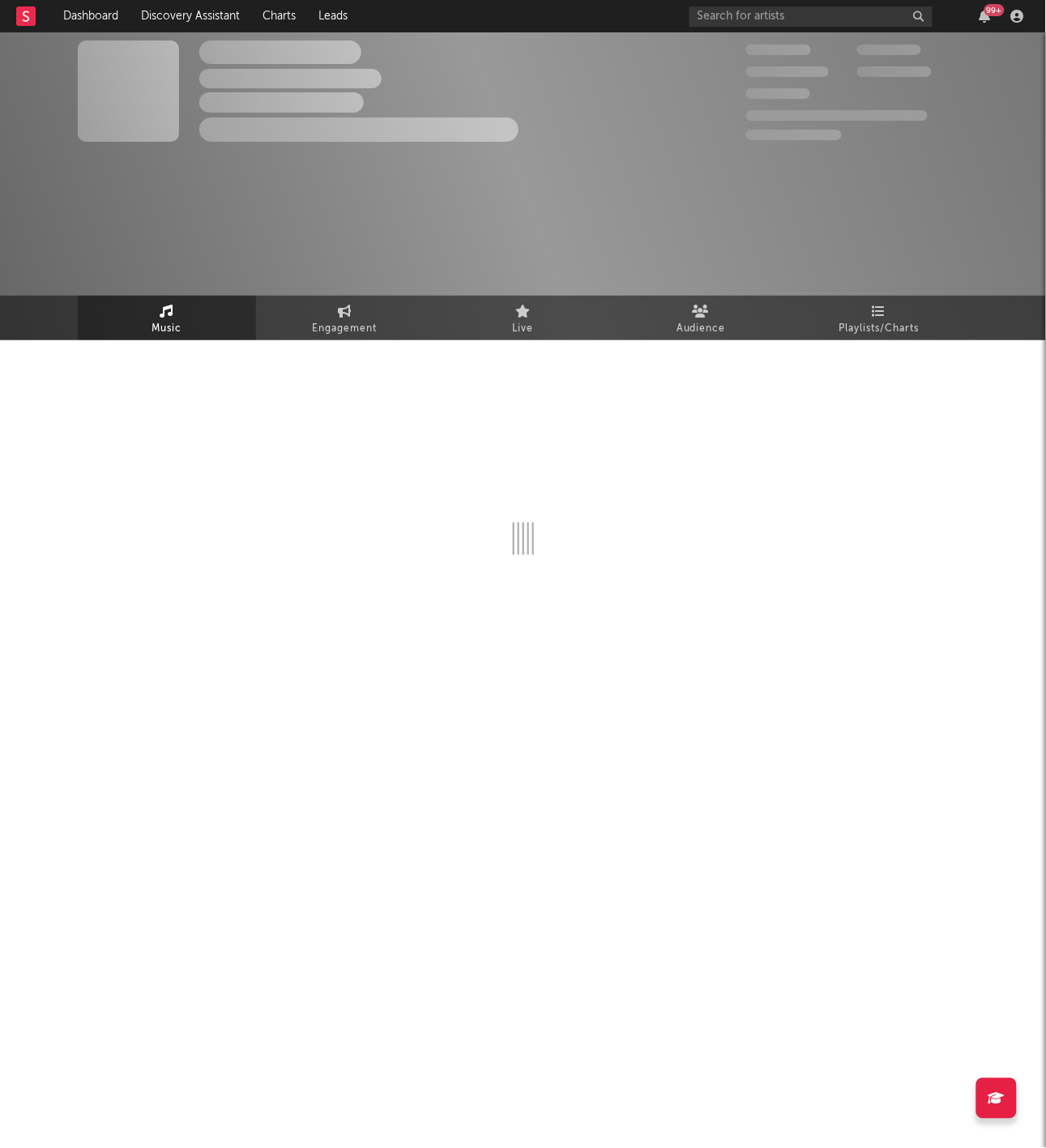
select select "6m"
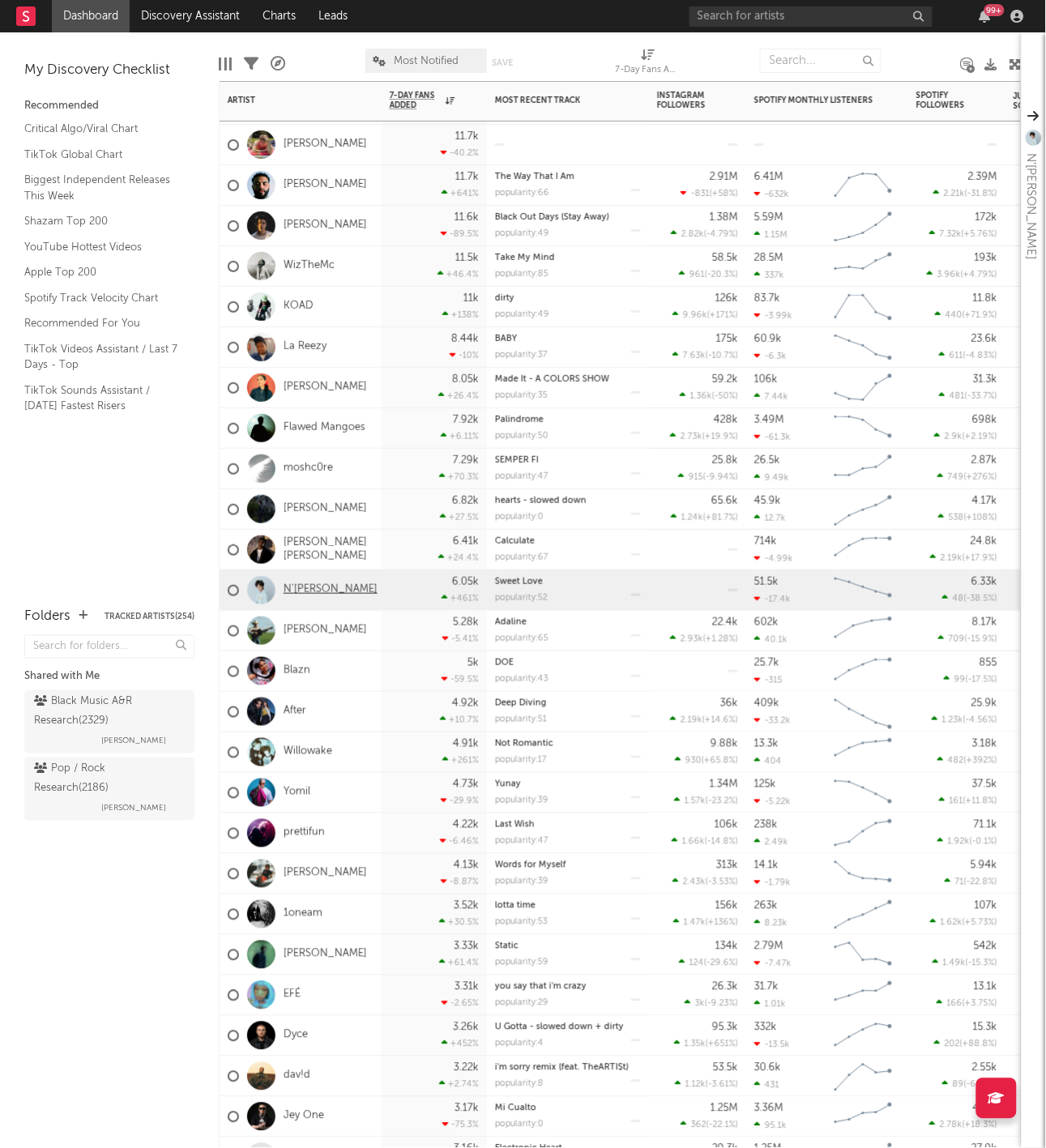
click at [309, 590] on link "N'[PERSON_NAME]" at bounding box center [331, 591] width 94 height 14
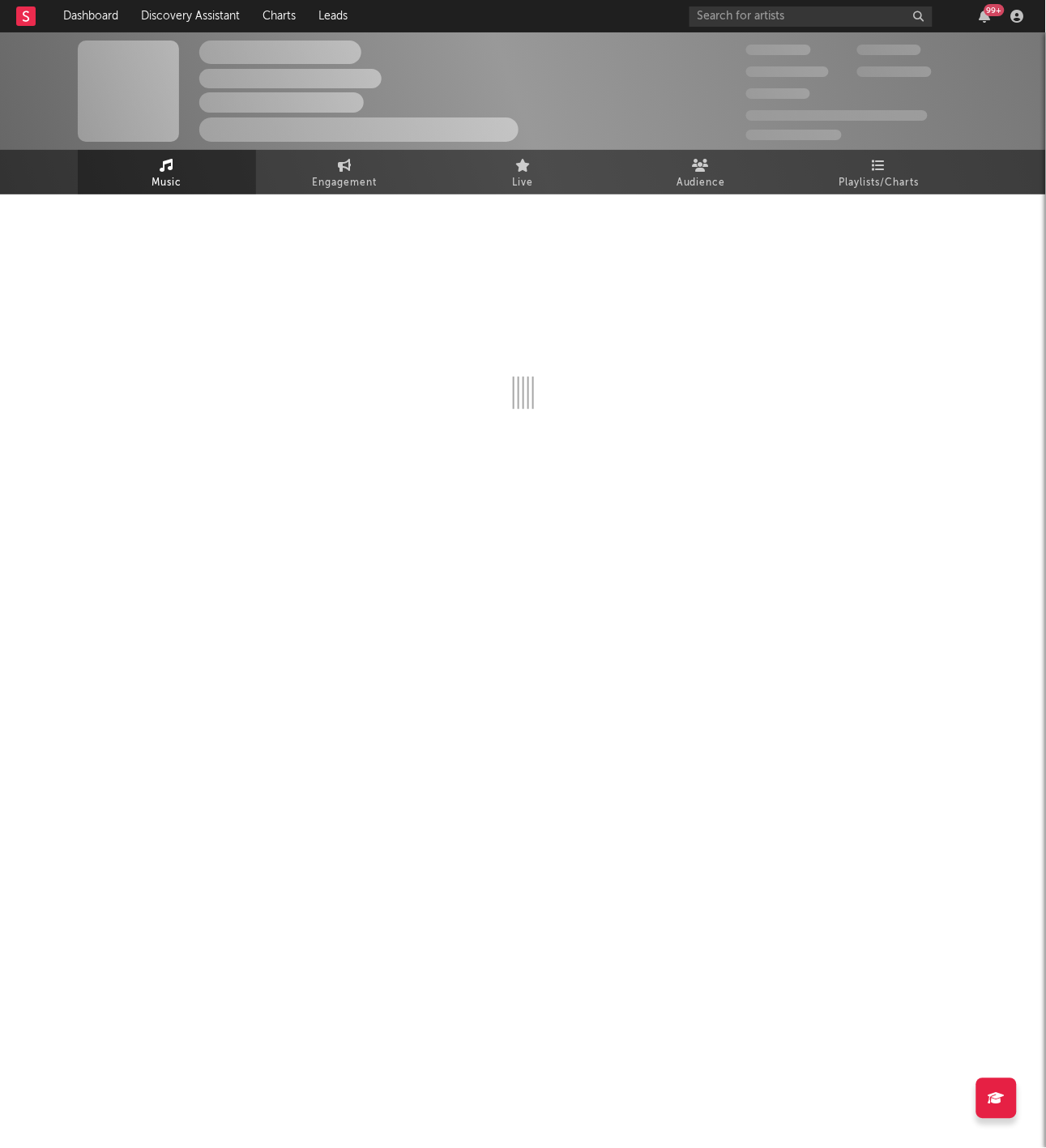
select select "1w"
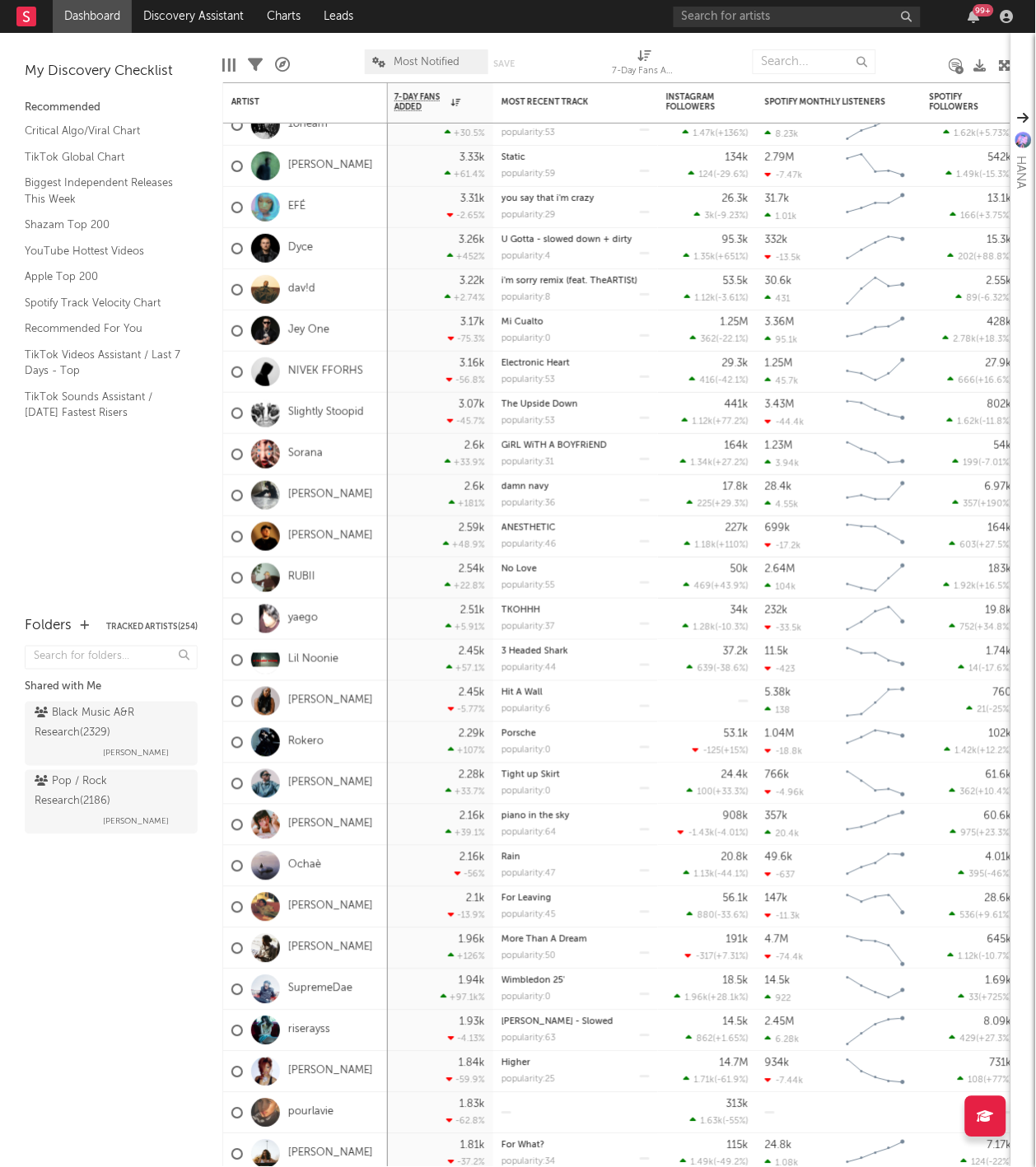
click at [750, 2] on div "99 +" at bounding box center [846, 16] width 346 height 33
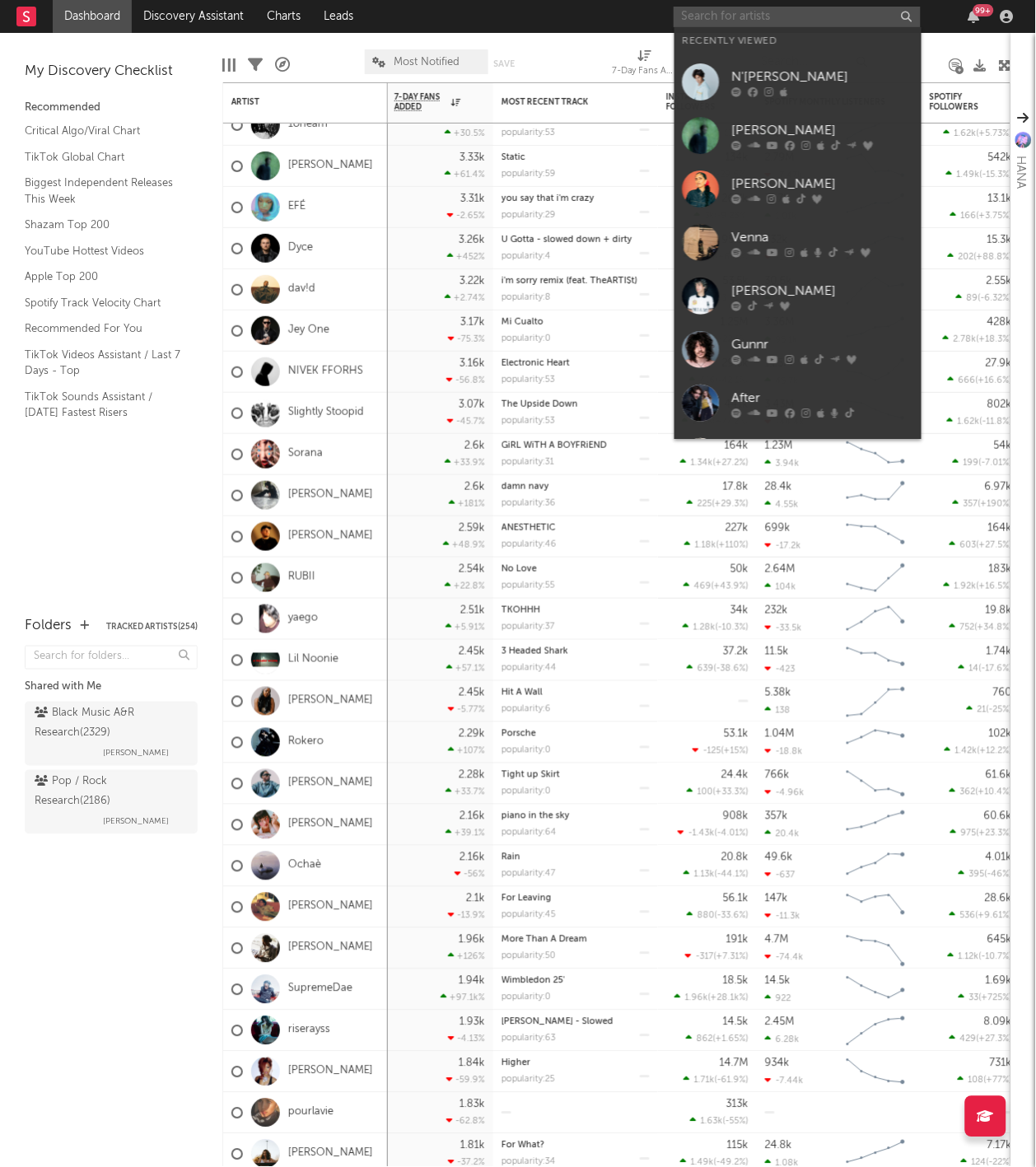
click at [750, 20] on input "text" at bounding box center [797, 17] width 247 height 21
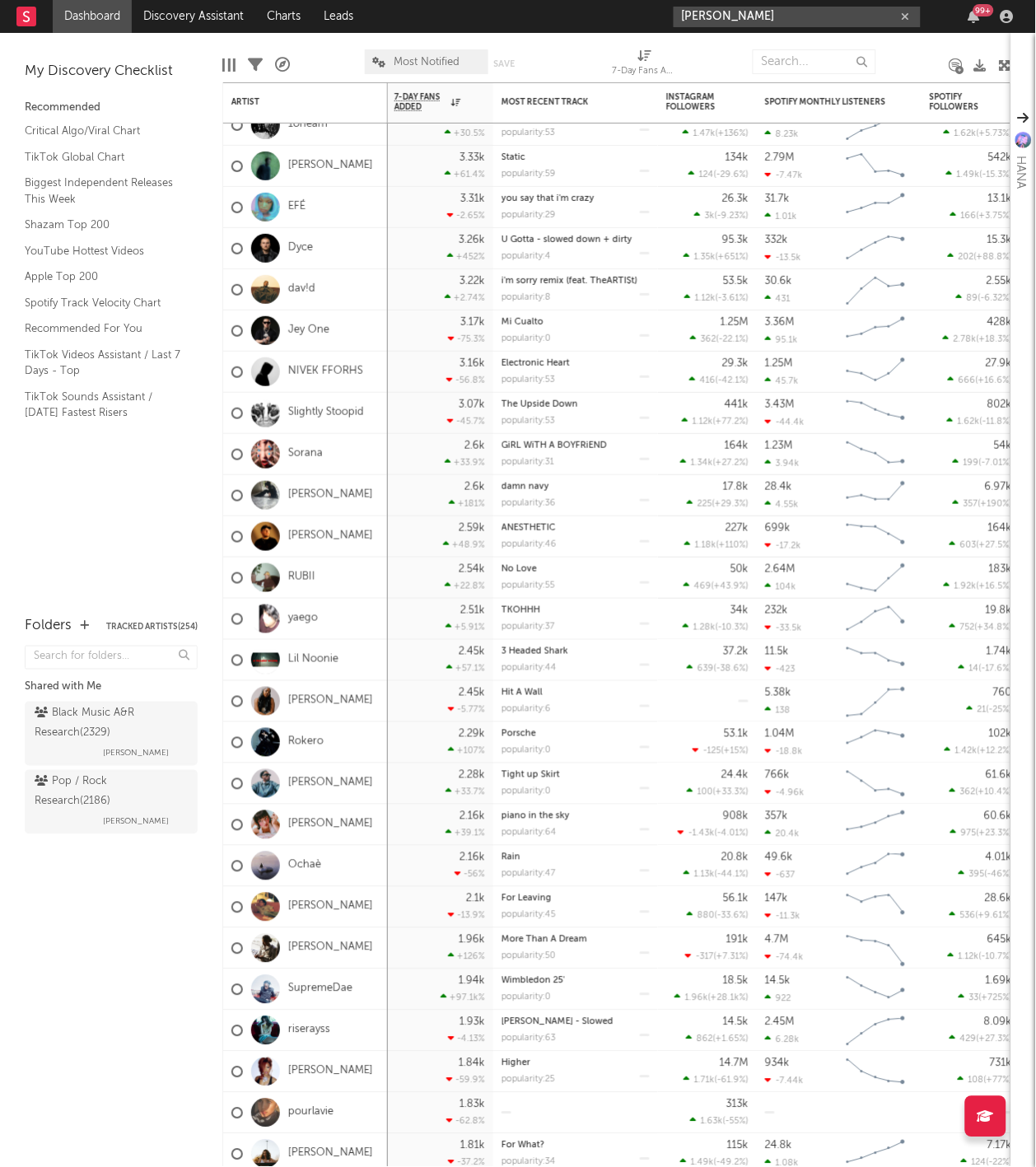
type input "[PERSON_NAME]"
click at [757, 3] on div "Megan Villareal 99 +" at bounding box center [846, 16] width 346 height 33
click at [757, 7] on input "[PERSON_NAME]" at bounding box center [797, 17] width 247 height 21
click at [773, 32] on link "[PERSON_NAME]" at bounding box center [798, 54] width 247 height 54
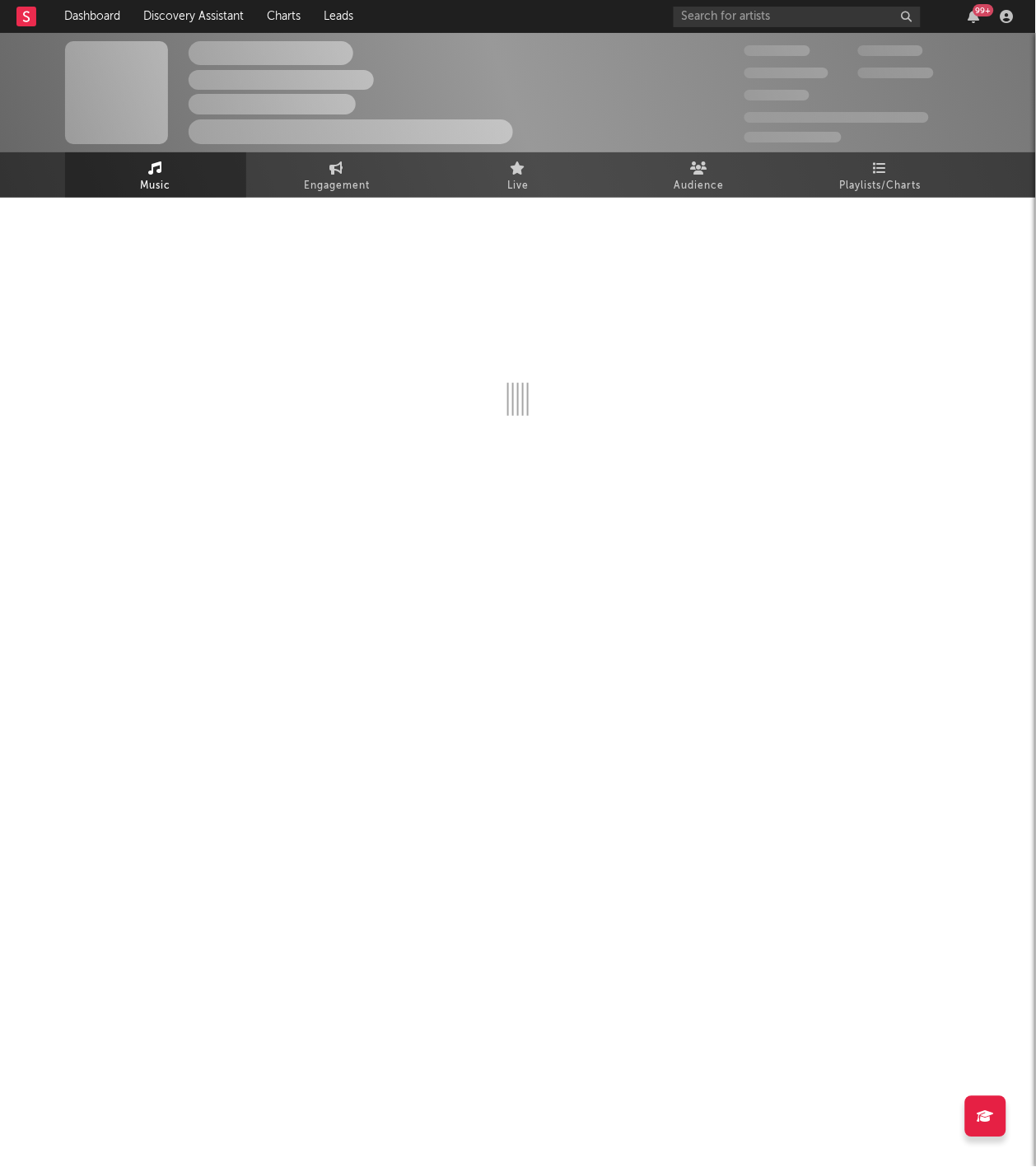
select select "1w"
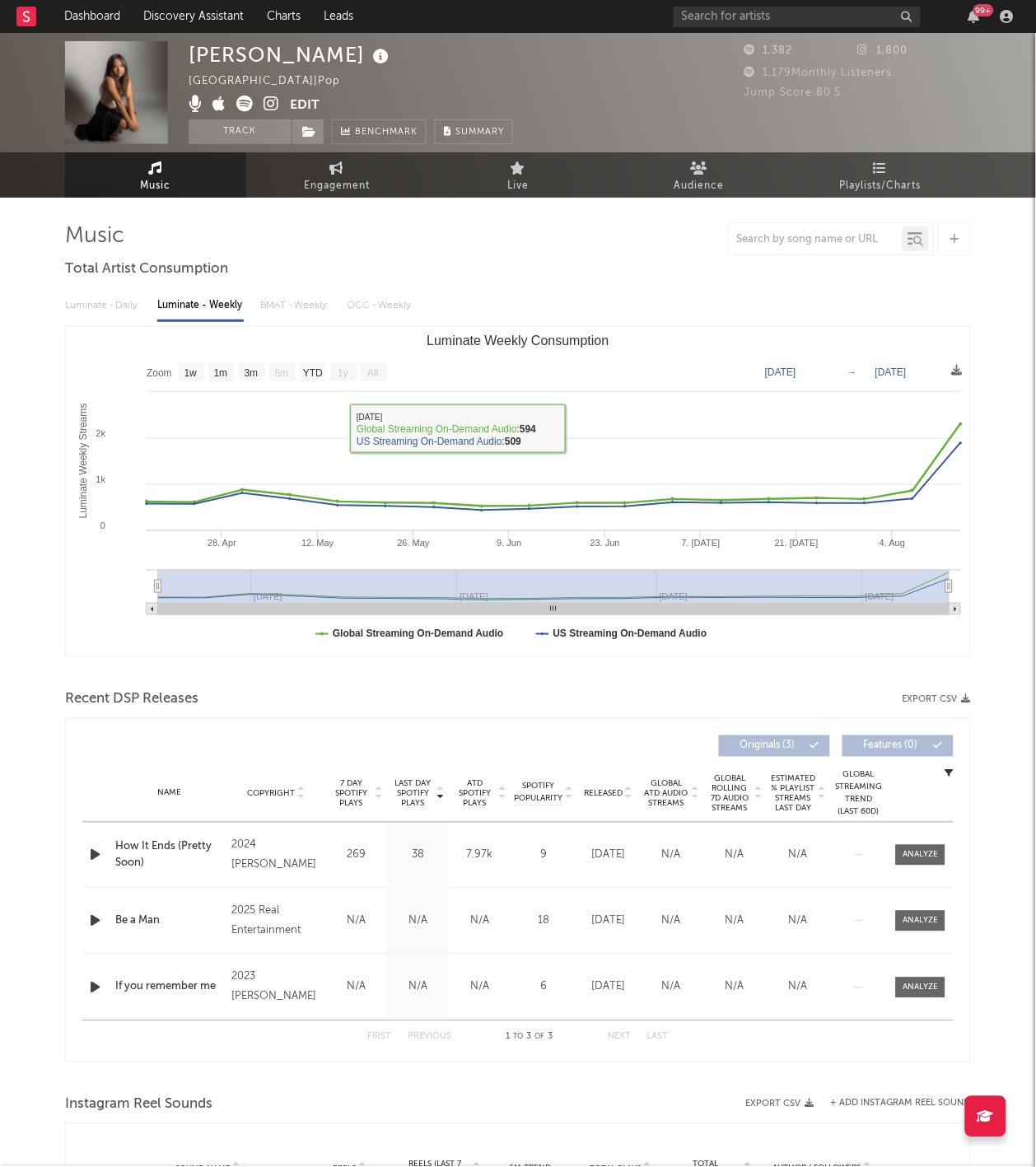
click at [688, 270] on div "Music Total Artist Consumption Luminate - Daily Luminate - Weekly BMAT - Weekly…" at bounding box center [518, 830] width 906 height 1216
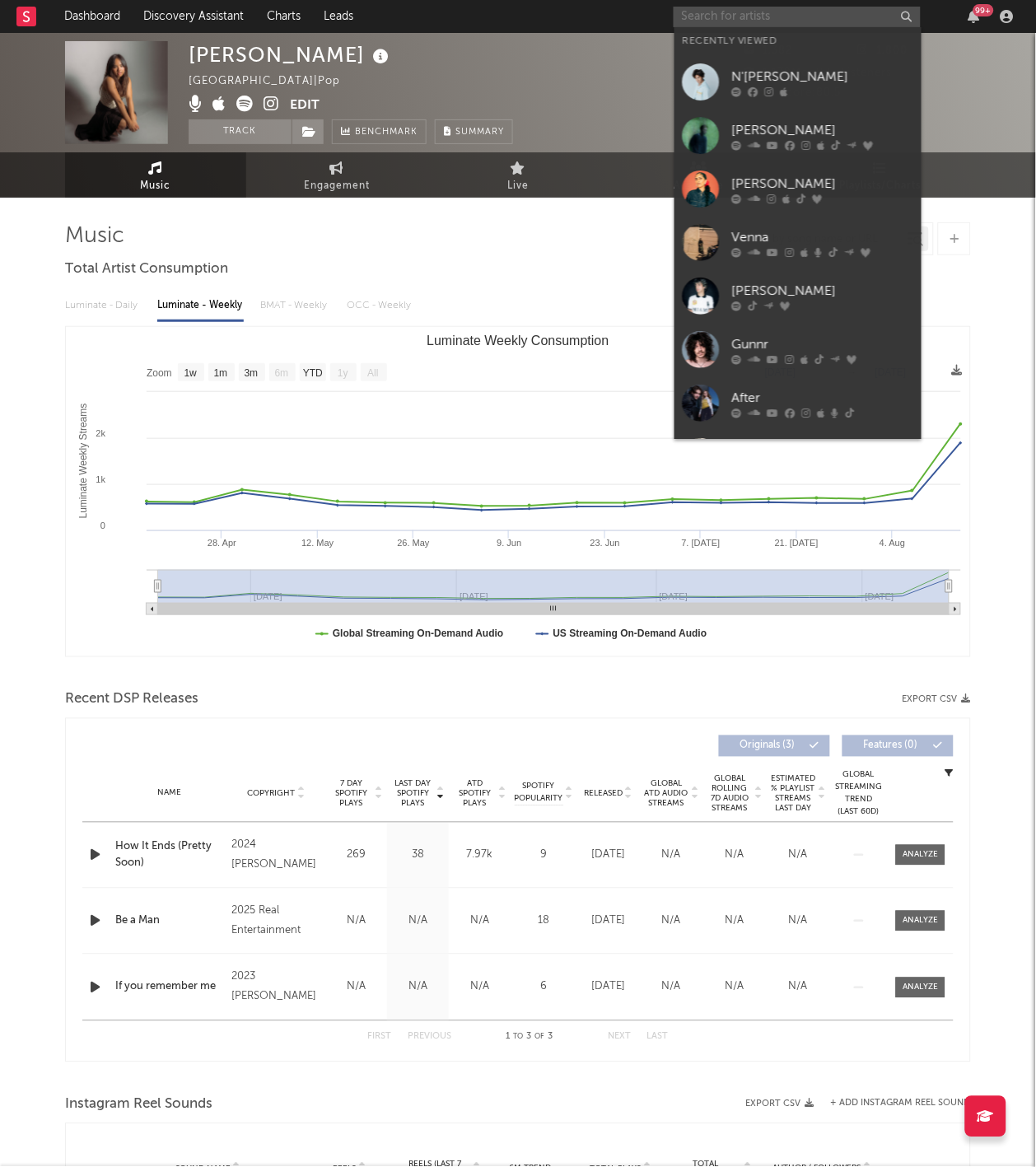
click at [717, 7] on input "text" at bounding box center [797, 17] width 247 height 21
paste input "Bōlají"
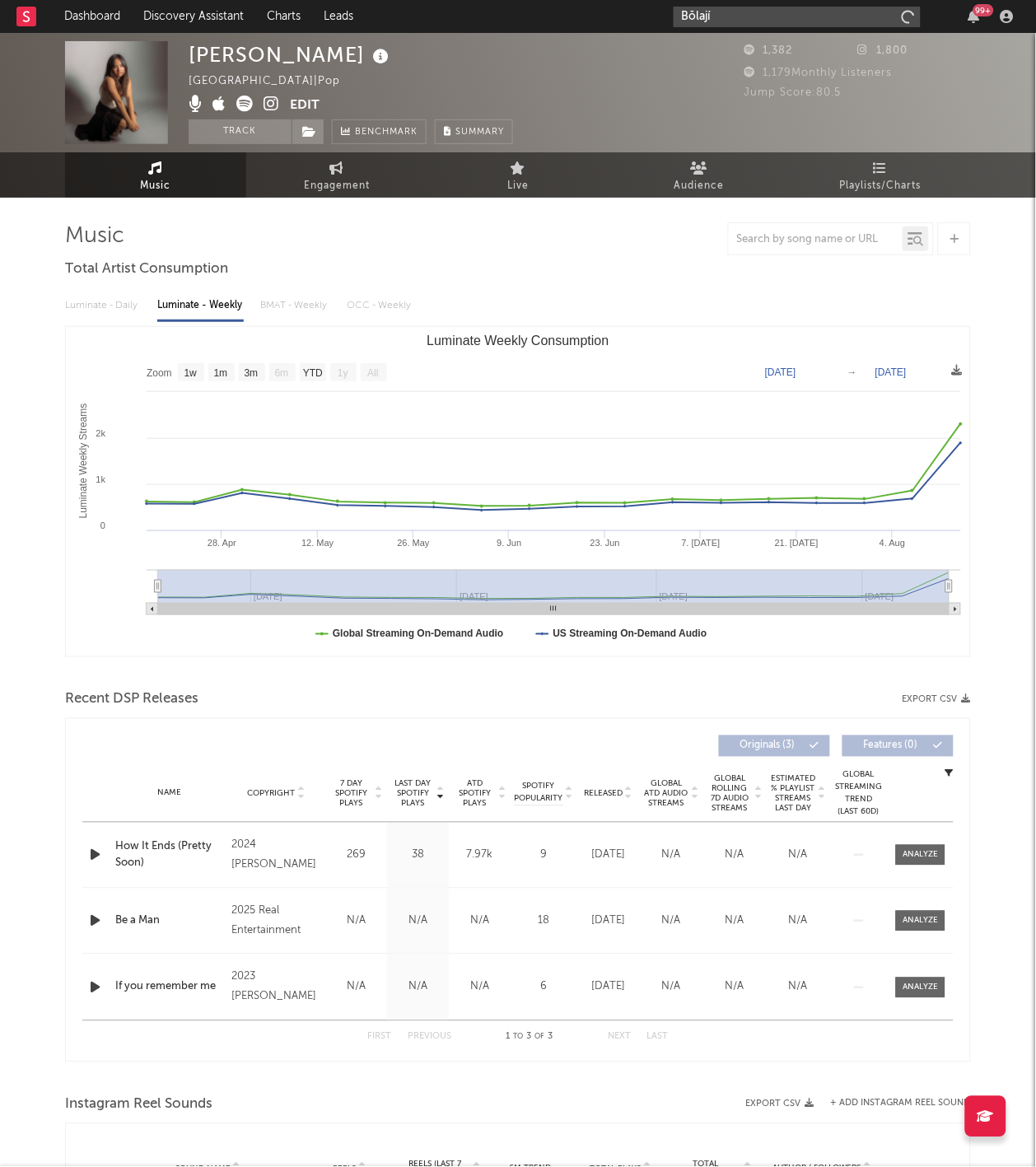
click at [718, 20] on input "Bōlají" at bounding box center [797, 17] width 247 height 21
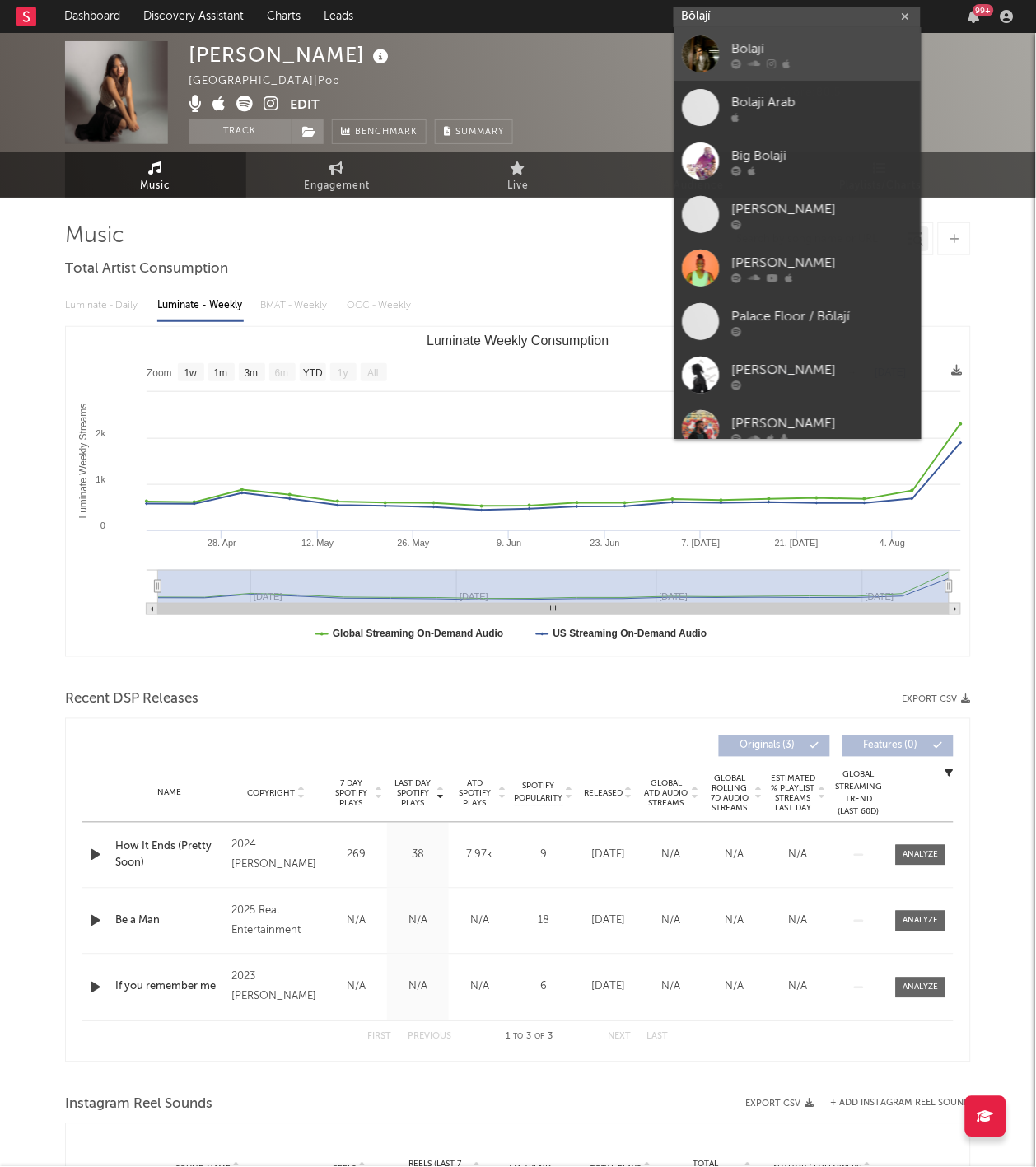
type input "Bōlají"
click at [732, 46] on div "Bōlají" at bounding box center [823, 50] width 182 height 20
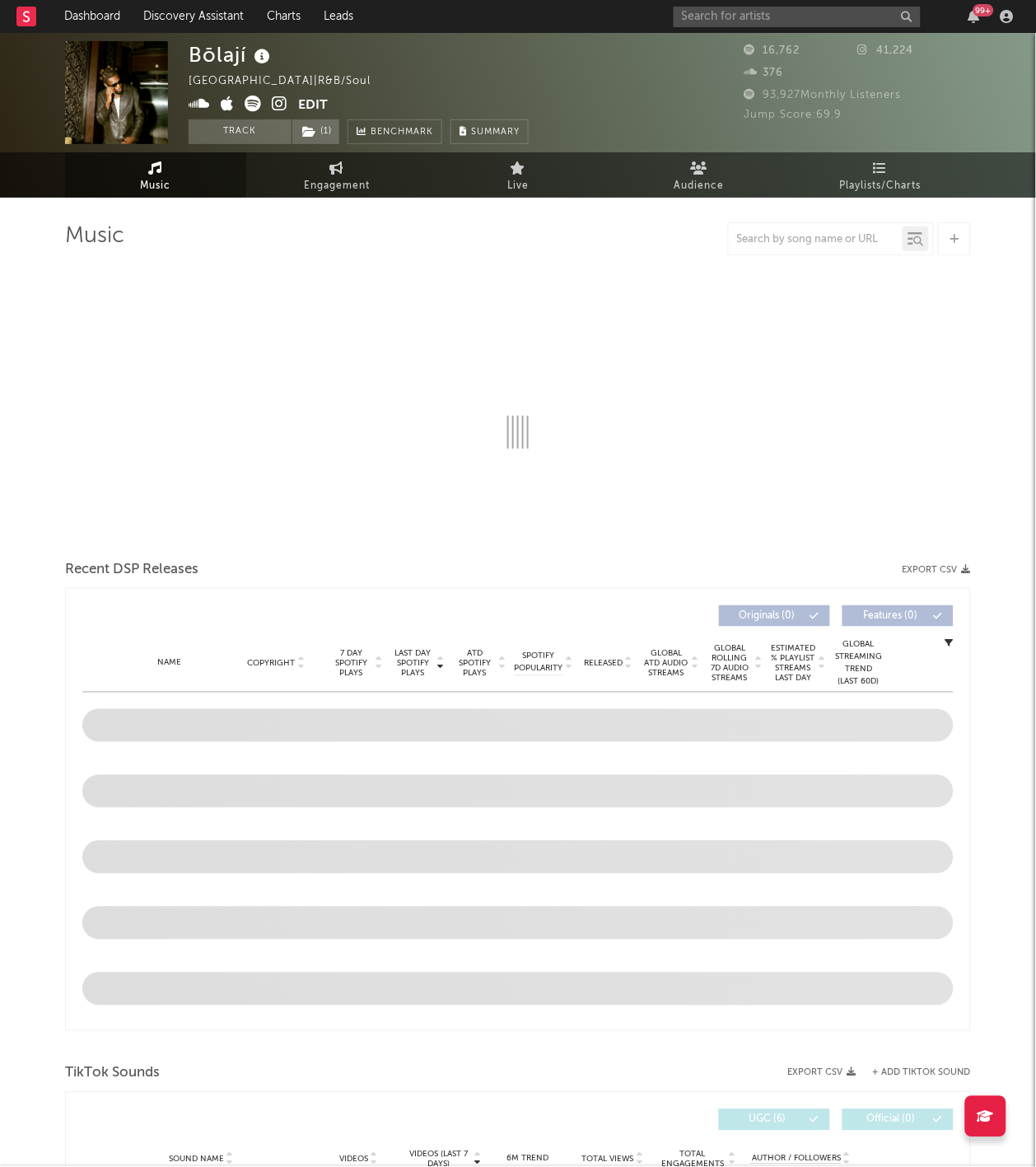
select select "6m"
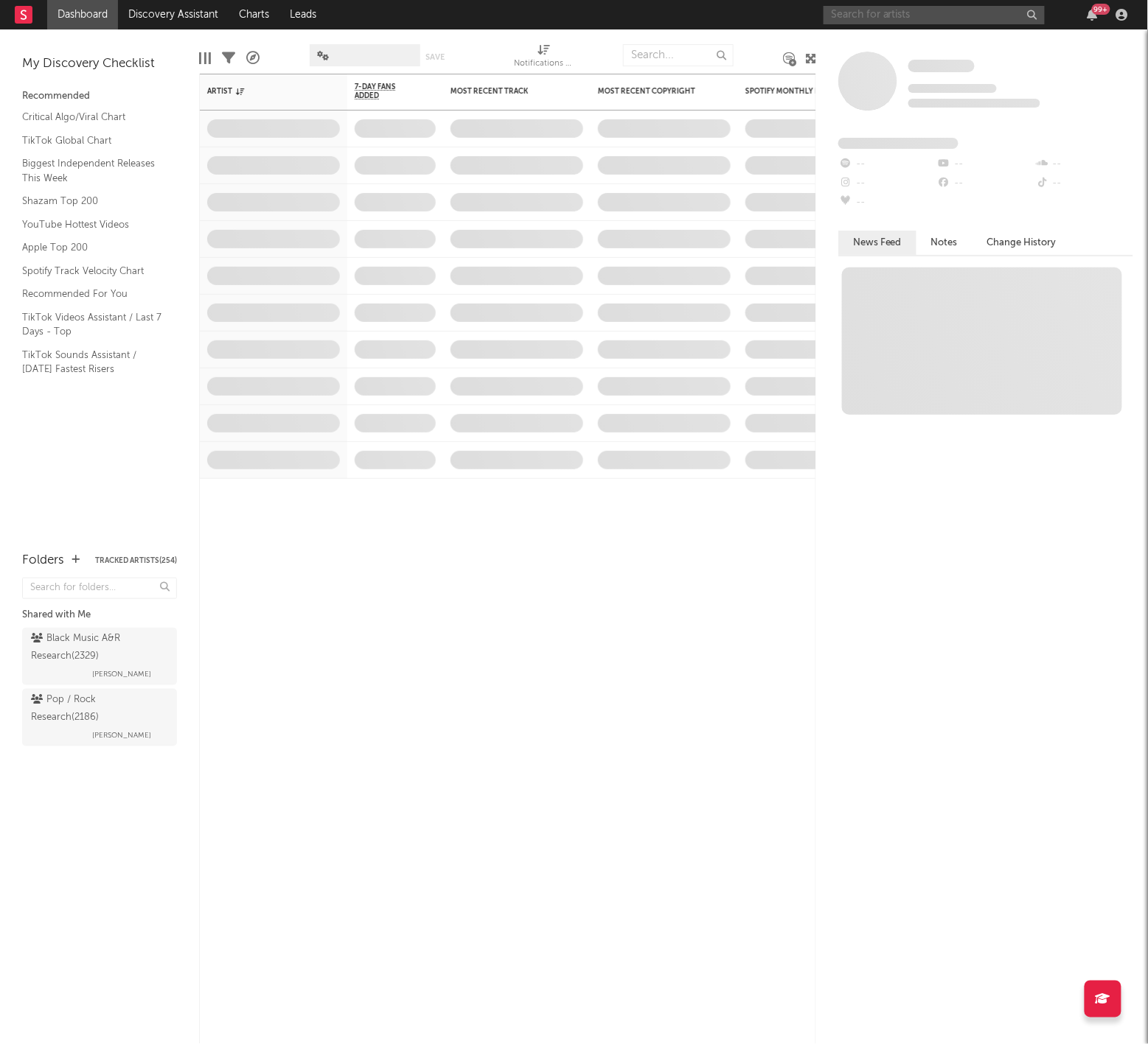
paste input "[URL][DOMAIN_NAME]"
type input "[URL][DOMAIN_NAME]"
click at [846, 12] on input "https://open.spotify.com/artist/6saieDcoAxdbHLi3jkbMTT?si=ilsXnD94TPqSWjZVCfTFqQ" at bounding box center [933, 15] width 221 height 19
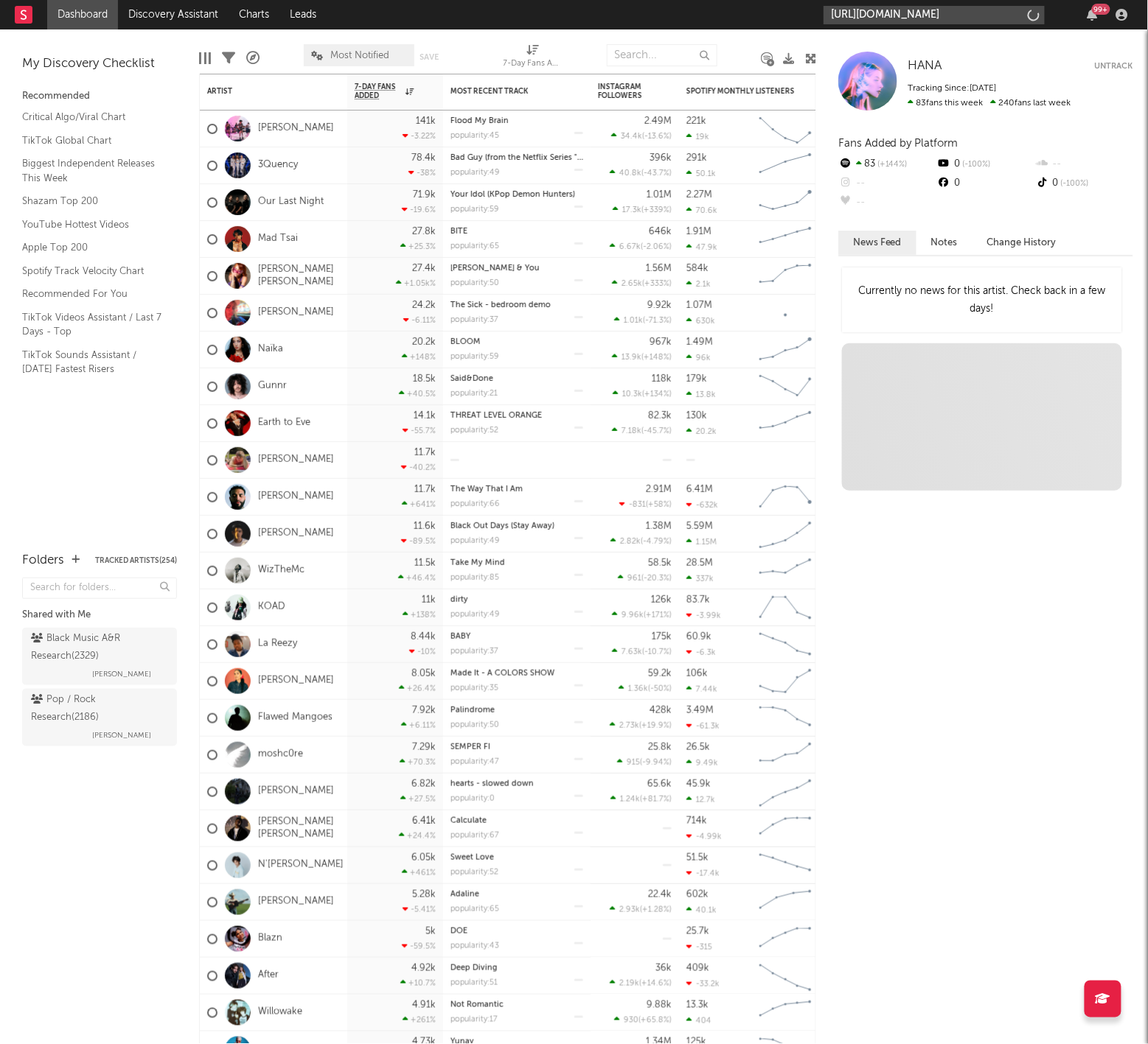
click at [868, 12] on input "https://open.spotify.com/artist/6saieDcoAxdbHLi3jkbMTT?si=ilsXnD94TPqSWjZVCfTFqQ" at bounding box center [933, 15] width 221 height 19
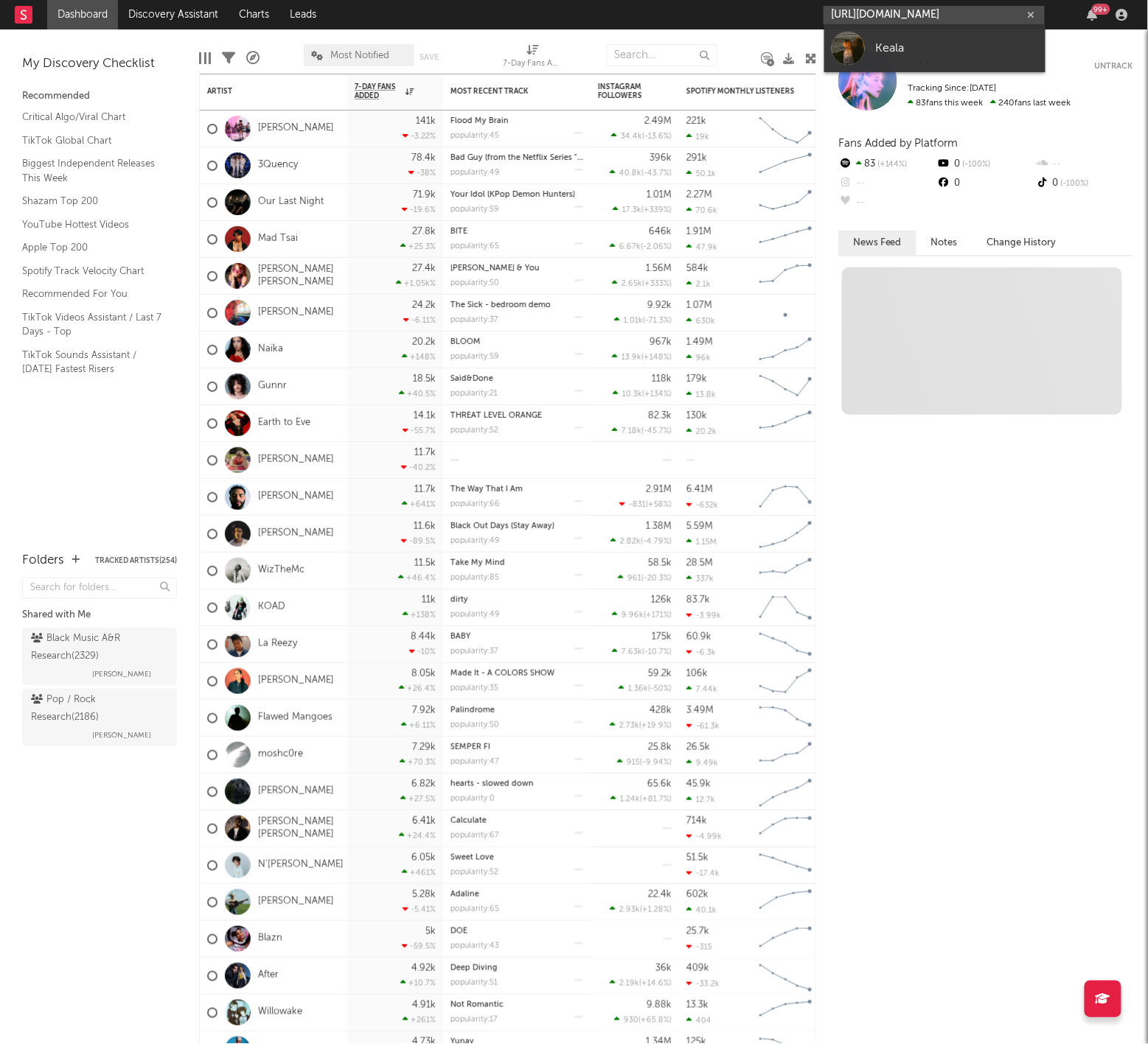
click at [868, 12] on input "https://open.spotify.com/artist/6saieDcoAxdbHLi3jkbMTT?si=ilsXnD94TPqSWjZVCfTFqQ" at bounding box center [933, 15] width 221 height 19
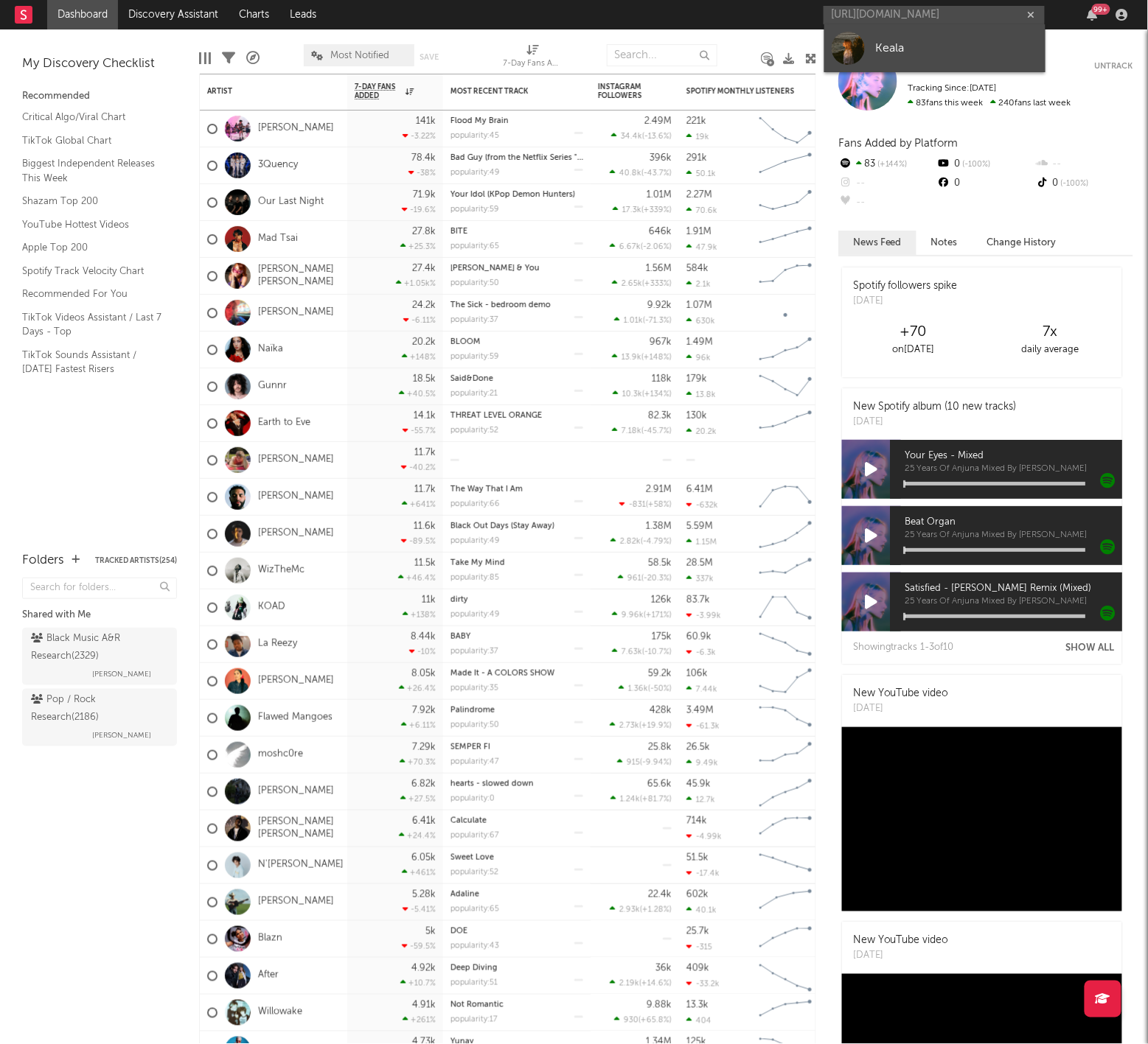
click at [881, 38] on link "Keala" at bounding box center [934, 48] width 221 height 48
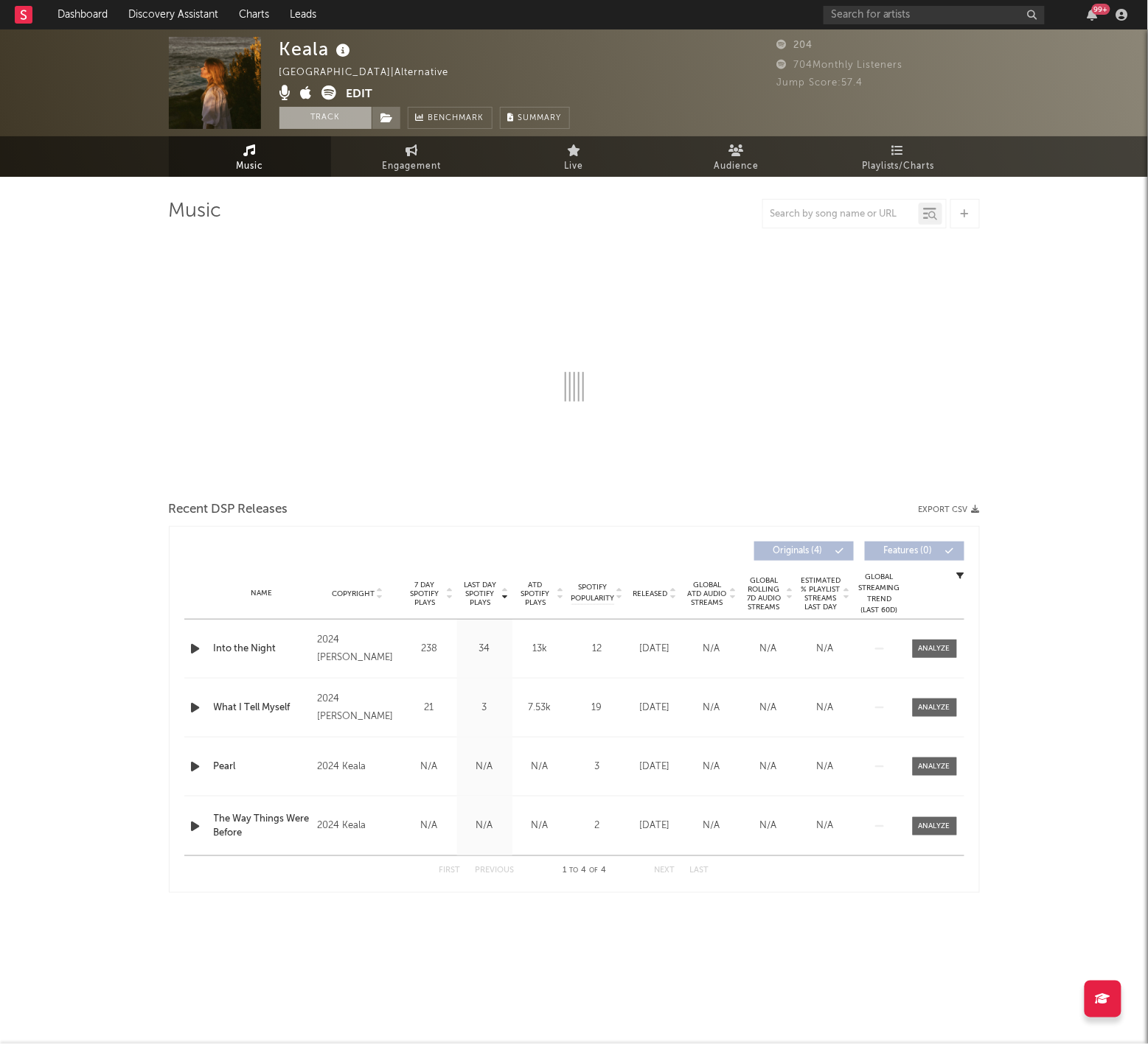
click at [360, 120] on button "Track" at bounding box center [326, 117] width 92 height 22
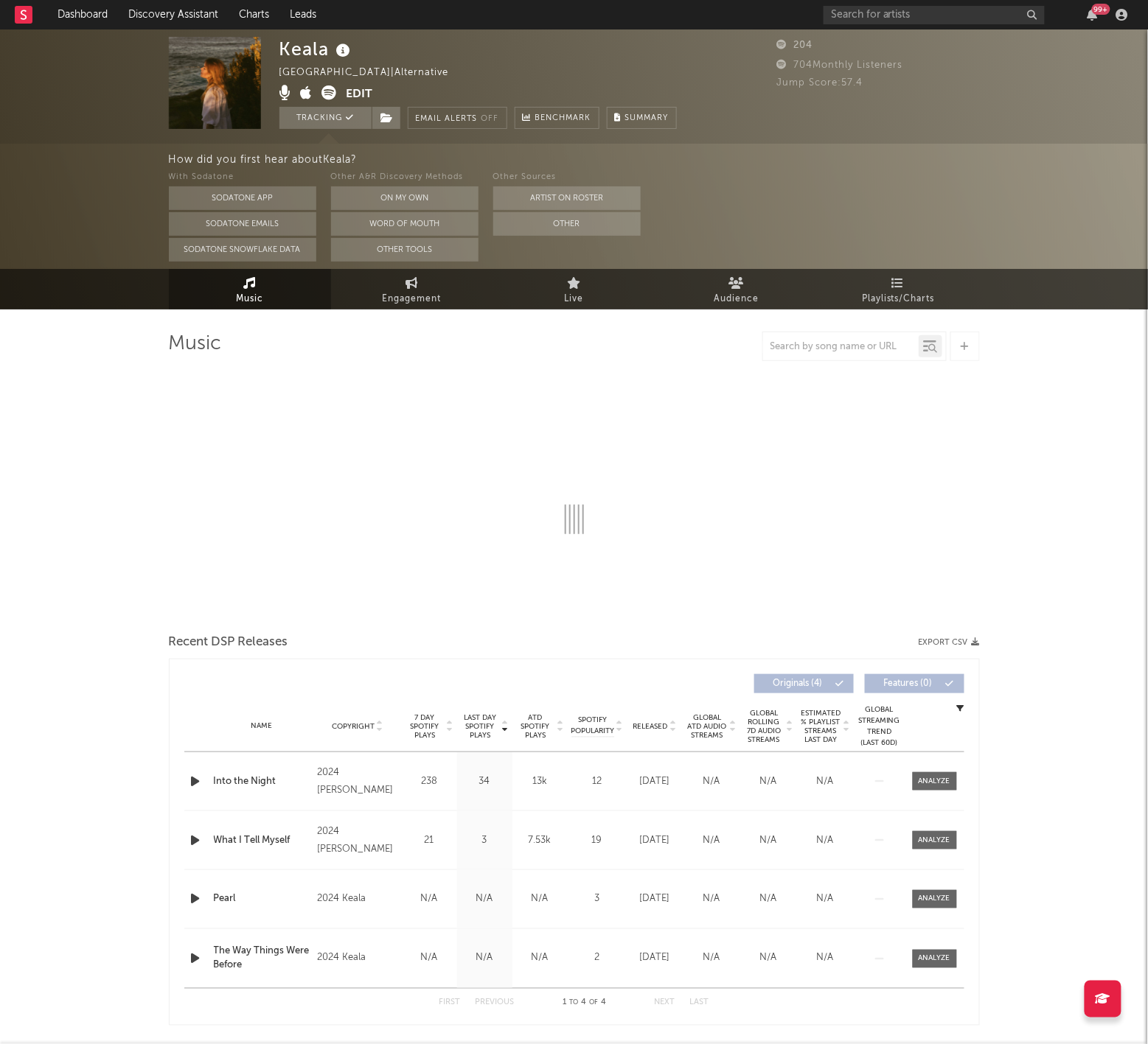
select select "1w"
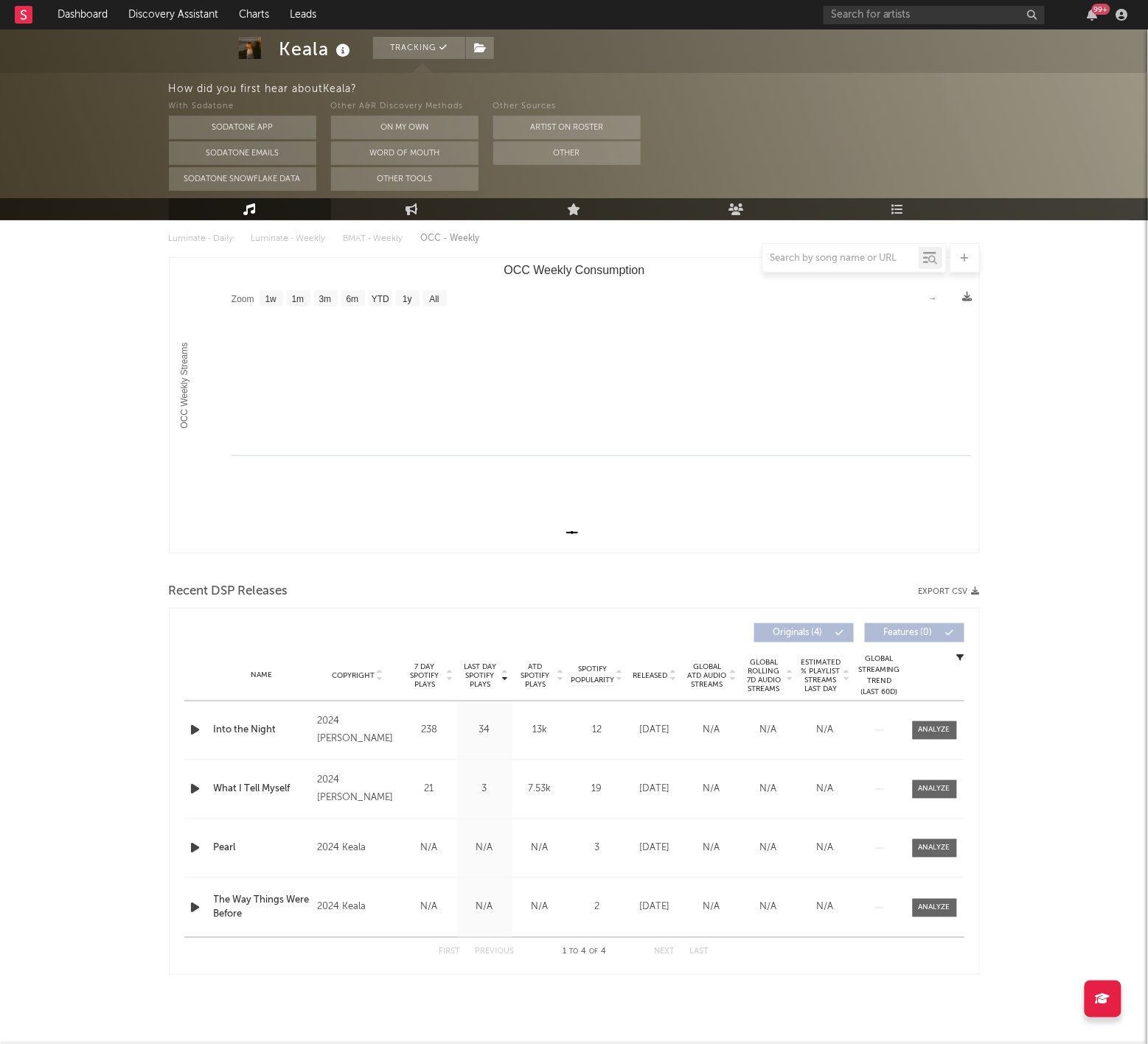
scroll to position [166, 0]
click at [201, 907] on icon "button" at bounding box center [195, 909] width 15 height 19
click at [200, 907] on icon "button" at bounding box center [195, 909] width 14 height 19
click at [200, 907] on icon "button" at bounding box center [195, 909] width 15 height 19
click at [200, 907] on icon "button" at bounding box center [195, 909] width 14 height 19
